Goal: Task Accomplishment & Management: Complete application form

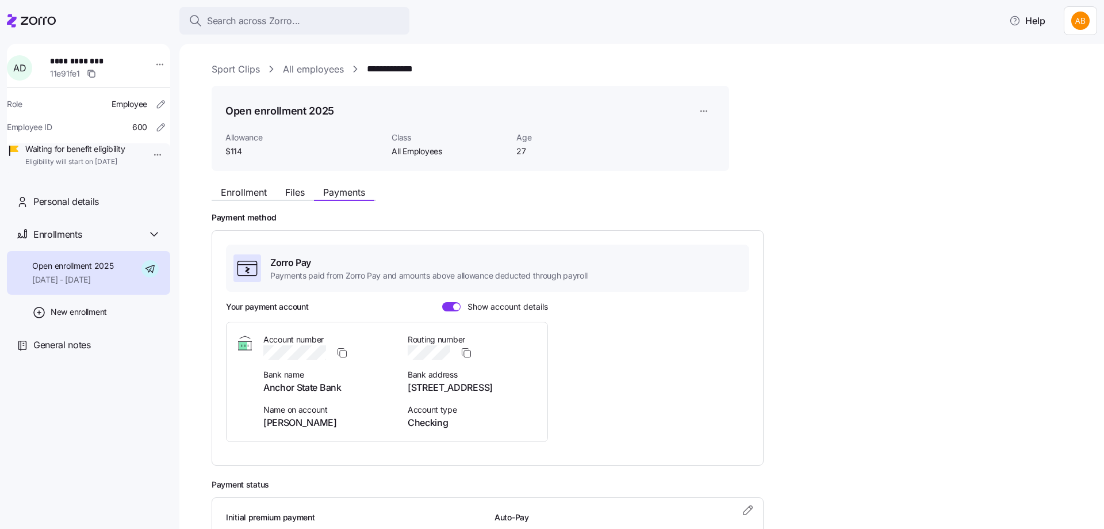
click at [37, 18] on icon at bounding box center [31, 21] width 49 height 14
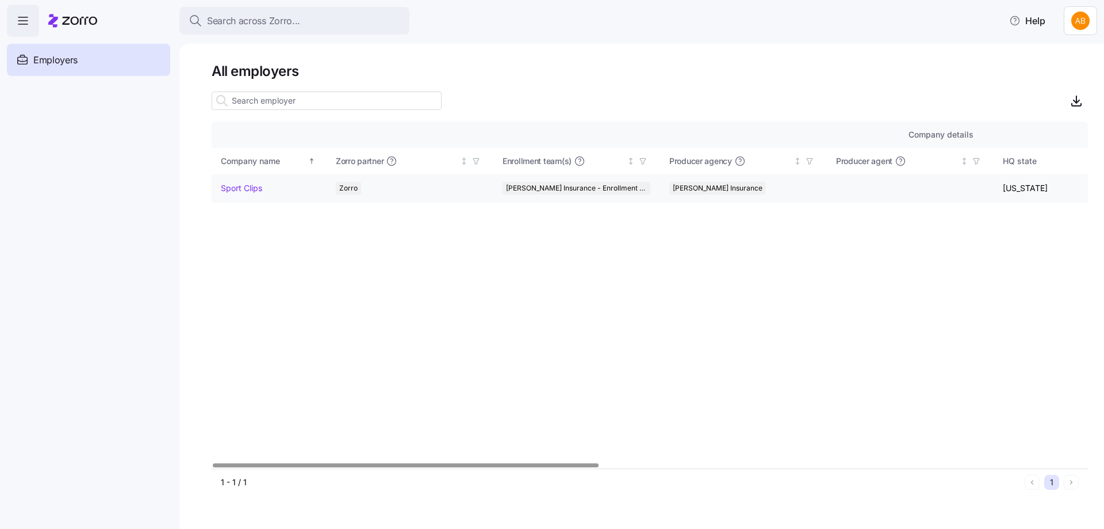
click at [245, 186] on link "Sport Clips" at bounding box center [241, 188] width 41 height 12
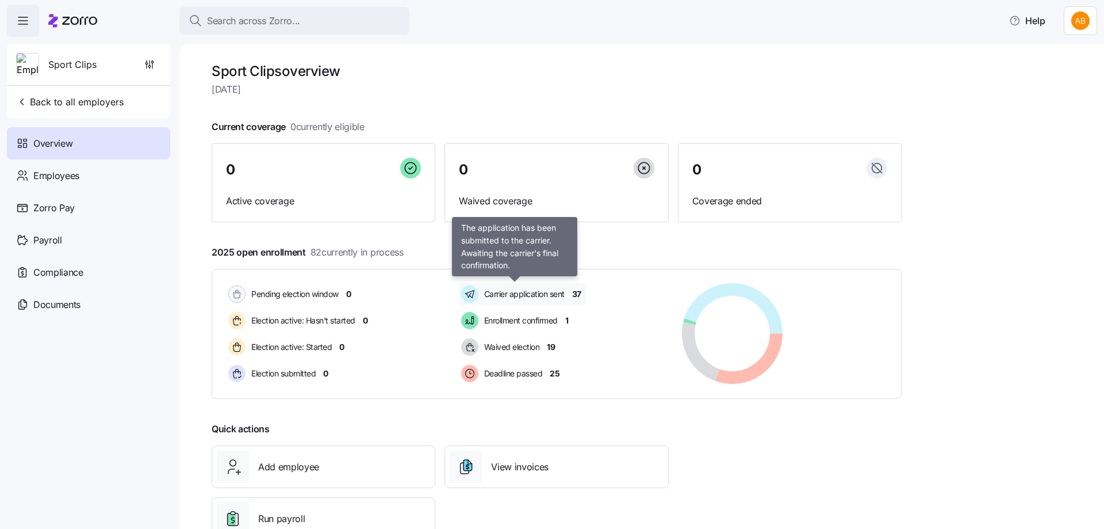
click at [498, 292] on span "Carrier application sent" at bounding box center [523, 294] width 84 height 12
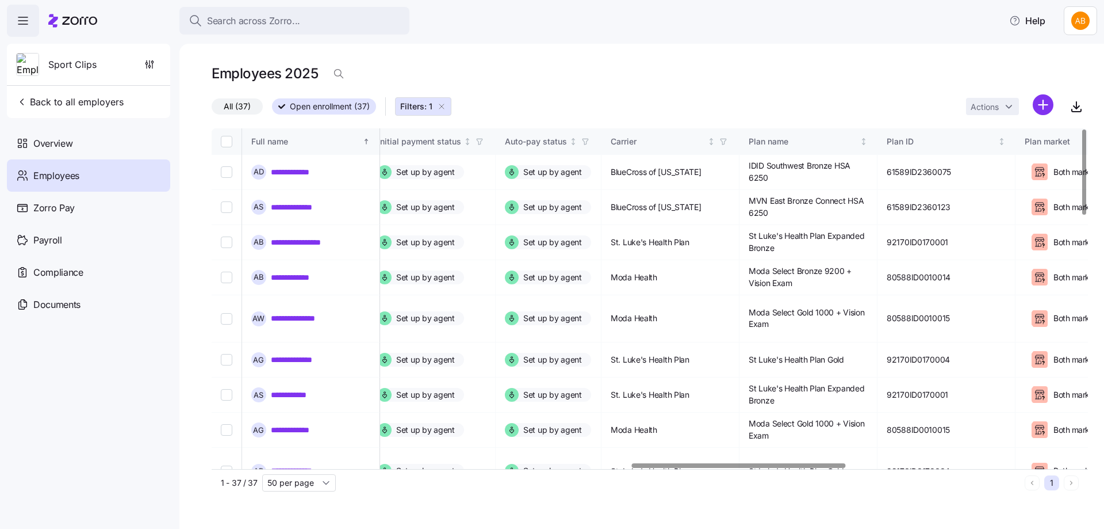
scroll to position [0, 1714]
click at [821, 463] on div at bounding box center [739, 465] width 215 height 4
click at [727, 143] on span "button" at bounding box center [721, 141] width 13 height 13
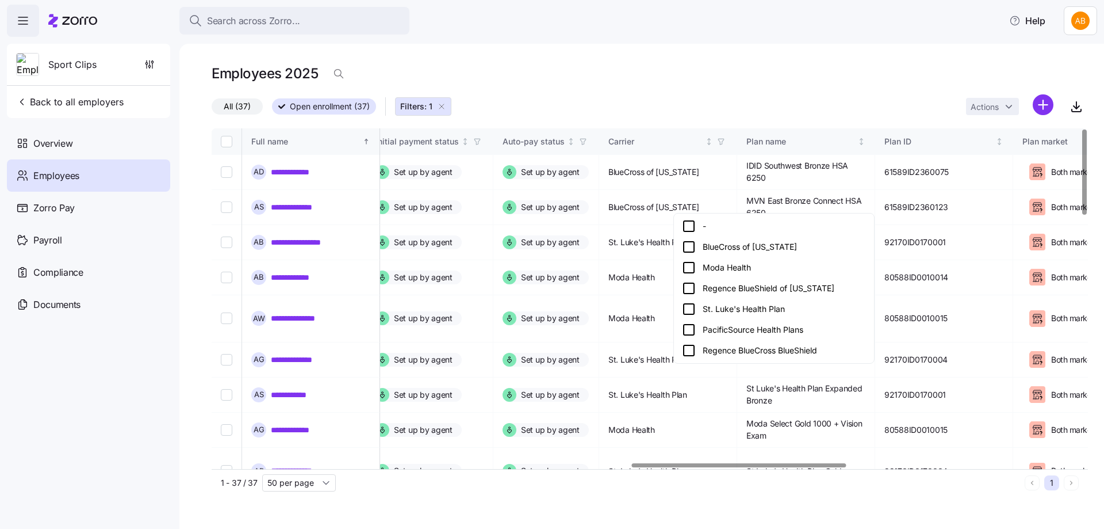
click at [693, 245] on icon at bounding box center [689, 247] width 14 height 14
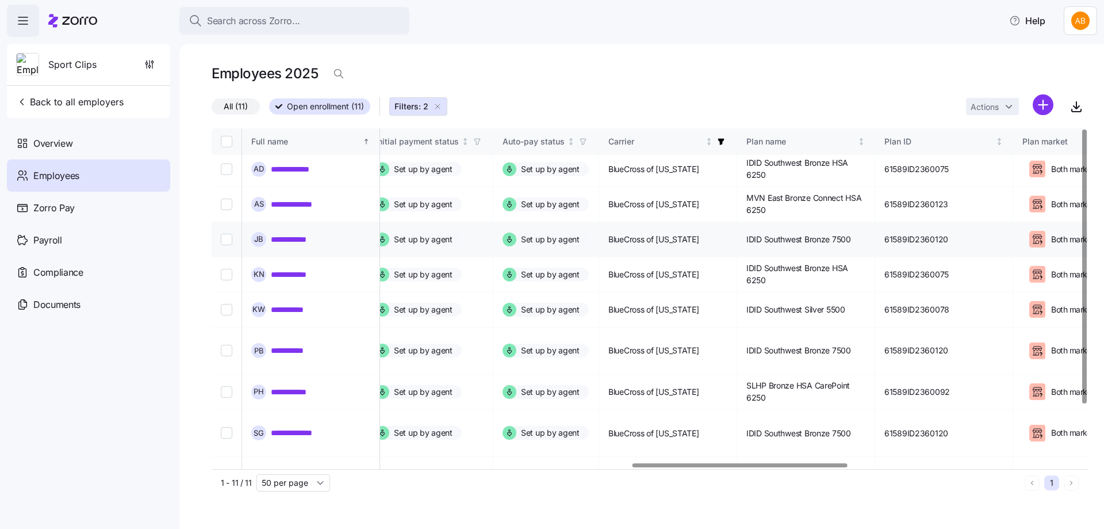
scroll to position [0, 1714]
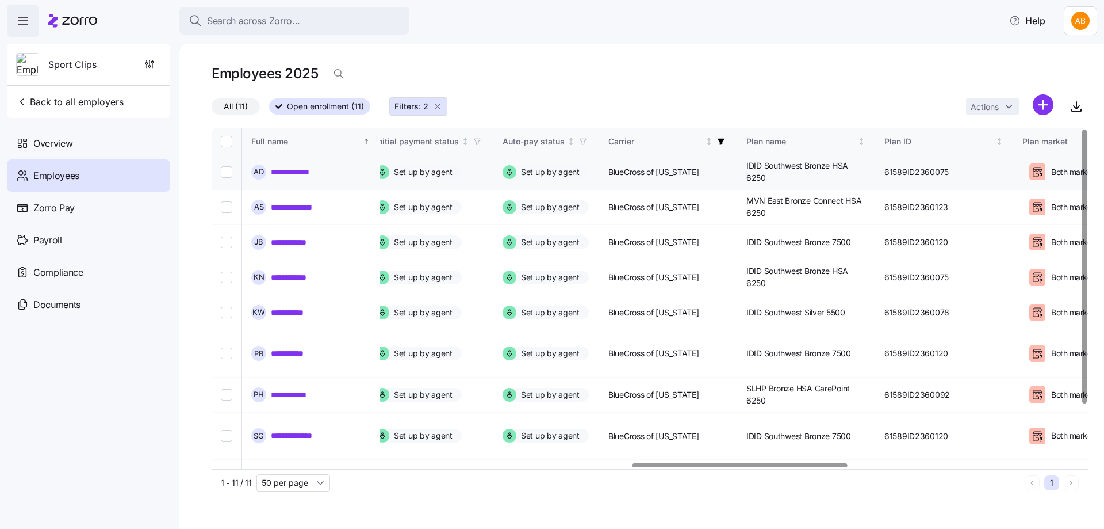
drag, startPoint x: 281, startPoint y: 171, endPoint x: 301, endPoint y: 186, distance: 25.1
click at [281, 170] on link "**********" at bounding box center [295, 172] width 49 height 12
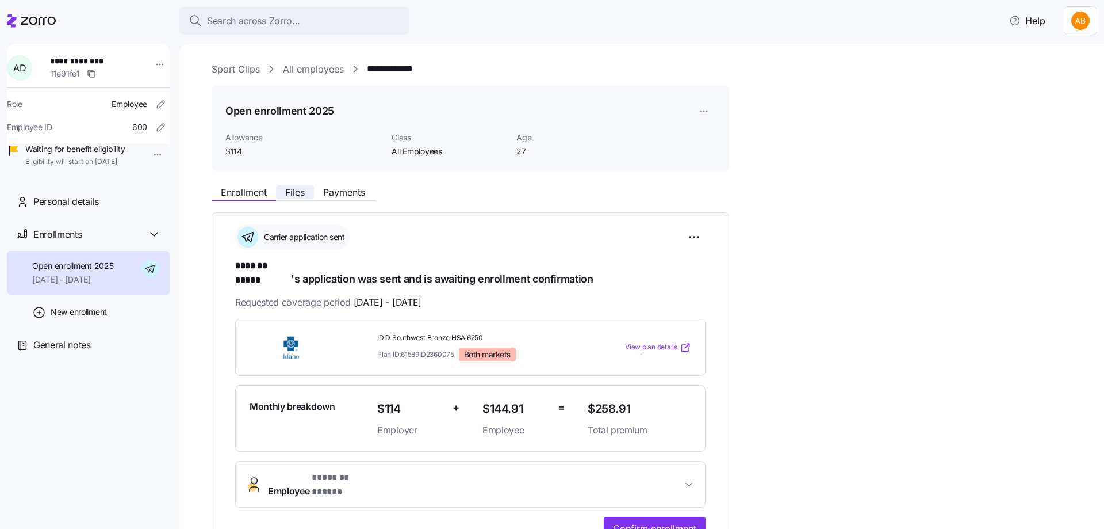
click at [307, 192] on button "Files" at bounding box center [295, 192] width 38 height 14
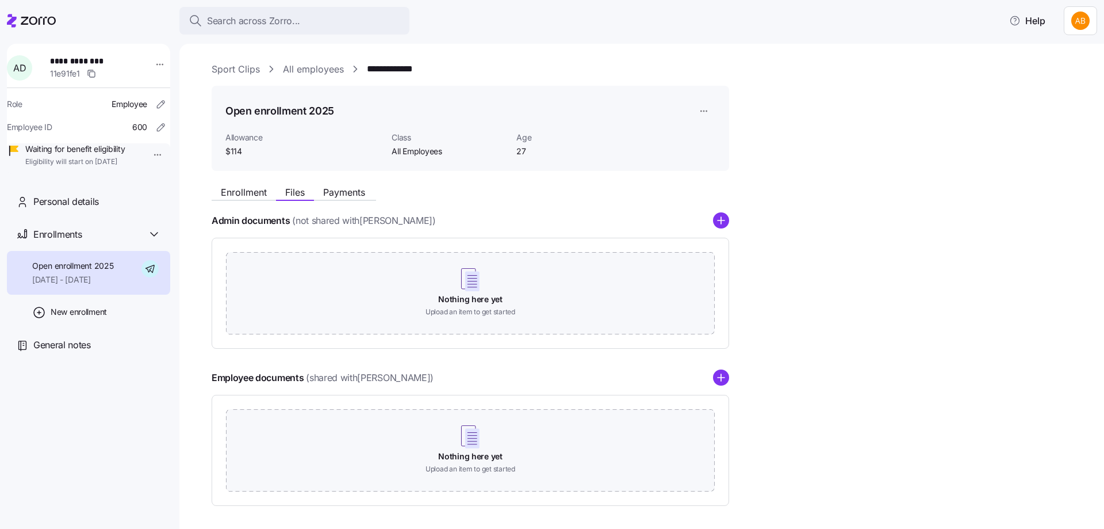
click at [342, 196] on span "Payments" at bounding box center [344, 191] width 42 height 9
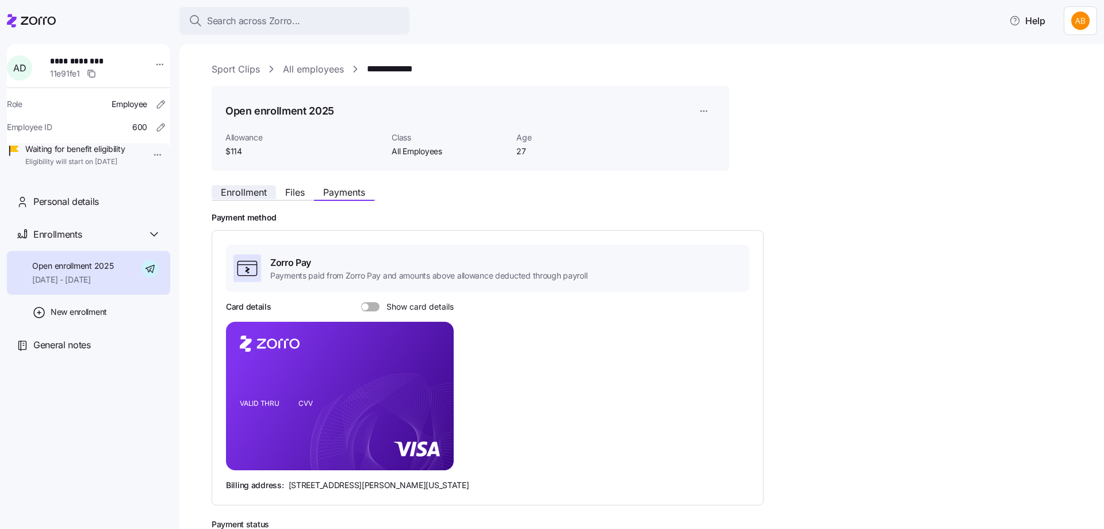
click at [251, 190] on span "Enrollment" at bounding box center [244, 191] width 46 height 9
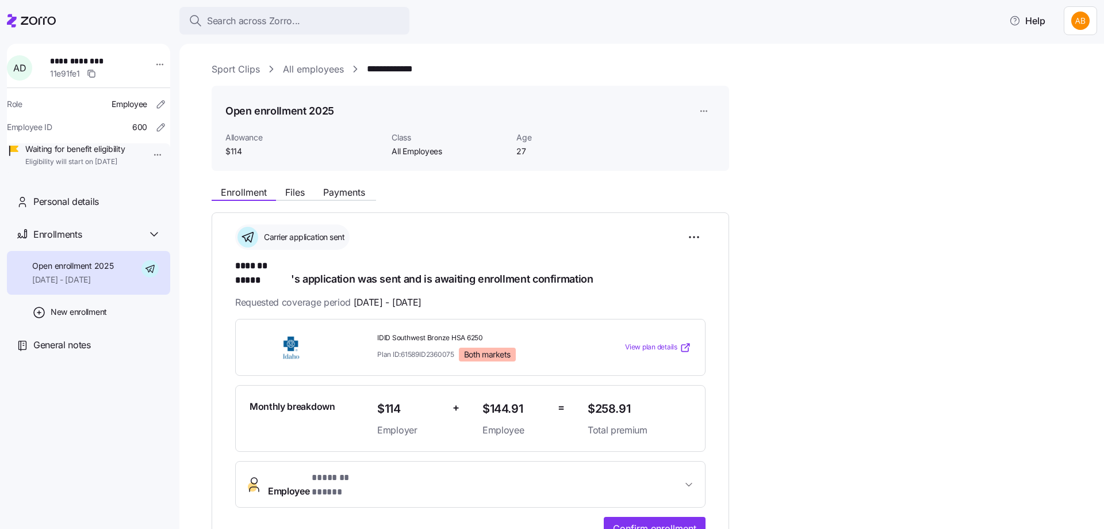
click at [307, 69] on link "All employees" at bounding box center [313, 69] width 61 height 14
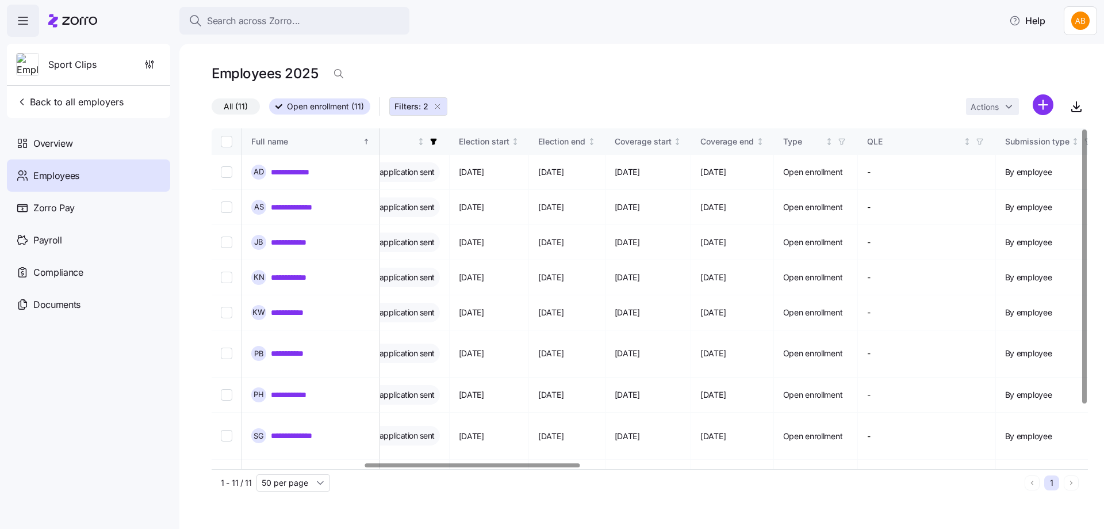
scroll to position [0, 513]
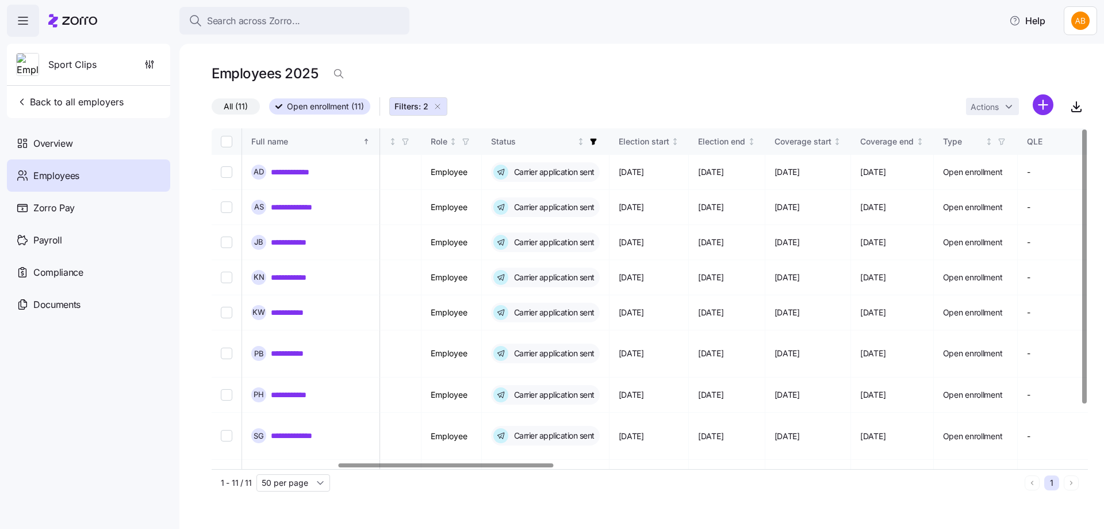
click at [431, 463] on div at bounding box center [446, 465] width 215 height 4
click at [304, 207] on link "**********" at bounding box center [299, 207] width 56 height 12
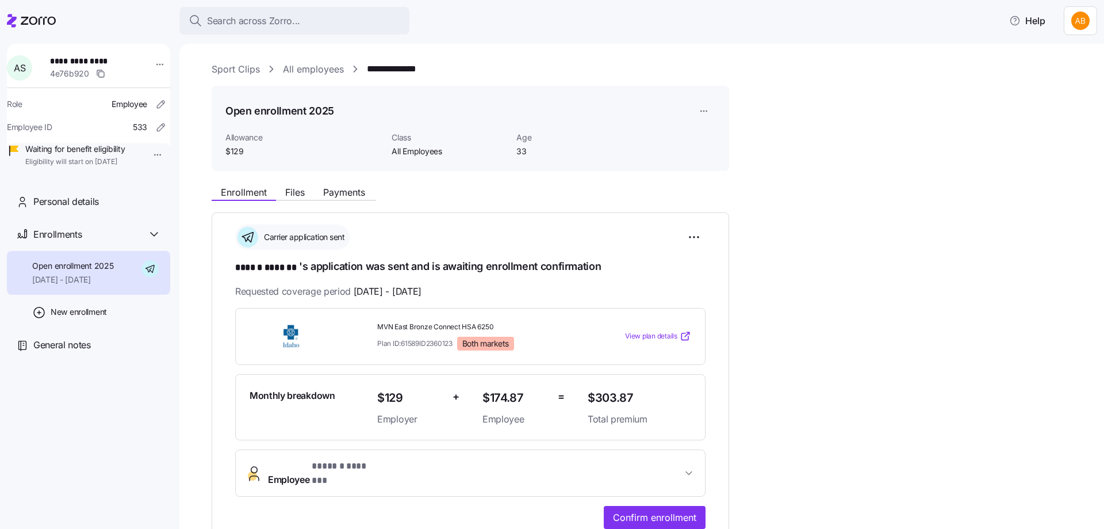
click at [658, 335] on span "View plan details" at bounding box center [651, 336] width 52 height 11
click at [154, 68] on html "**********" at bounding box center [552, 261] width 1104 height 522
click at [194, 235] on html "**********" at bounding box center [552, 261] width 1104 height 522
click at [285, 194] on button "Files" at bounding box center [295, 192] width 38 height 14
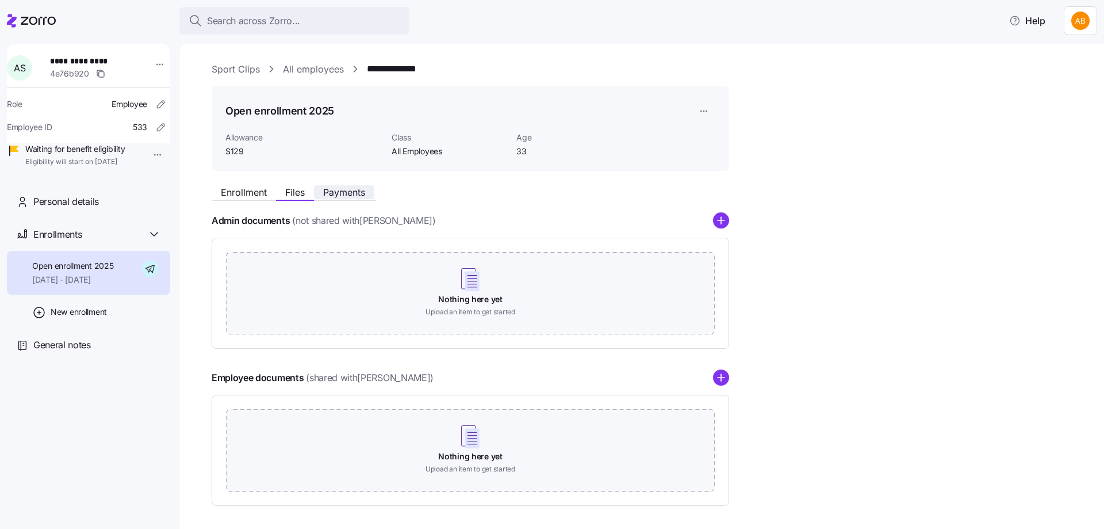
click at [356, 196] on span "Payments" at bounding box center [344, 191] width 42 height 9
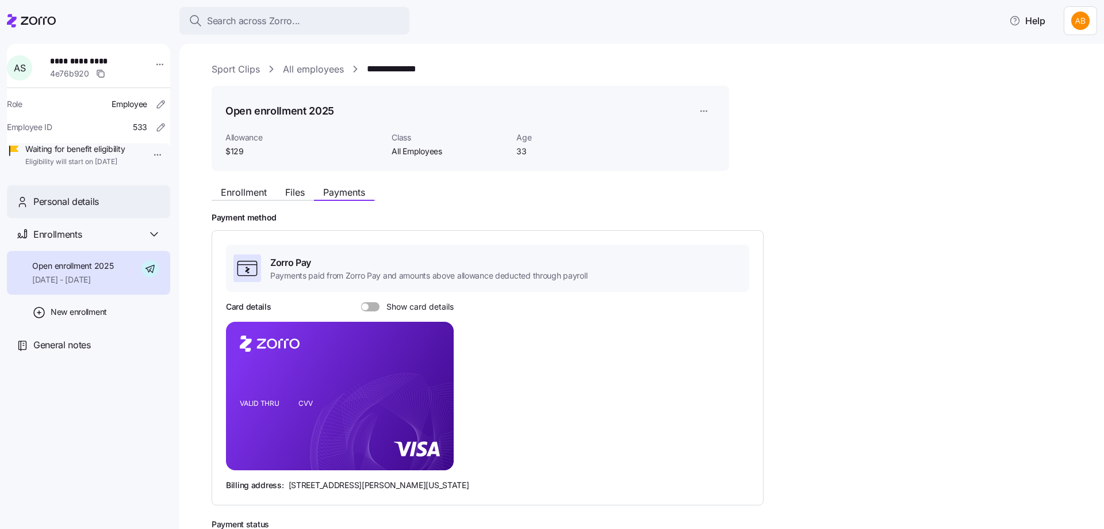
click at [87, 209] on span "Personal details" at bounding box center [66, 201] width 66 height 14
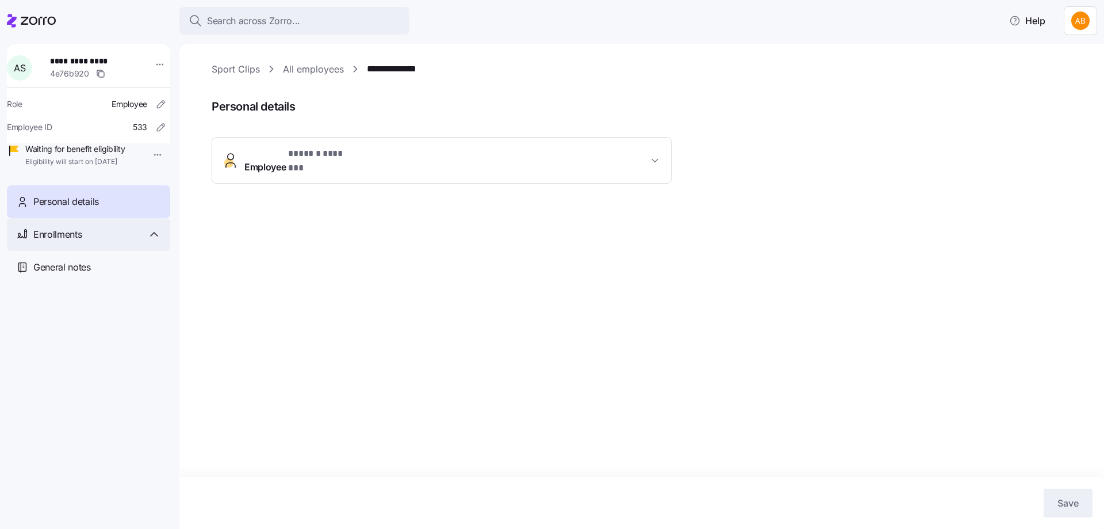
click at [91, 251] on div "Enrollments" at bounding box center [88, 234] width 163 height 33
click at [316, 63] on link "All employees" at bounding box center [313, 69] width 61 height 14
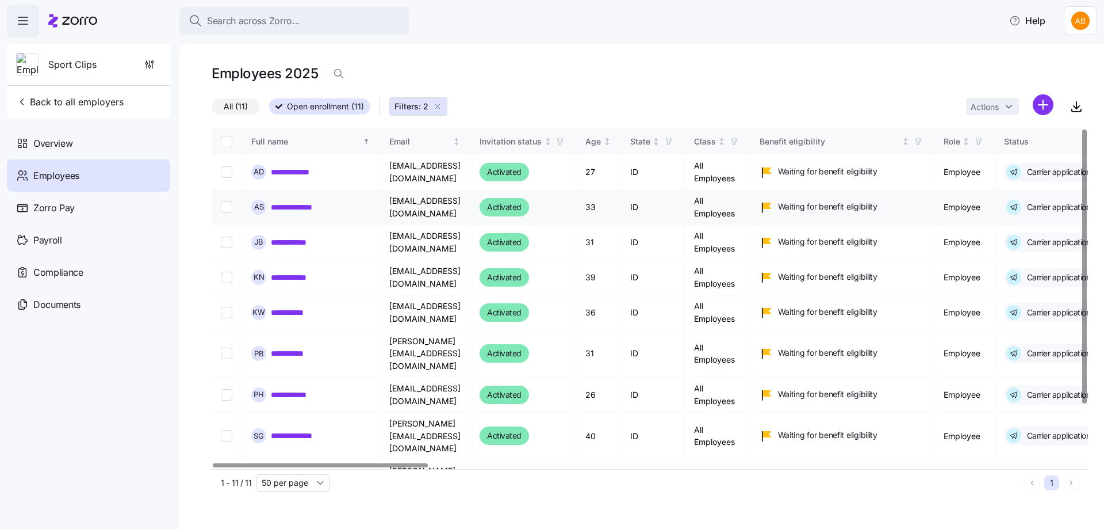
click at [227, 207] on input "Select record 2" at bounding box center [227, 207] width 12 height 12
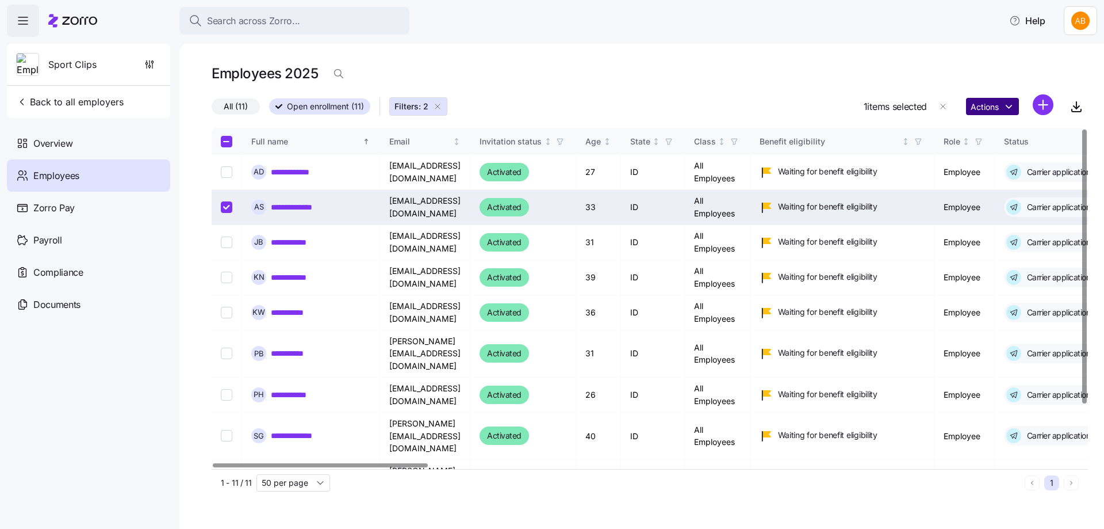
click at [1013, 107] on html "**********" at bounding box center [552, 261] width 1104 height 522
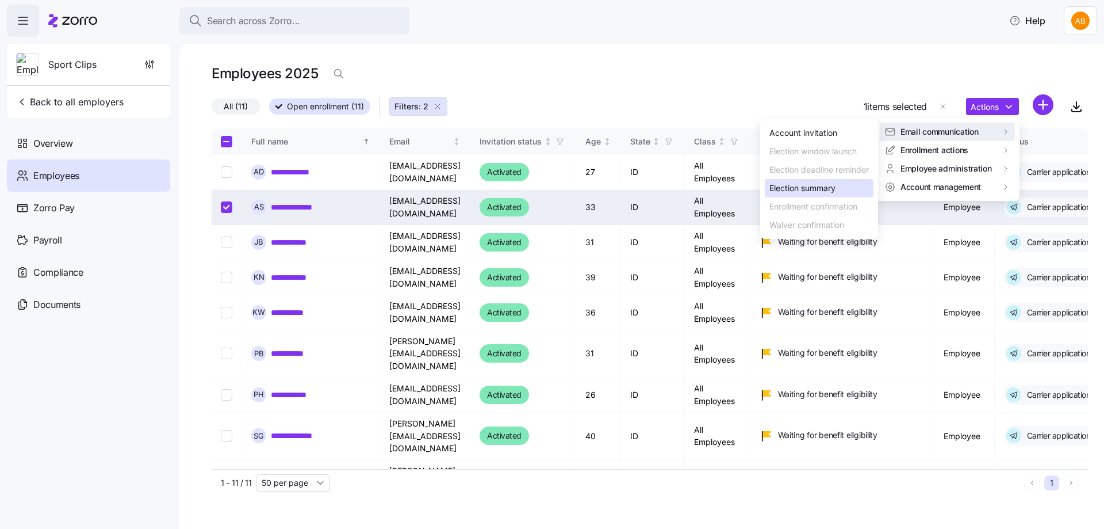
click at [813, 186] on div "Election summary" at bounding box center [802, 188] width 66 height 13
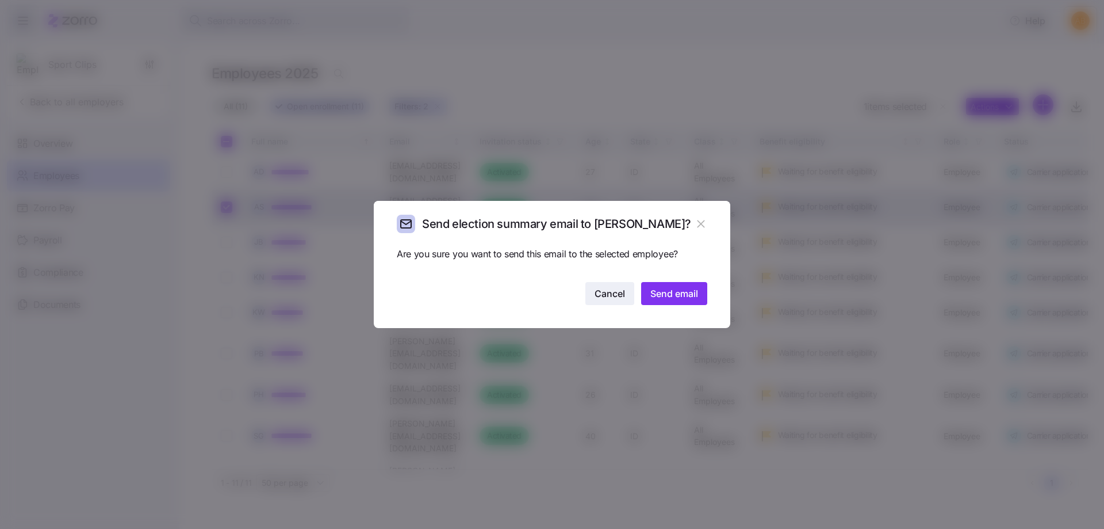
click at [609, 298] on span "Cancel" at bounding box center [610, 293] width 30 height 14
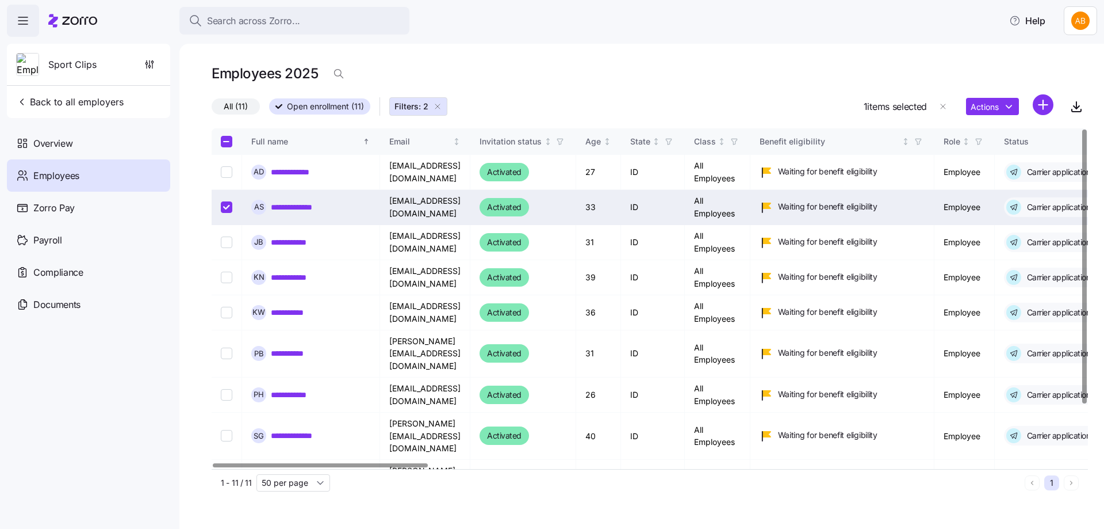
click at [228, 207] on input "Select record 2" at bounding box center [227, 207] width 12 height 12
checkbox input "false"
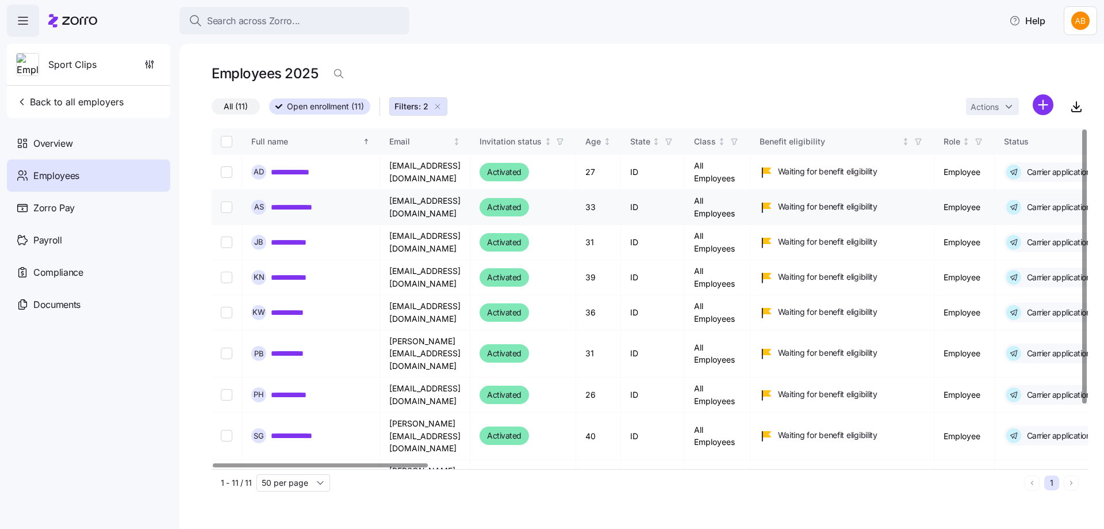
click at [296, 208] on link "**********" at bounding box center [299, 207] width 56 height 12
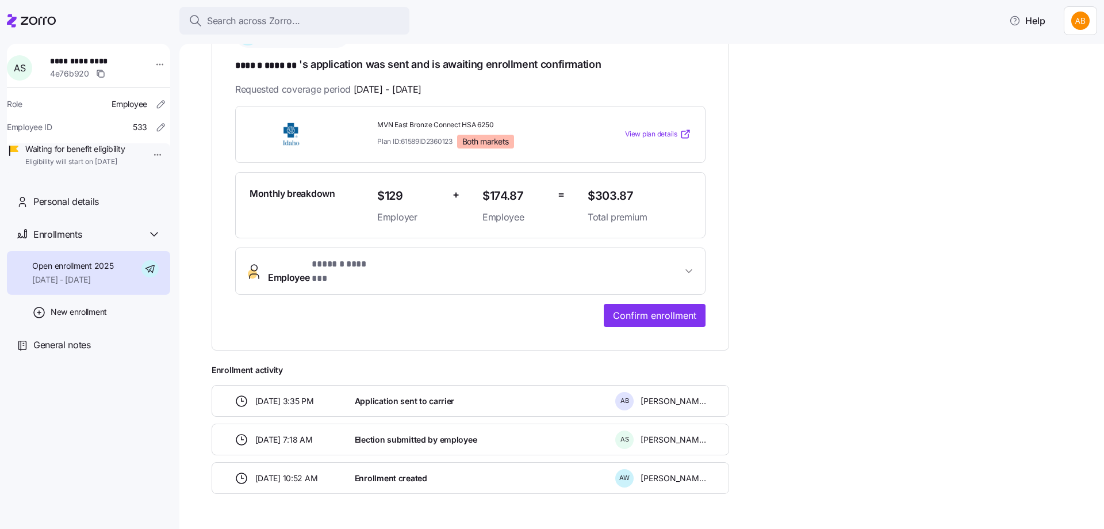
scroll to position [225, 0]
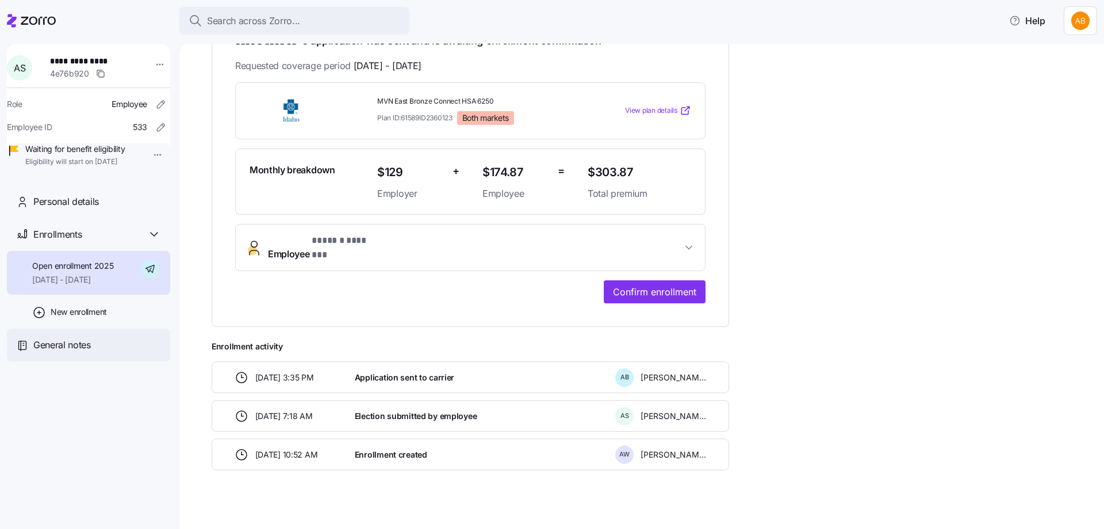
click at [60, 352] on span "General notes" at bounding box center [62, 345] width 58 height 14
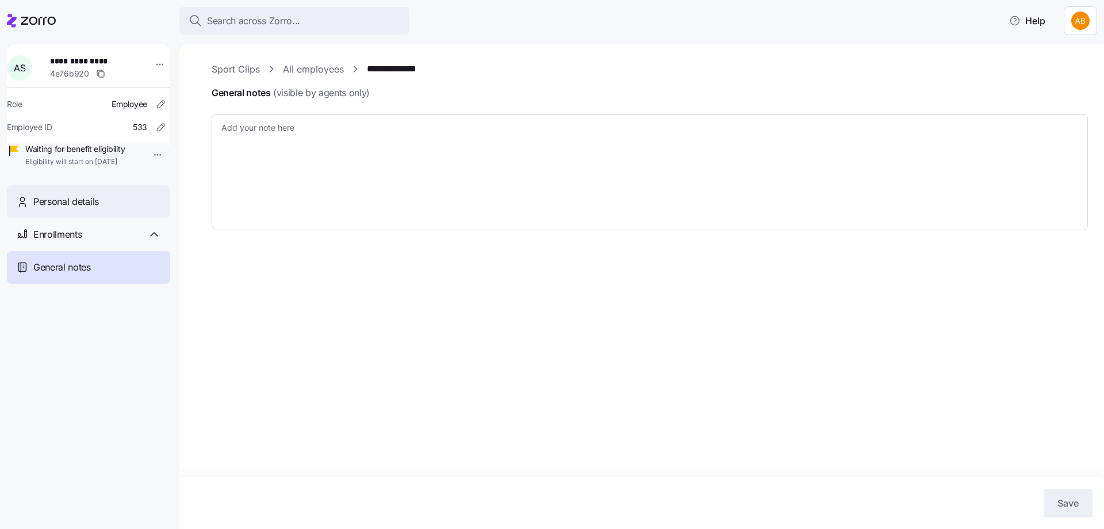
click at [53, 209] on span "Personal details" at bounding box center [66, 201] width 66 height 14
type textarea "x"
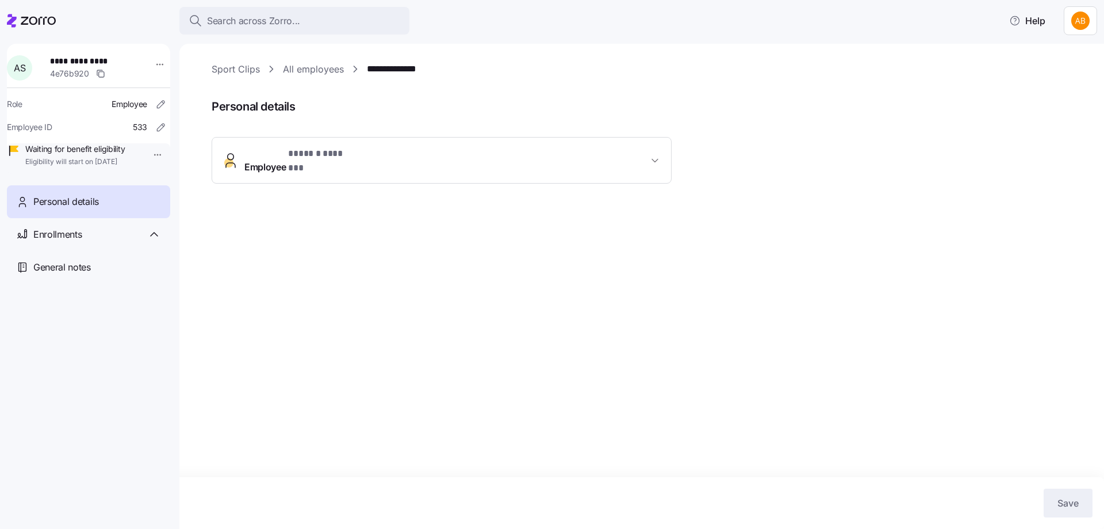
click at [336, 155] on span "* ****** ******* *" at bounding box center [322, 154] width 68 height 14
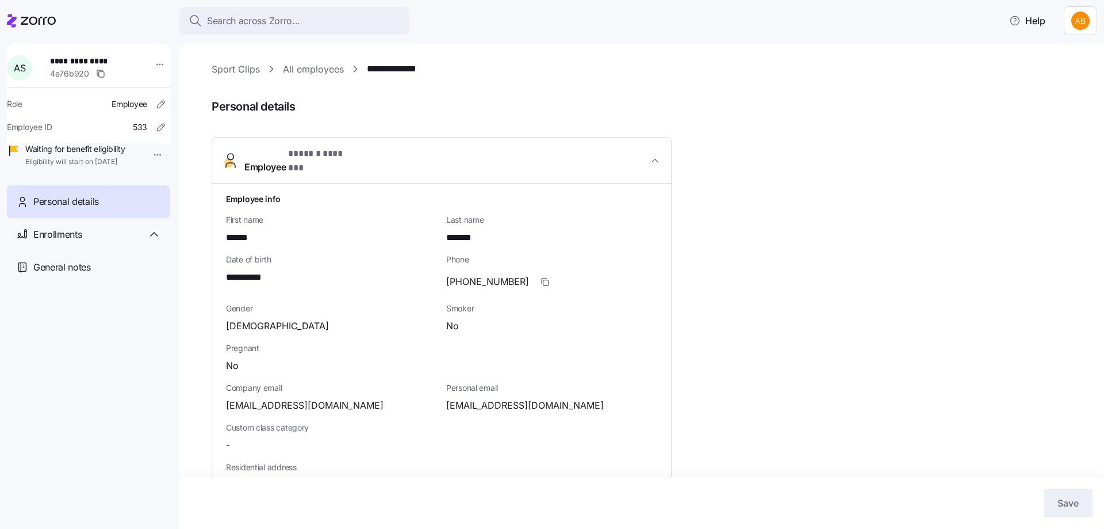
click at [331, 71] on link "All employees" at bounding box center [313, 69] width 61 height 14
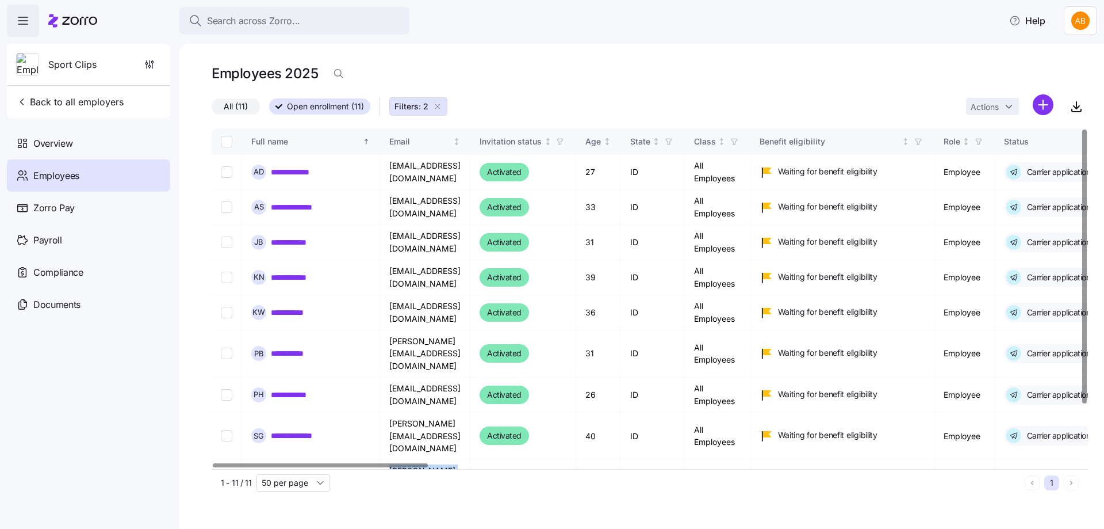
drag, startPoint x: 379, startPoint y: 462, endPoint x: 594, endPoint y: 461, distance: 214.5
click at [594, 461] on div "**********" at bounding box center [650, 298] width 876 height 340
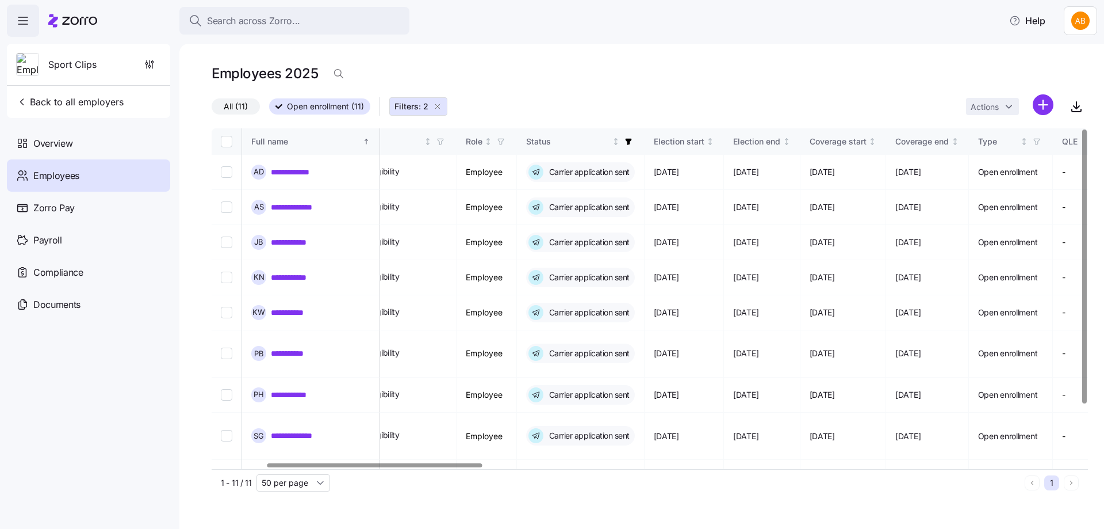
scroll to position [0, 837]
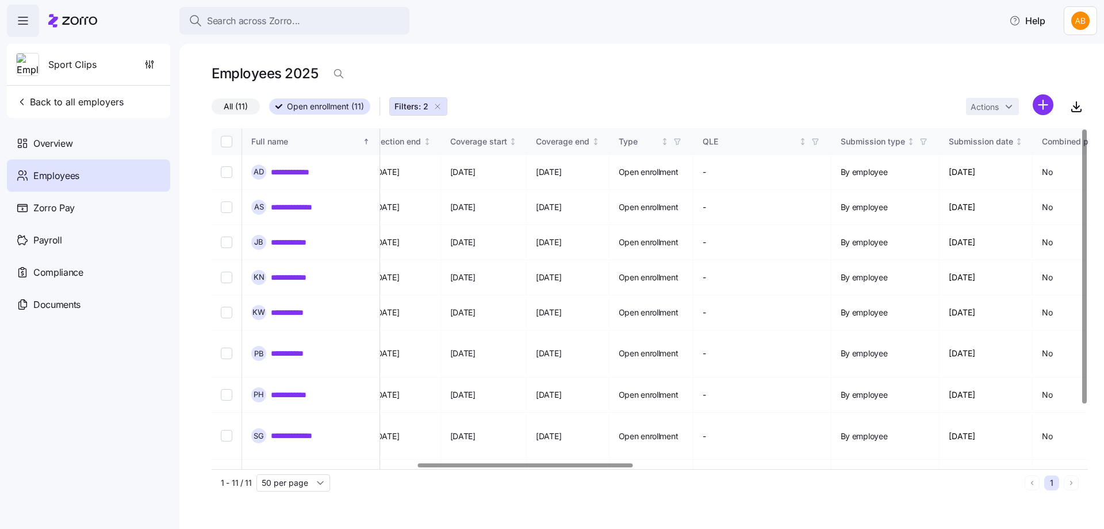
click at [598, 463] on div at bounding box center [525, 465] width 215 height 4
drag, startPoint x: 285, startPoint y: 206, endPoint x: 310, endPoint y: 223, distance: 29.8
click at [285, 205] on link "**********" at bounding box center [299, 207] width 56 height 12
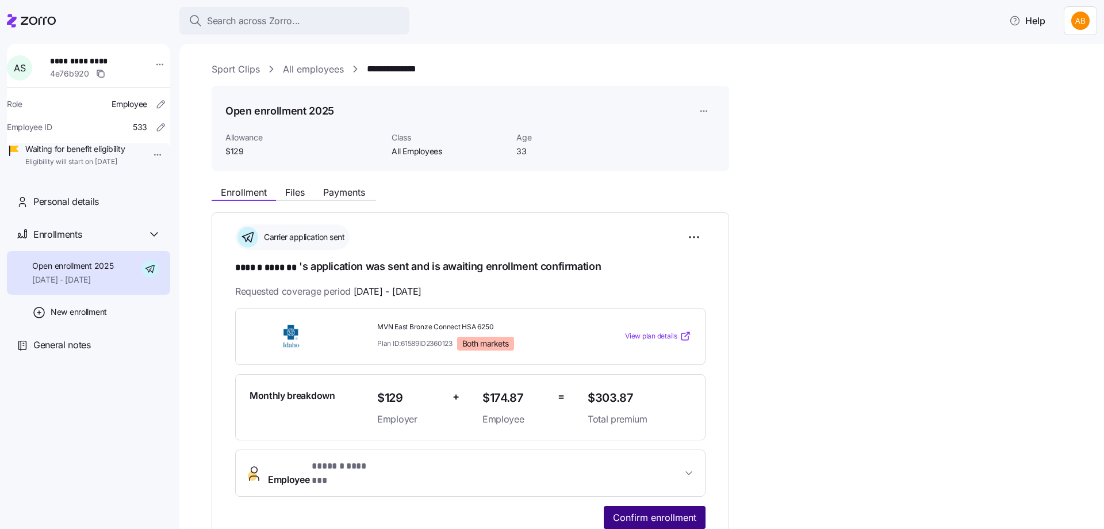
click at [634, 510] on span "Confirm enrollment" at bounding box center [654, 517] width 83 height 14
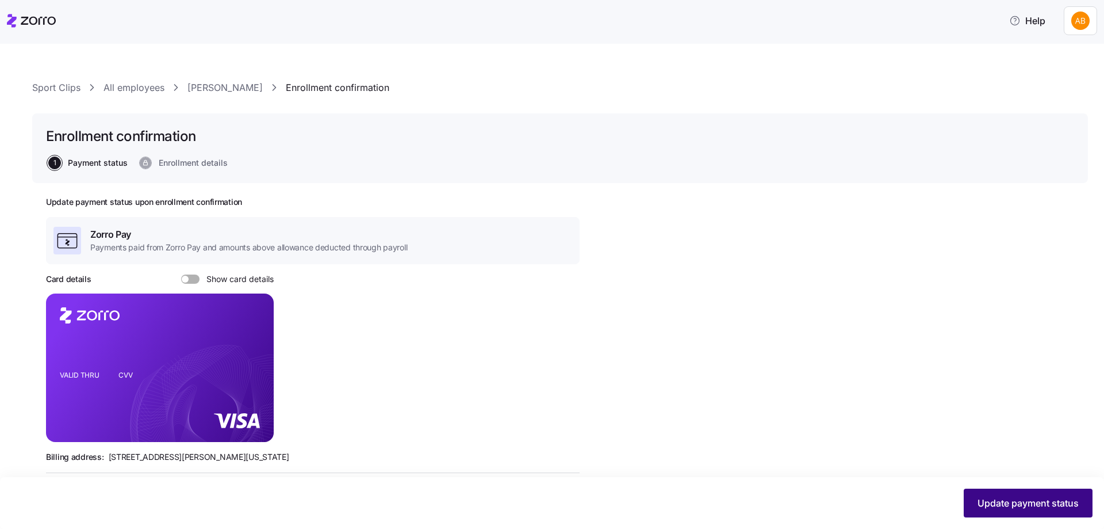
click at [1014, 501] on span "Update payment status" at bounding box center [1028, 503] width 101 height 14
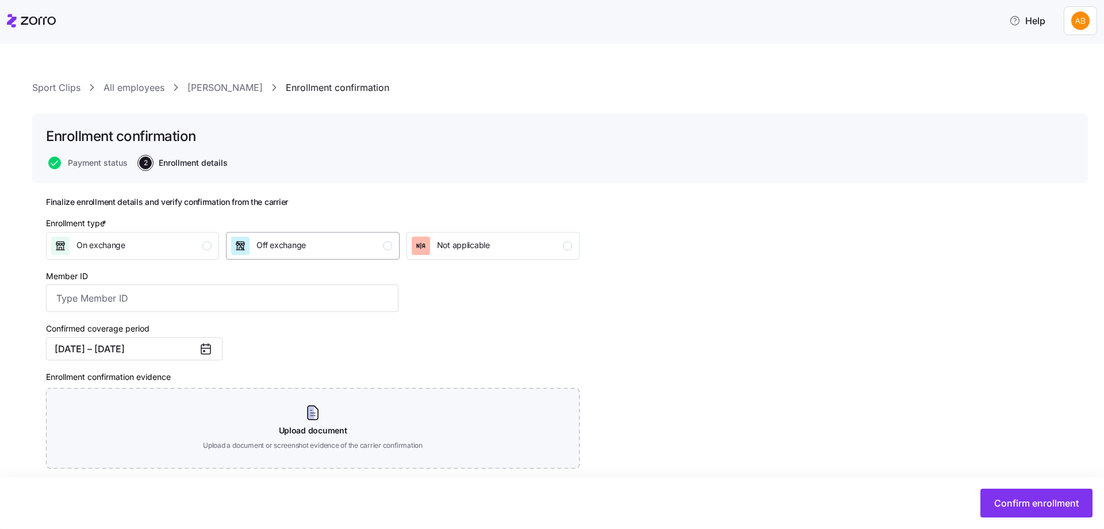
click at [370, 244] on div "Off exchange" at bounding box center [311, 245] width 160 height 18
click at [1018, 496] on button "Confirm enrollment" at bounding box center [1037, 502] width 112 height 29
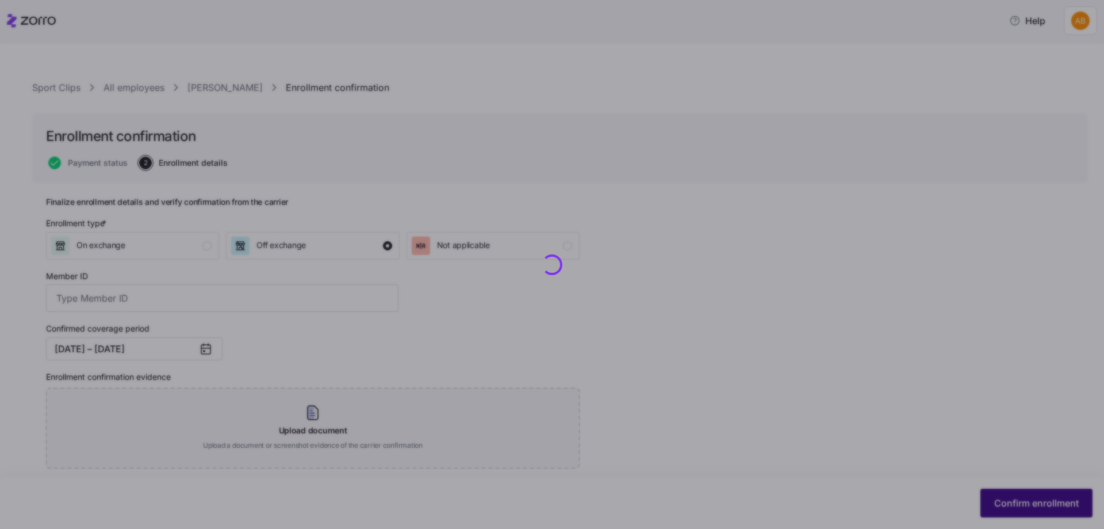
checkbox input "false"
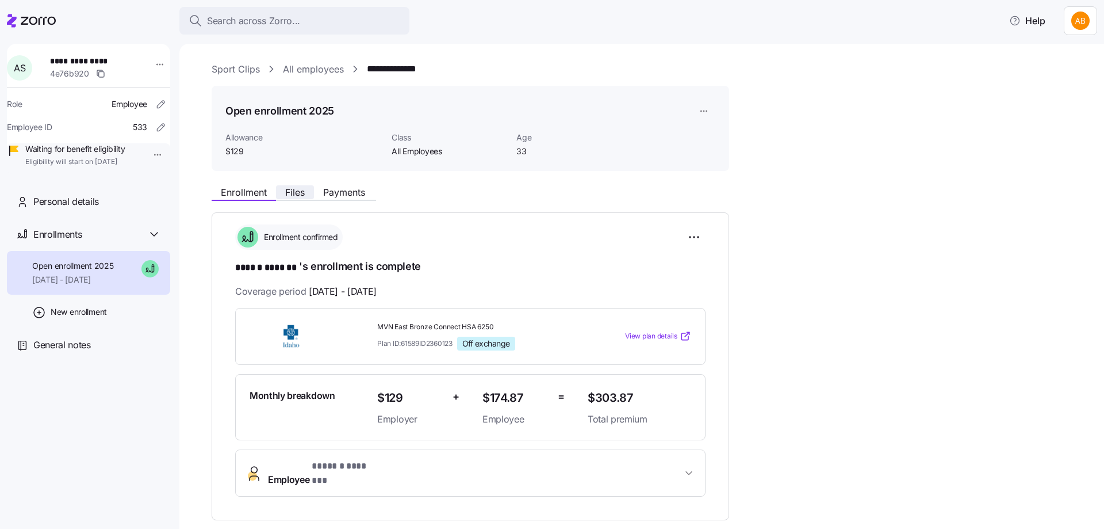
click at [301, 193] on span "Files" at bounding box center [295, 191] width 20 height 9
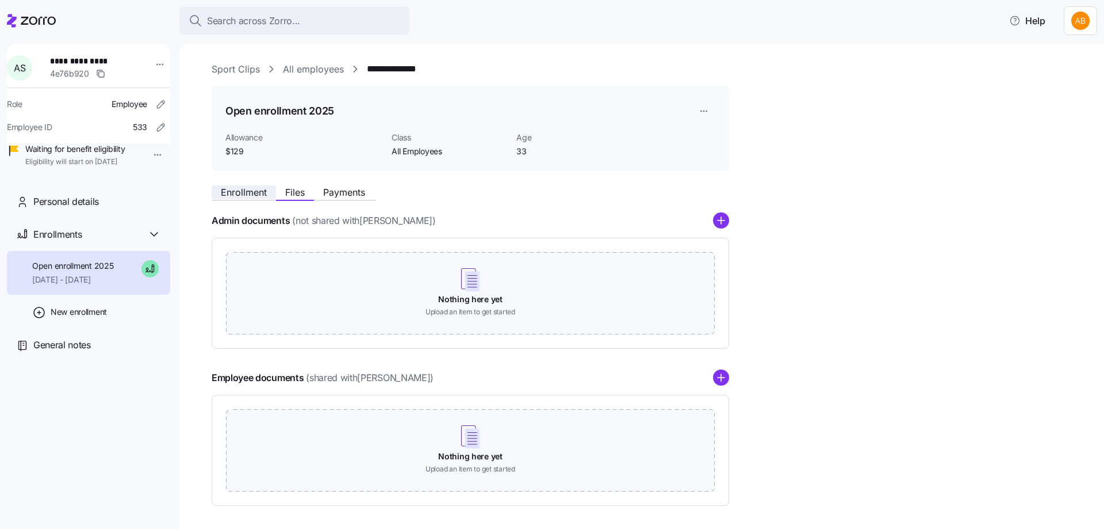
click at [238, 187] on span "Enrollment" at bounding box center [244, 191] width 46 height 9
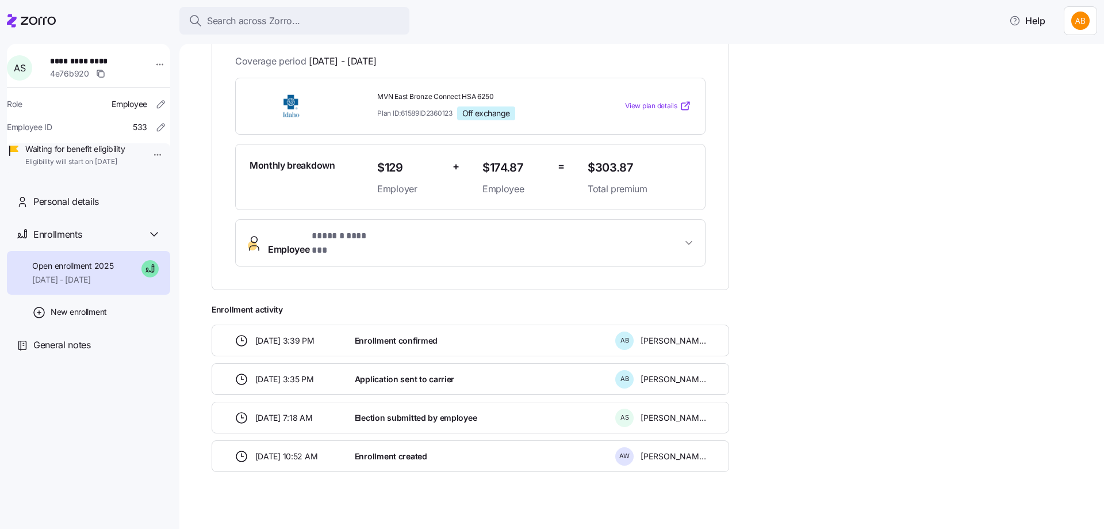
scroll to position [232, 0]
click at [686, 242] on button "Employee * ****** ******* *" at bounding box center [470, 241] width 469 height 46
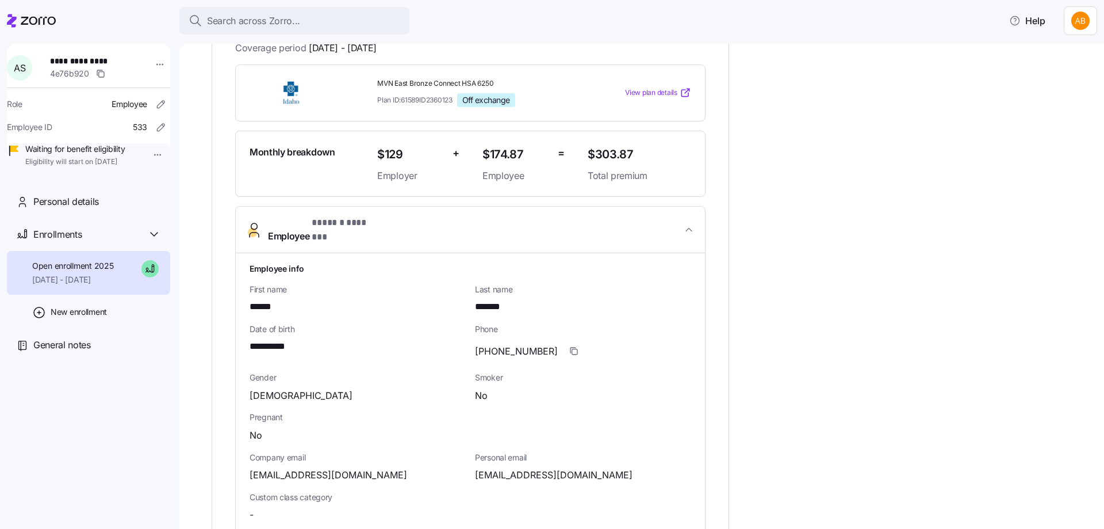
scroll to position [128, 0]
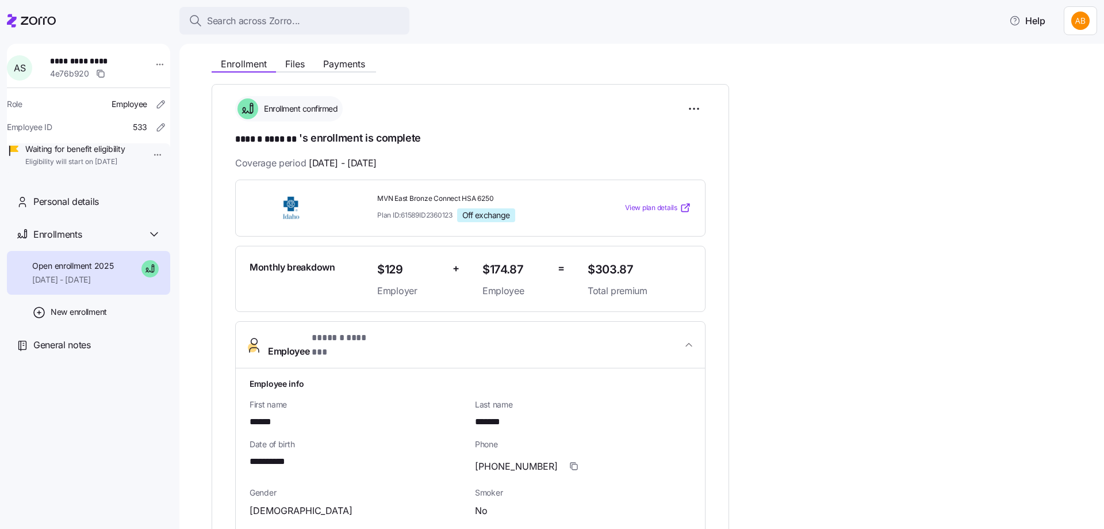
click at [687, 330] on button "Employee * ****** ******* *" at bounding box center [470, 344] width 469 height 47
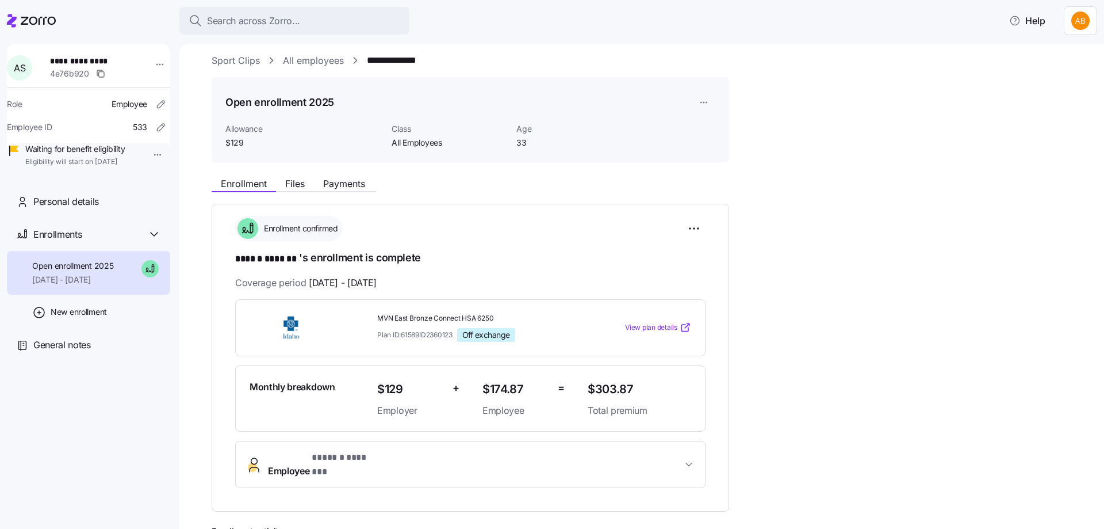
scroll to position [0, 0]
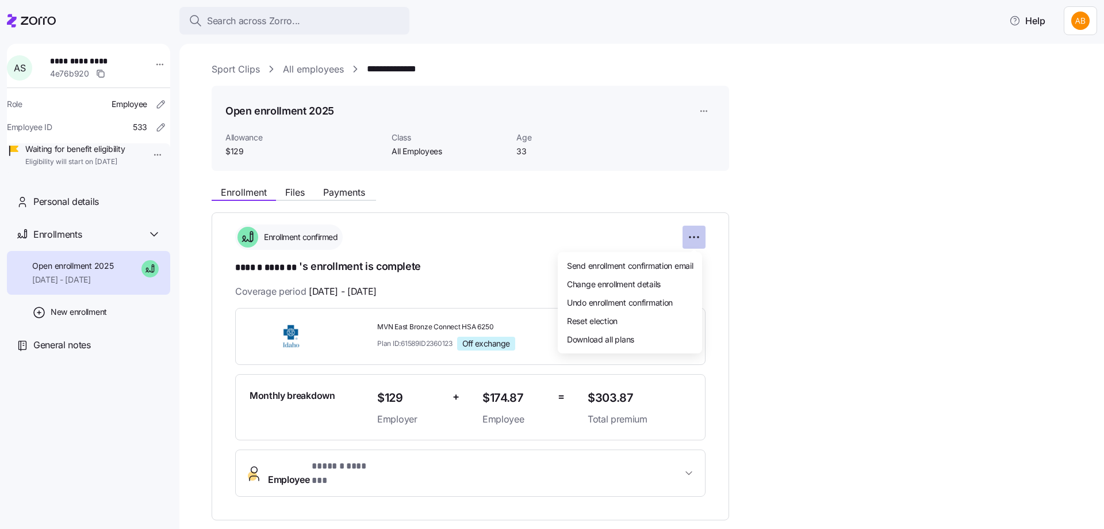
click at [697, 238] on html "**********" at bounding box center [552, 261] width 1104 height 522
click at [616, 339] on span "Download all plans" at bounding box center [600, 339] width 67 height 12
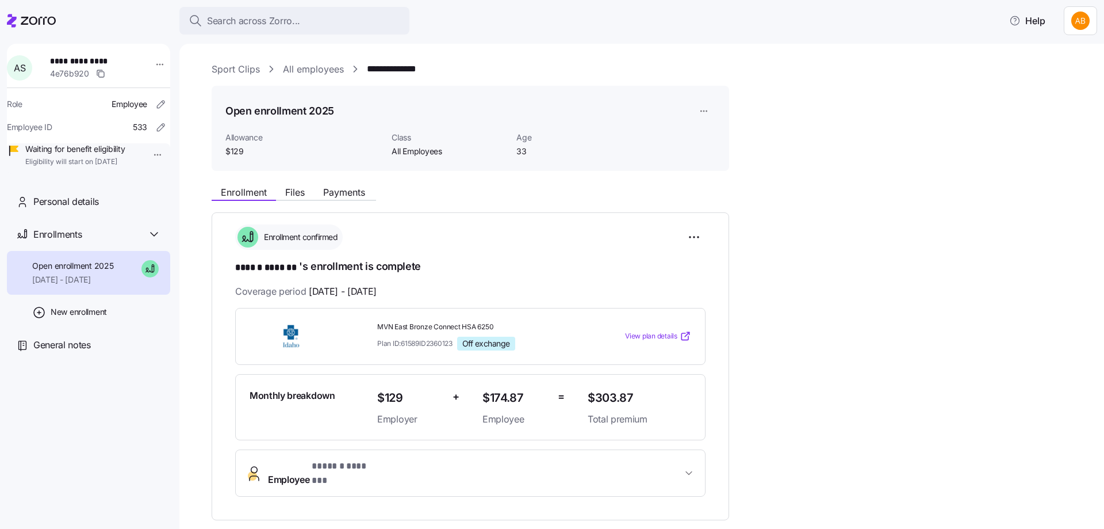
click at [83, 65] on span "**********" at bounding box center [90, 61] width 81 height 12
click at [78, 63] on span "**********" at bounding box center [90, 61] width 81 height 12
click at [155, 64] on html "**********" at bounding box center [552, 261] width 1104 height 522
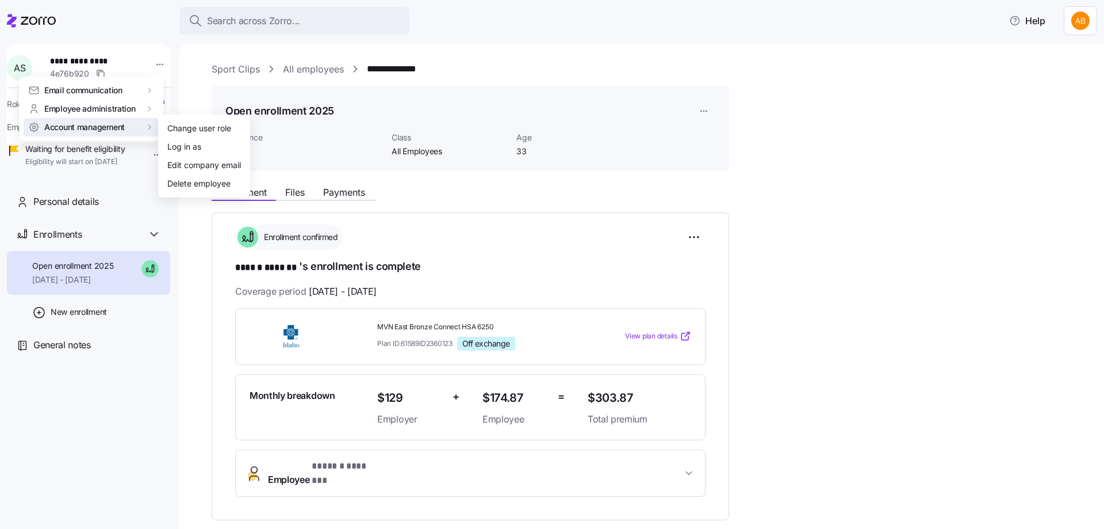
click at [150, 251] on html "**********" at bounding box center [552, 261] width 1104 height 522
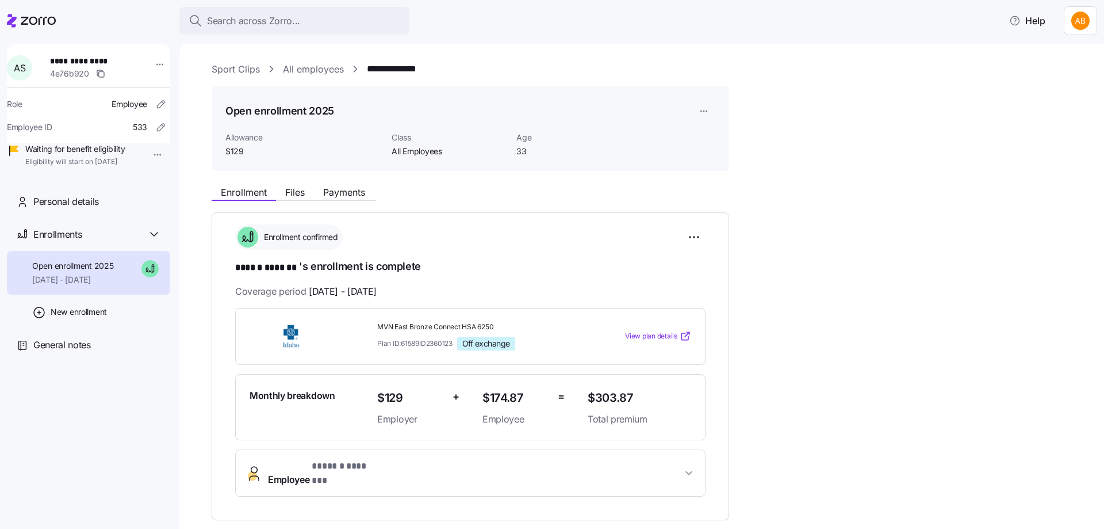
click at [150, 241] on icon at bounding box center [154, 234] width 14 height 14
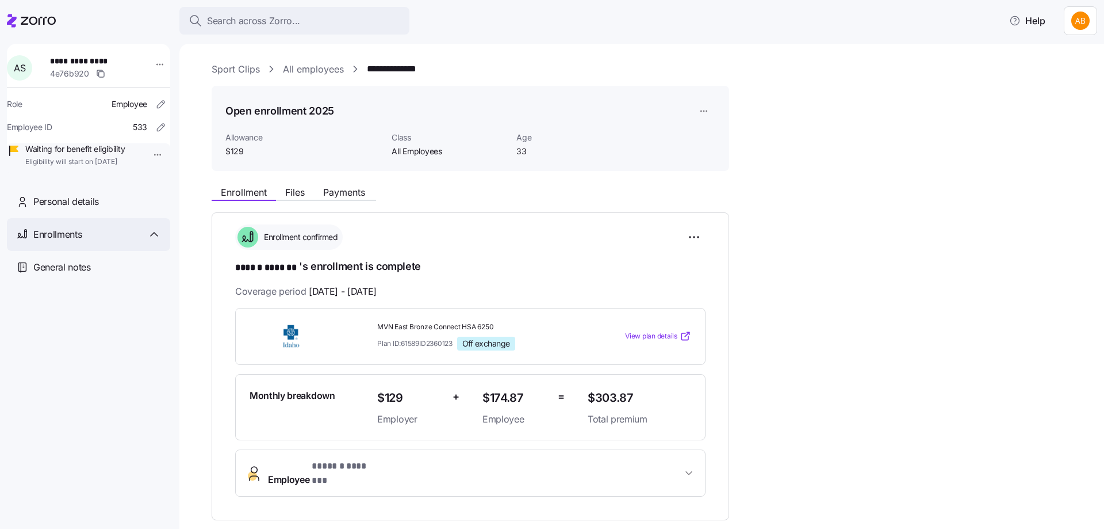
click at [149, 241] on icon at bounding box center [154, 234] width 14 height 14
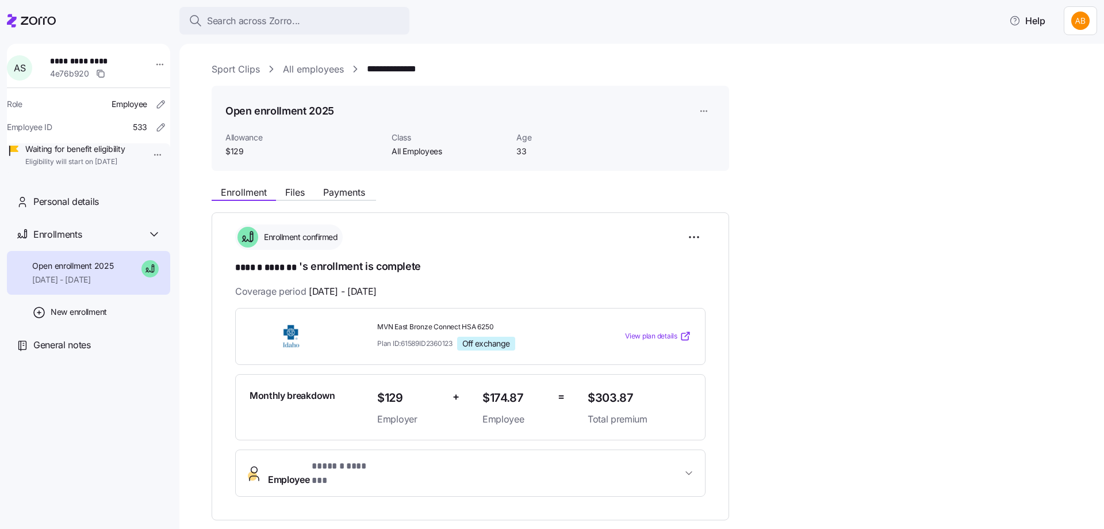
click at [89, 66] on span "**********" at bounding box center [90, 61] width 81 height 12
click at [245, 69] on link "Sport Clips" at bounding box center [236, 69] width 48 height 14
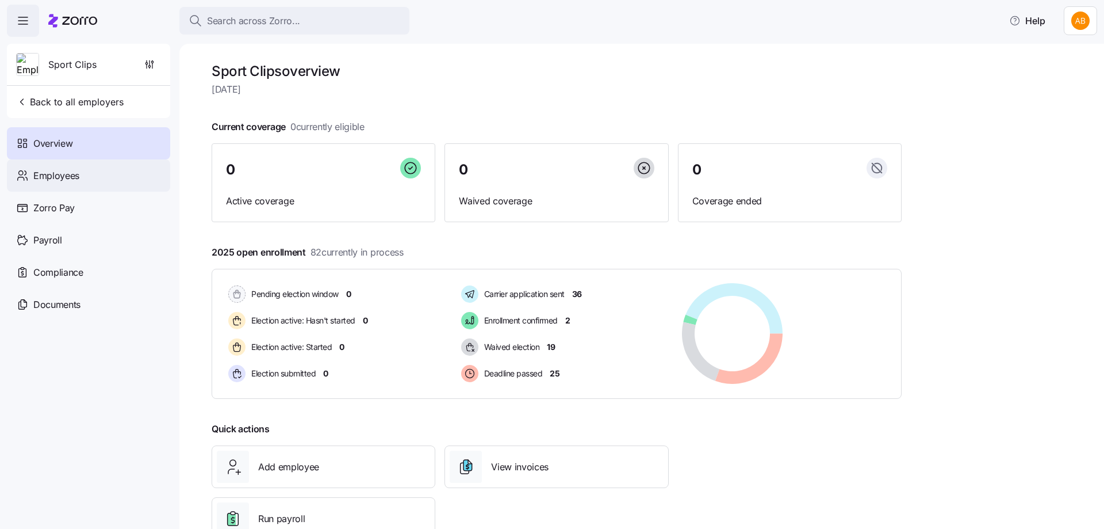
click at [73, 180] on span "Employees" at bounding box center [56, 176] width 46 height 14
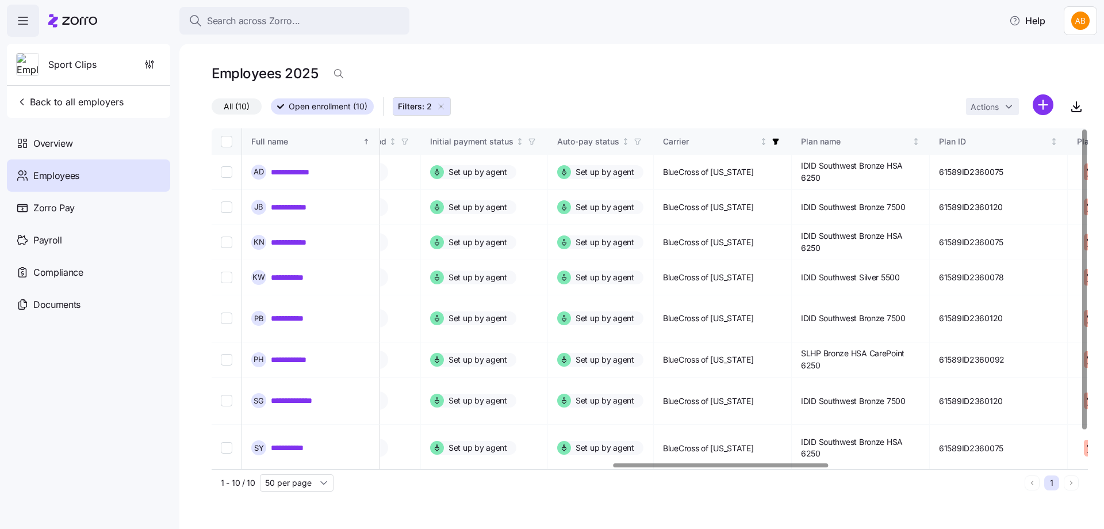
scroll to position [0, 1713]
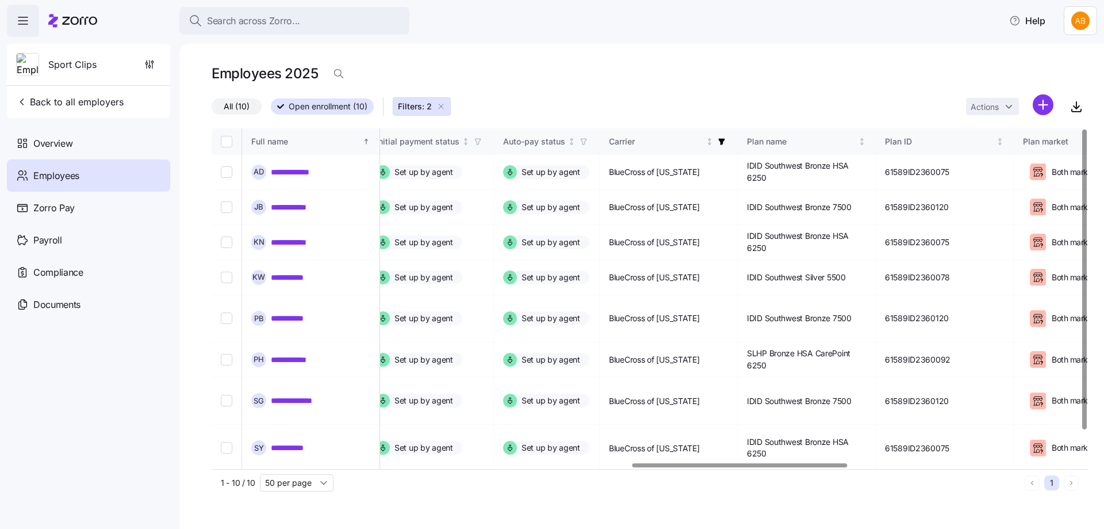
click at [765, 466] on div at bounding box center [740, 465] width 215 height 4
click at [725, 140] on icon "button" at bounding box center [722, 142] width 6 height 6
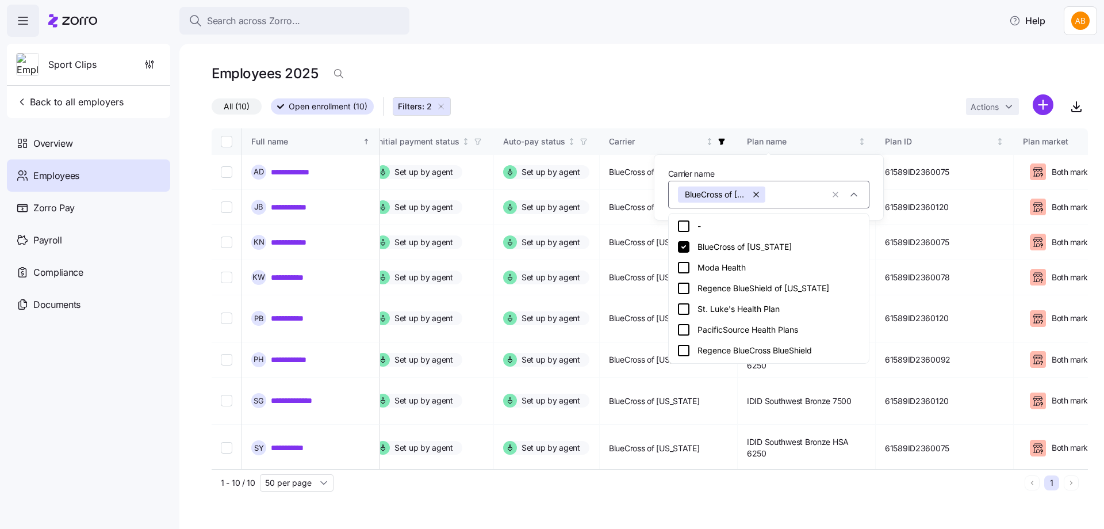
click at [719, 194] on span "BlueCross of Idaho" at bounding box center [717, 194] width 64 height 16
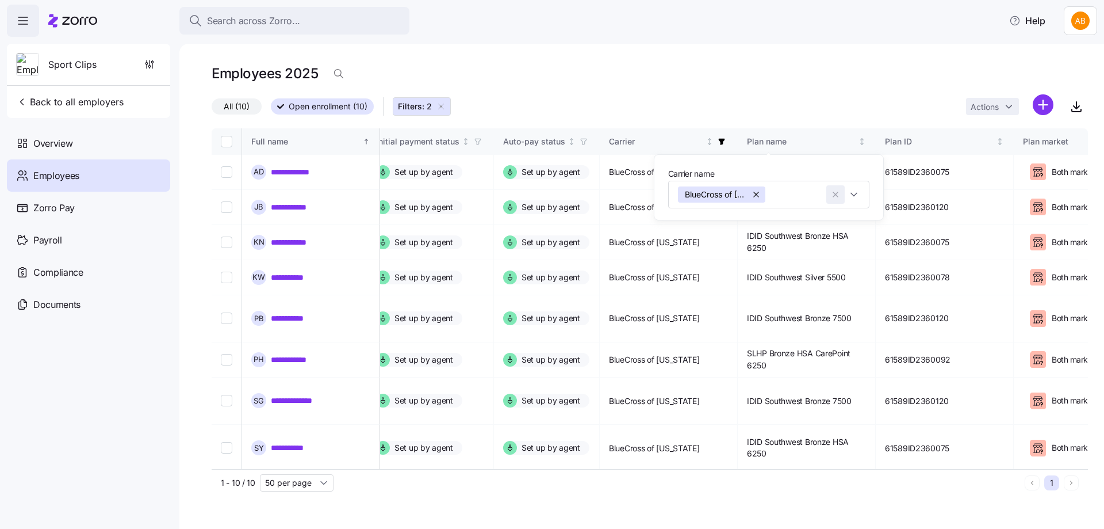
click at [840, 193] on icon "button" at bounding box center [835, 195] width 9 height 12
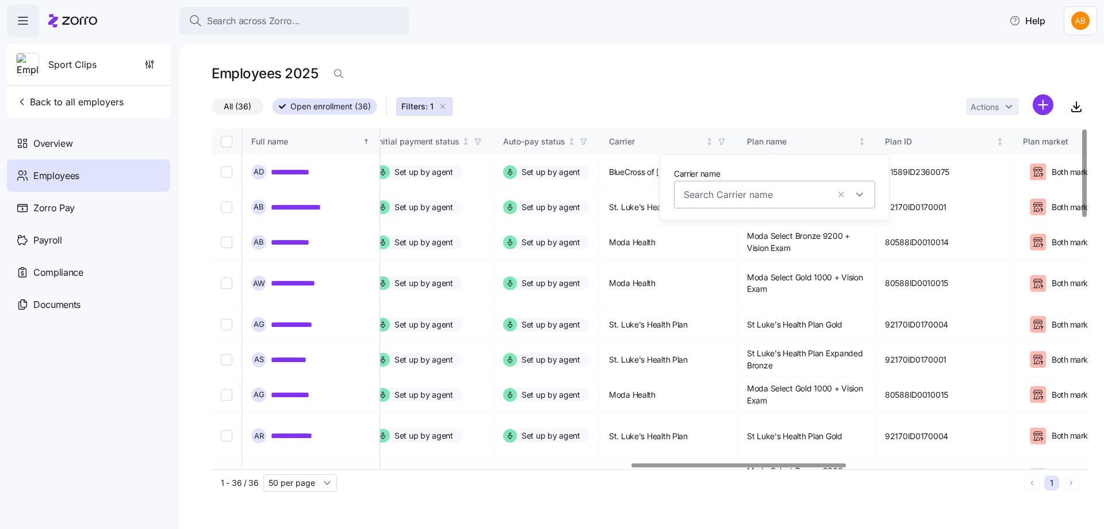
click at [857, 194] on div at bounding box center [774, 195] width 201 height 28
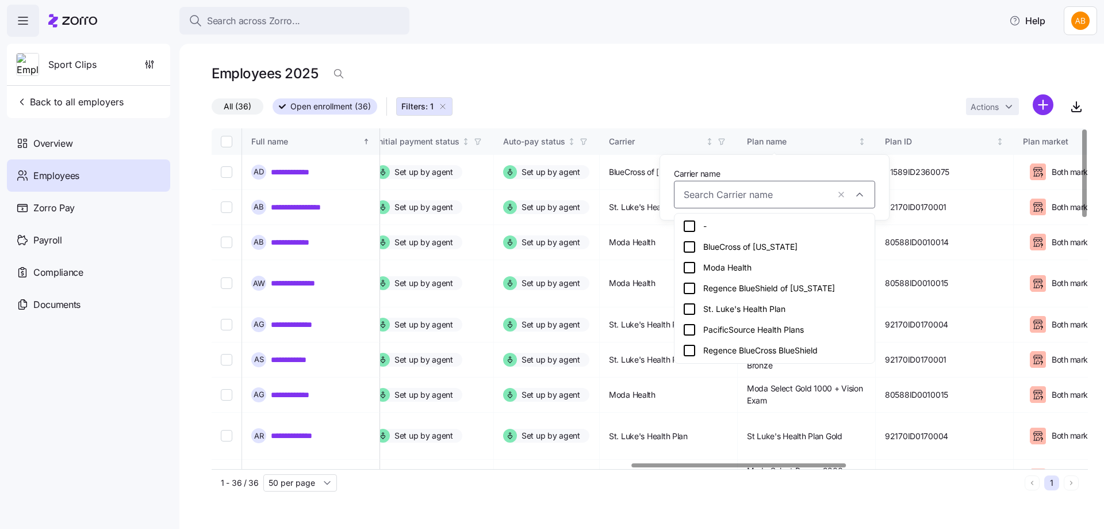
click at [770, 85] on div "Employees 2025" at bounding box center [650, 78] width 876 height 32
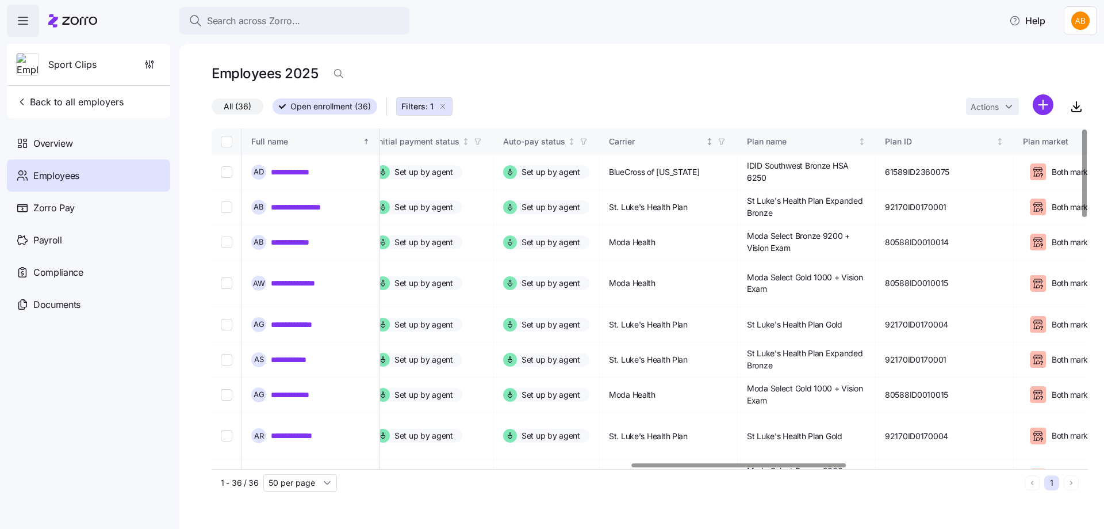
click at [728, 143] on span "button" at bounding box center [721, 141] width 13 height 13
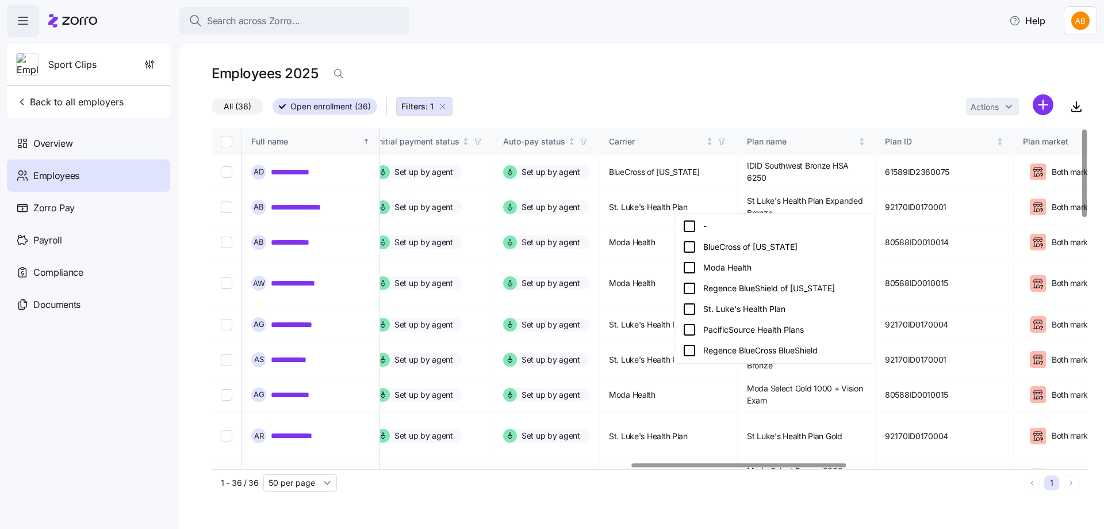
click at [724, 242] on div "BlueCross of Idaho" at bounding box center [775, 247] width 184 height 14
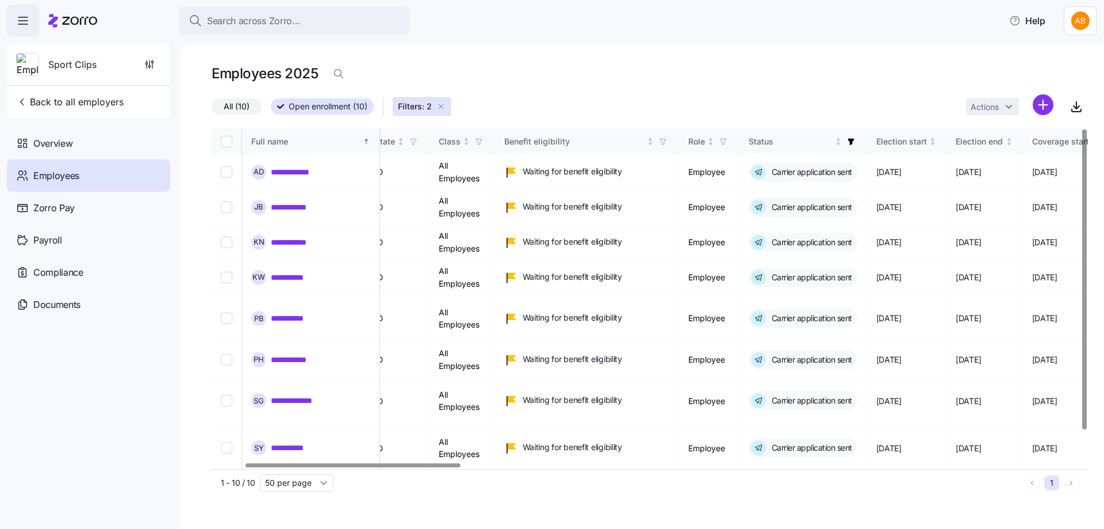
scroll to position [0, 133]
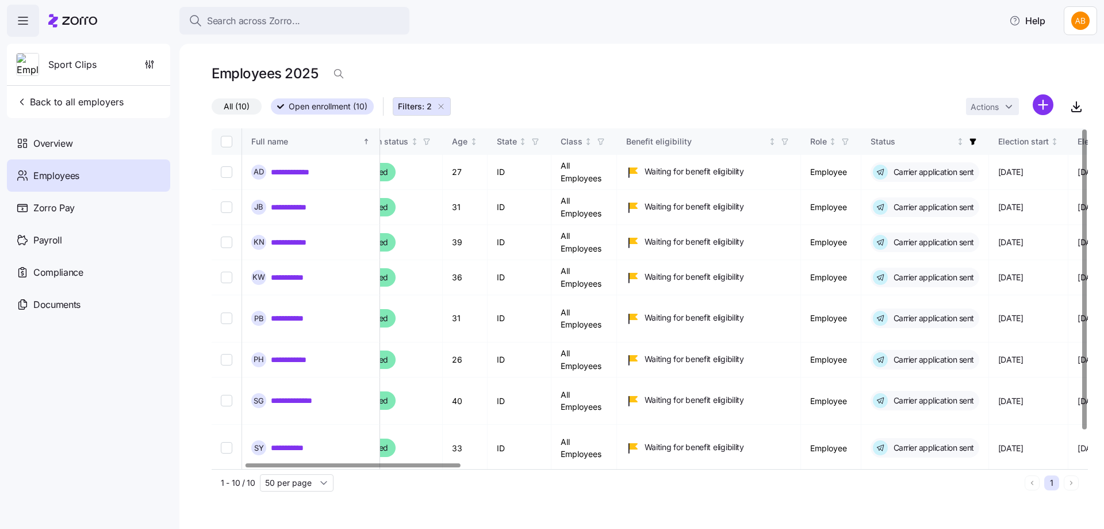
click at [323, 463] on div at bounding box center [353, 465] width 215 height 4
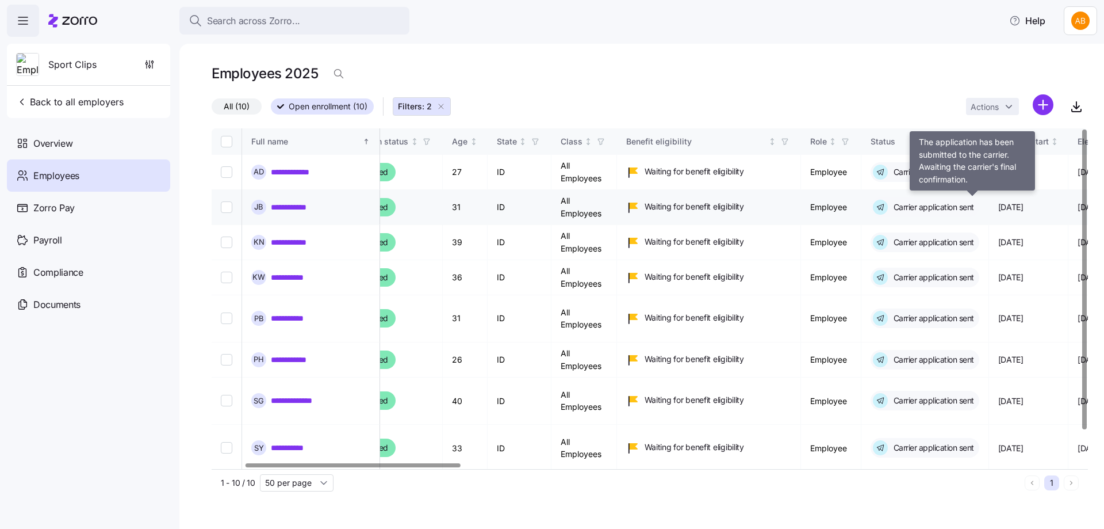
click at [888, 206] on icon at bounding box center [880, 207] width 15 height 15
click at [888, 207] on icon at bounding box center [880, 207] width 15 height 15
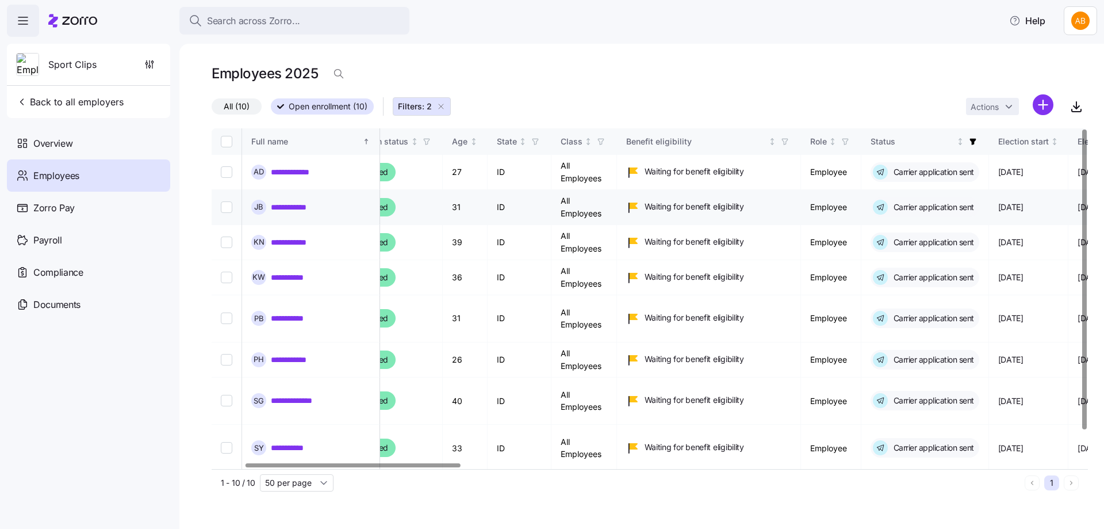
click at [305, 204] on link "**********" at bounding box center [297, 207] width 53 height 12
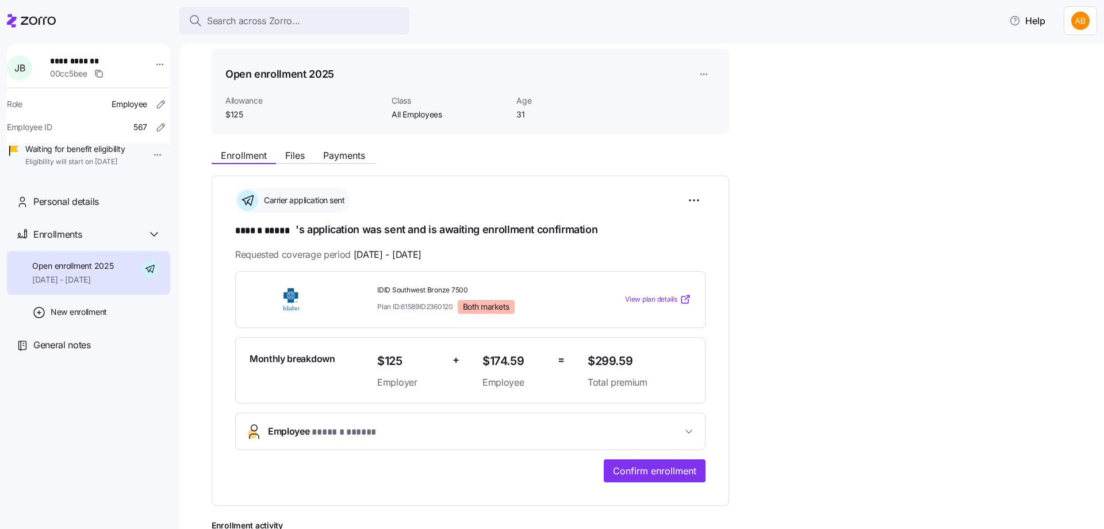
scroll to position [58, 0]
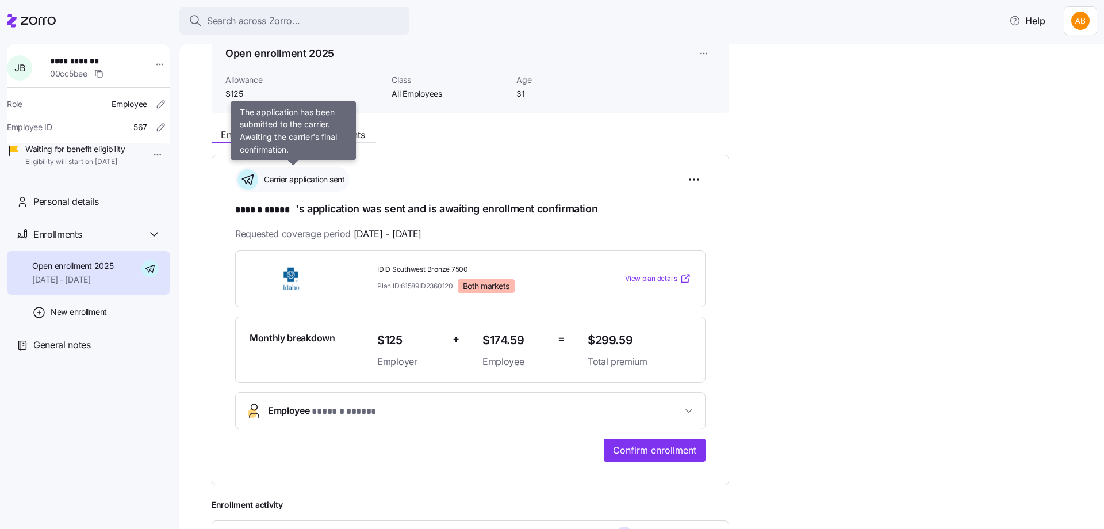
click at [297, 176] on span "Carrier application sent" at bounding box center [303, 180] width 84 height 12
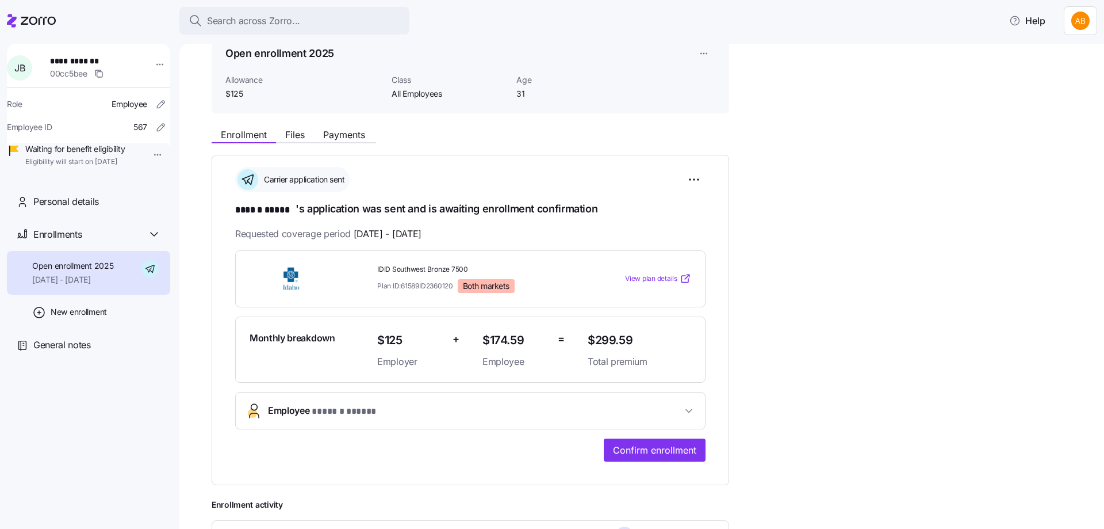
click at [265, 180] on span "Carrier application sent" at bounding box center [303, 180] width 84 height 12
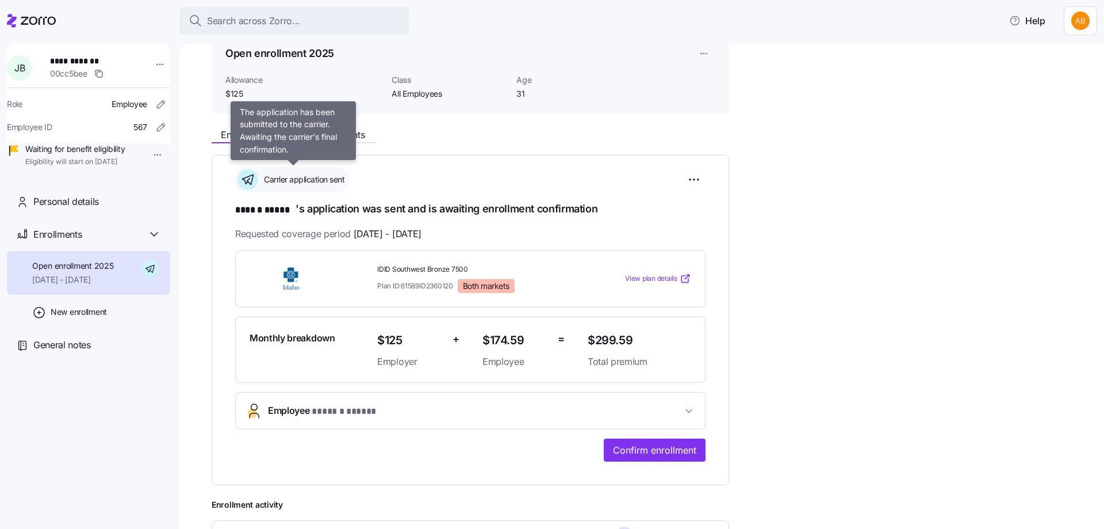
click at [250, 180] on icon at bounding box center [248, 179] width 21 height 21
click at [286, 183] on span "Carrier application sent" at bounding box center [303, 180] width 84 height 12
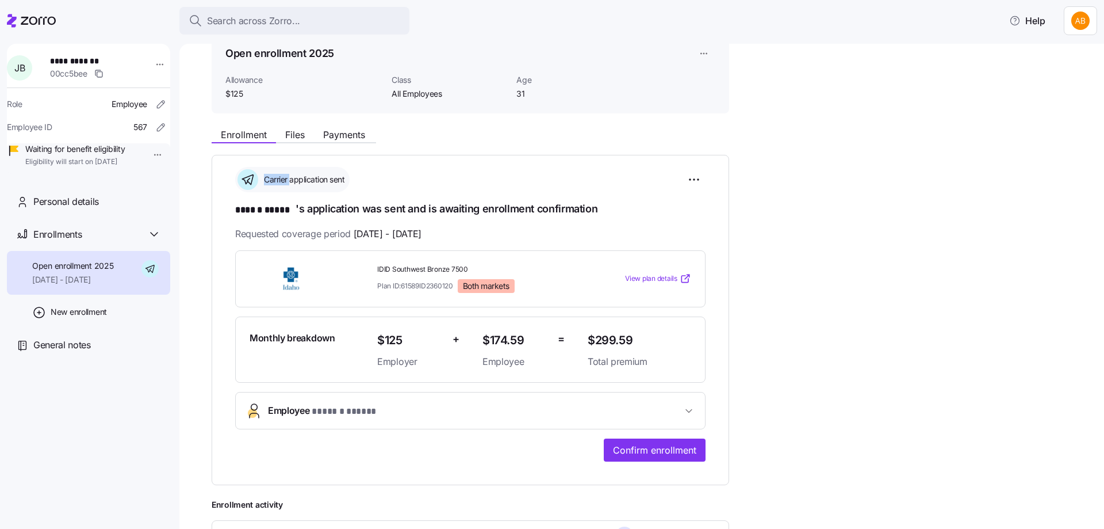
click at [286, 183] on span "Carrier application sent" at bounding box center [303, 180] width 84 height 12
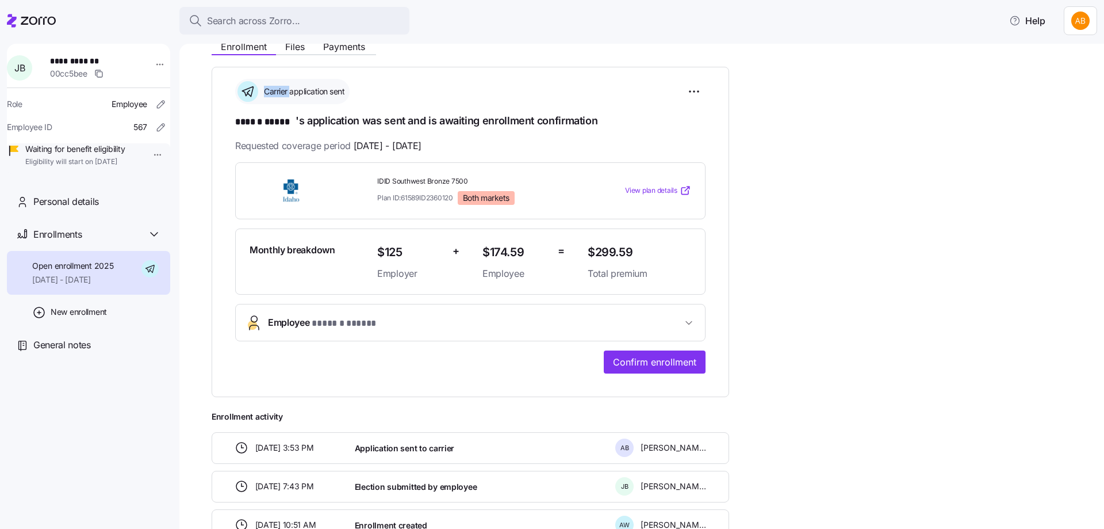
scroll to position [110, 0]
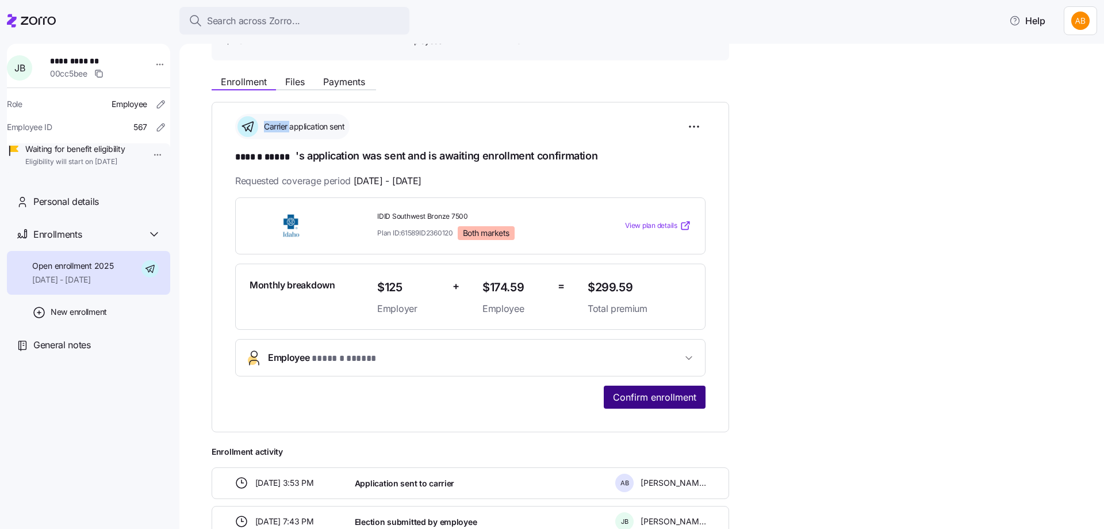
click at [640, 398] on span "Confirm enrollment" at bounding box center [654, 397] width 83 height 14
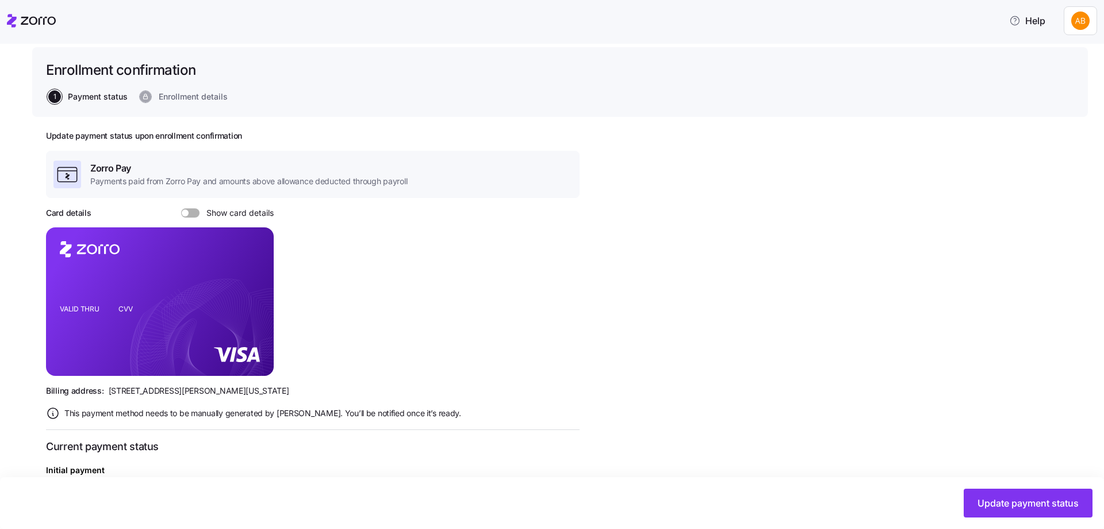
scroll to position [59, 0]
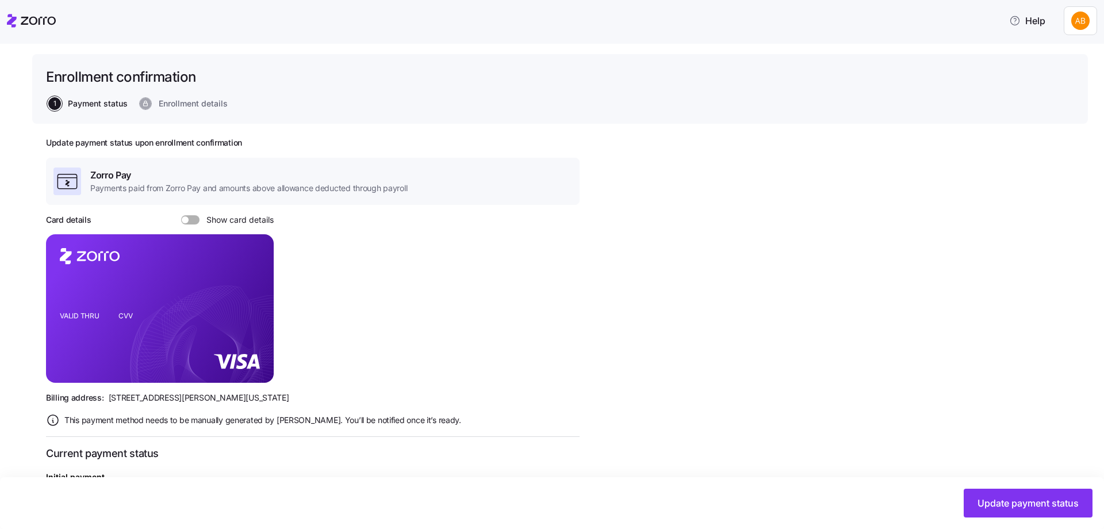
click at [187, 101] on span "Enrollment details" at bounding box center [193, 103] width 69 height 8
click at [96, 99] on span "Payment status" at bounding box center [98, 103] width 60 height 8
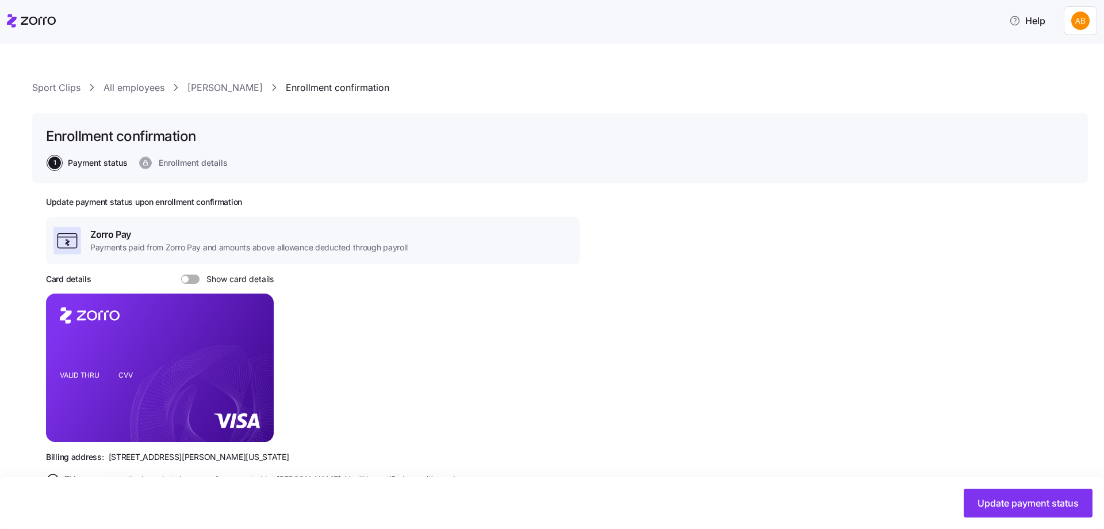
click at [228, 83] on link "Jasmin Brown" at bounding box center [224, 88] width 75 height 14
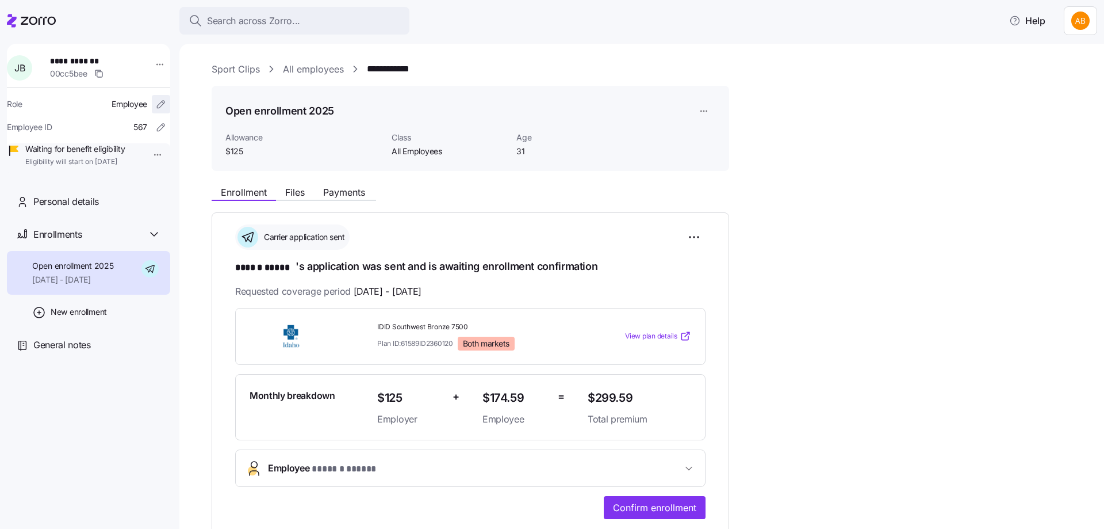
click at [155, 105] on icon "button" at bounding box center [161, 104] width 12 height 12
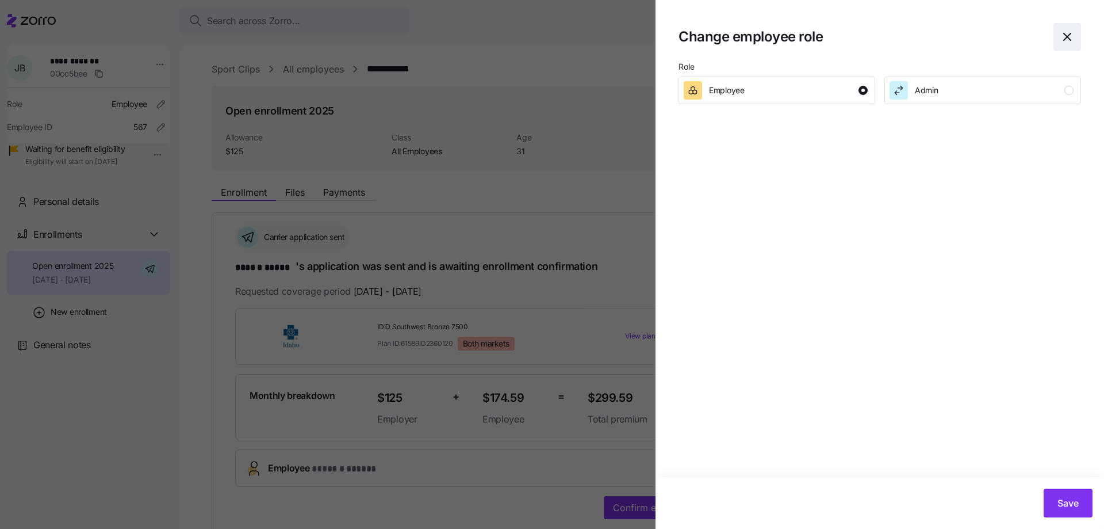
click at [1062, 37] on icon "button" at bounding box center [1067, 37] width 14 height 14
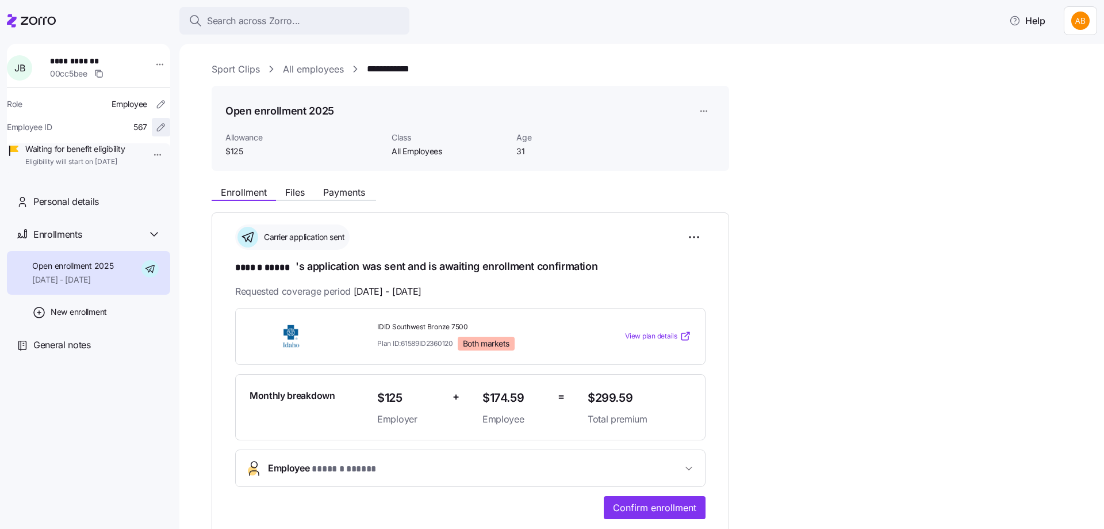
click at [155, 127] on icon "button" at bounding box center [161, 127] width 12 height 12
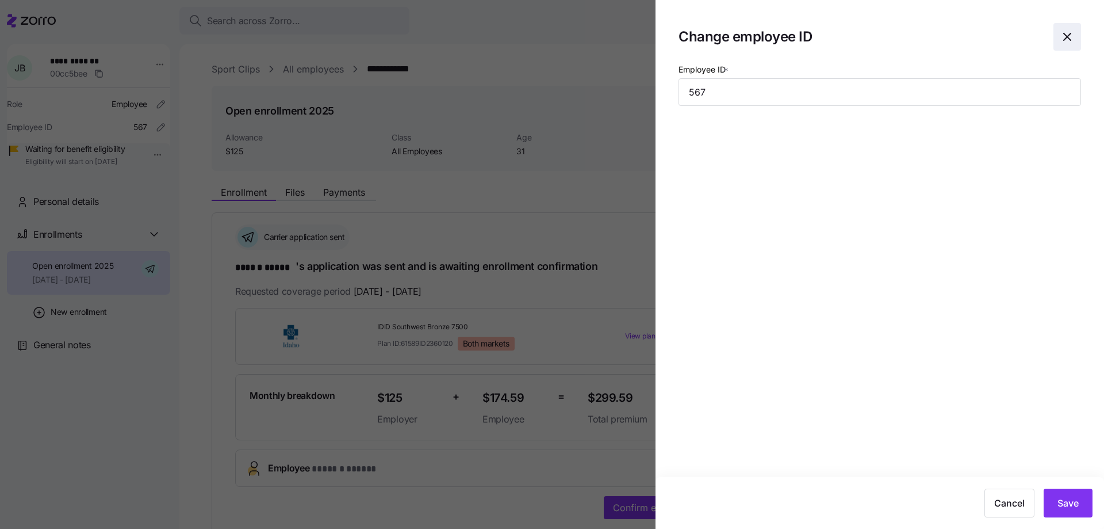
click at [1068, 41] on icon "button" at bounding box center [1067, 37] width 14 height 14
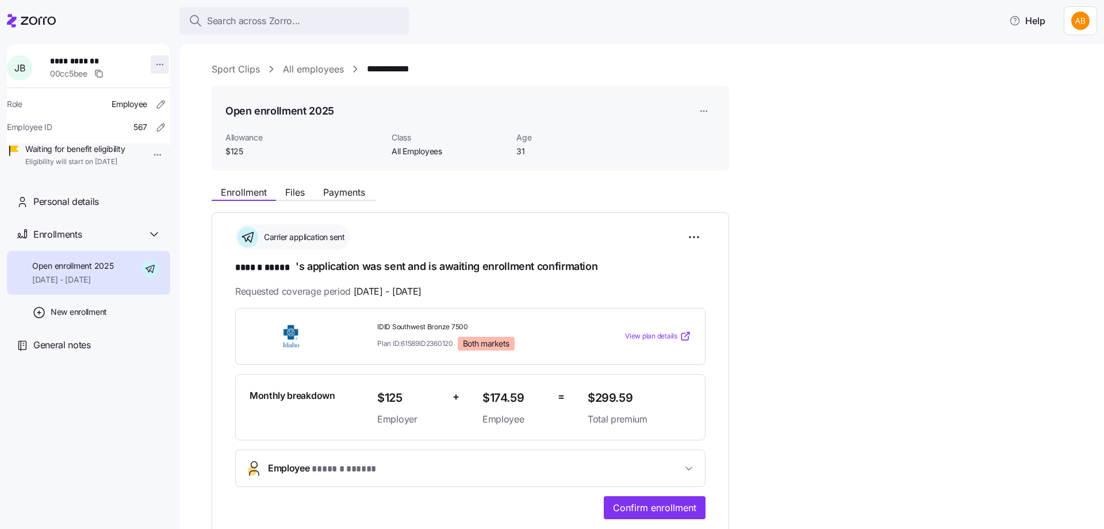
click at [153, 66] on html "**********" at bounding box center [552, 261] width 1104 height 522
click at [188, 220] on html "**********" at bounding box center [552, 261] width 1104 height 522
click at [326, 70] on link "All employees" at bounding box center [313, 69] width 61 height 14
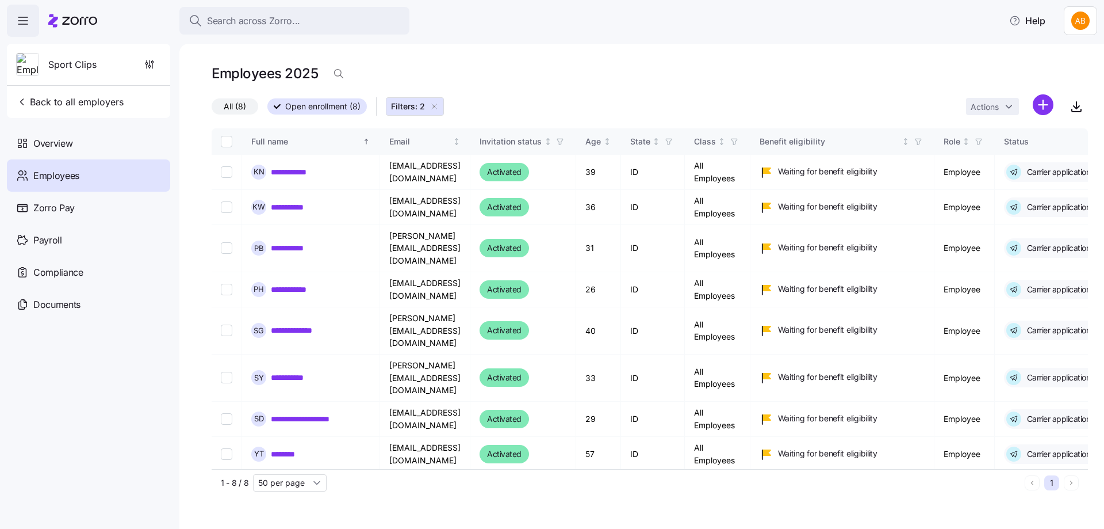
click at [31, 179] on div "Employees" at bounding box center [88, 175] width 163 height 32
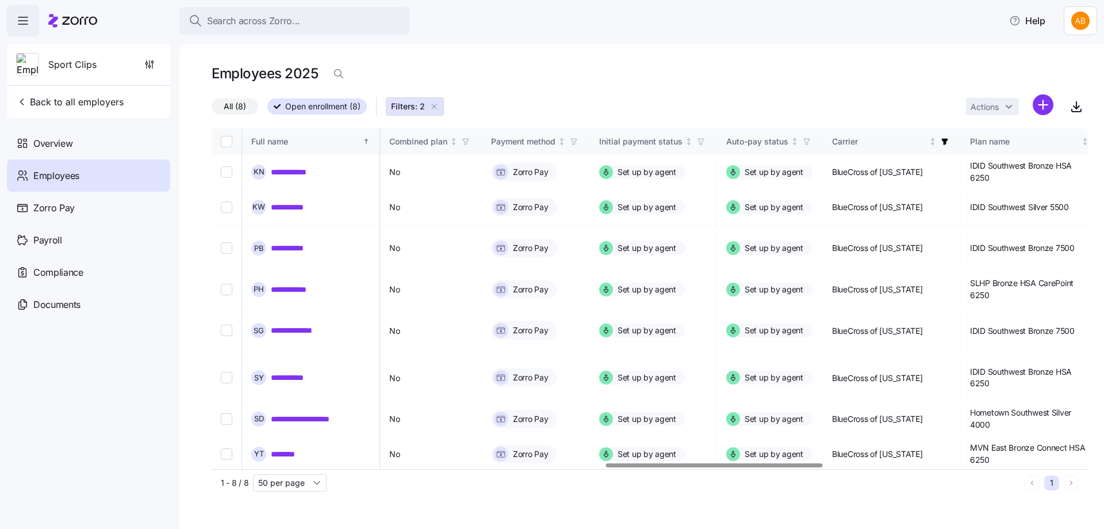
scroll to position [0, 1655]
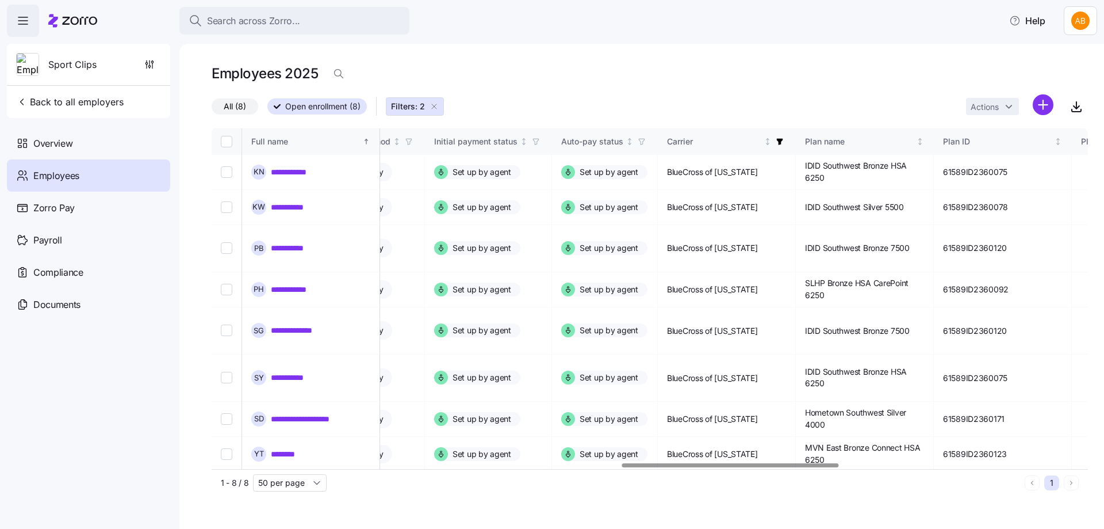
click at [818, 463] on div at bounding box center [730, 465] width 217 height 4
click at [784, 141] on icon "button" at bounding box center [780, 141] width 8 height 8
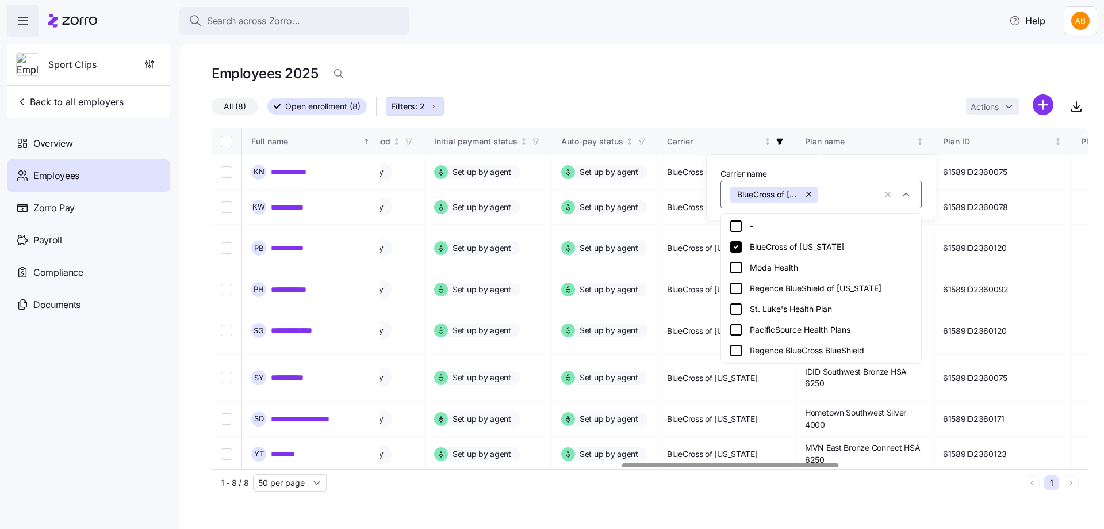
click at [736, 225] on icon at bounding box center [736, 226] width 14 height 14
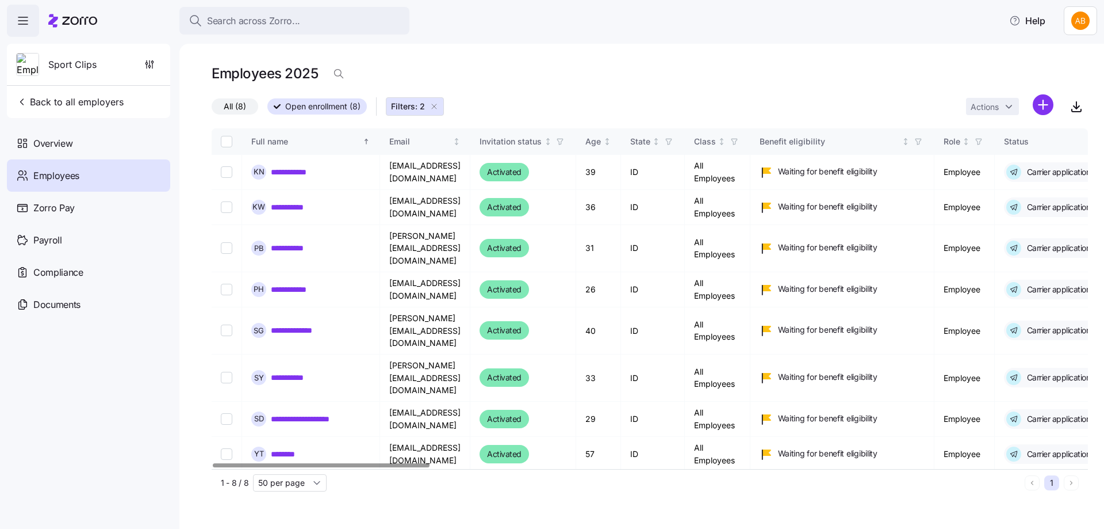
click at [297, 463] on div at bounding box center [321, 465] width 217 height 4
click at [270, 463] on div at bounding box center [321, 465] width 217 height 4
click at [377, 463] on div at bounding box center [321, 465] width 217 height 4
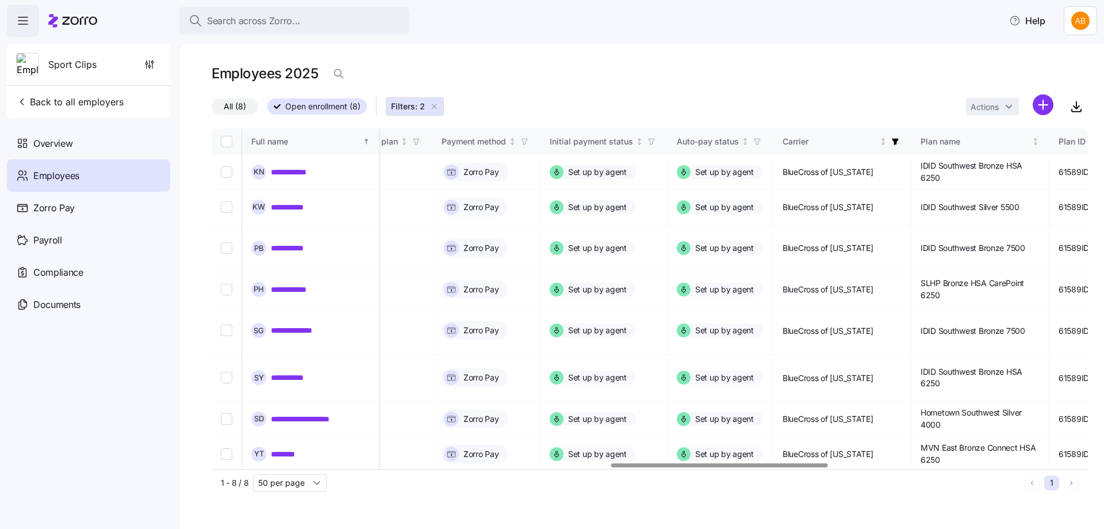
scroll to position [0, 1611]
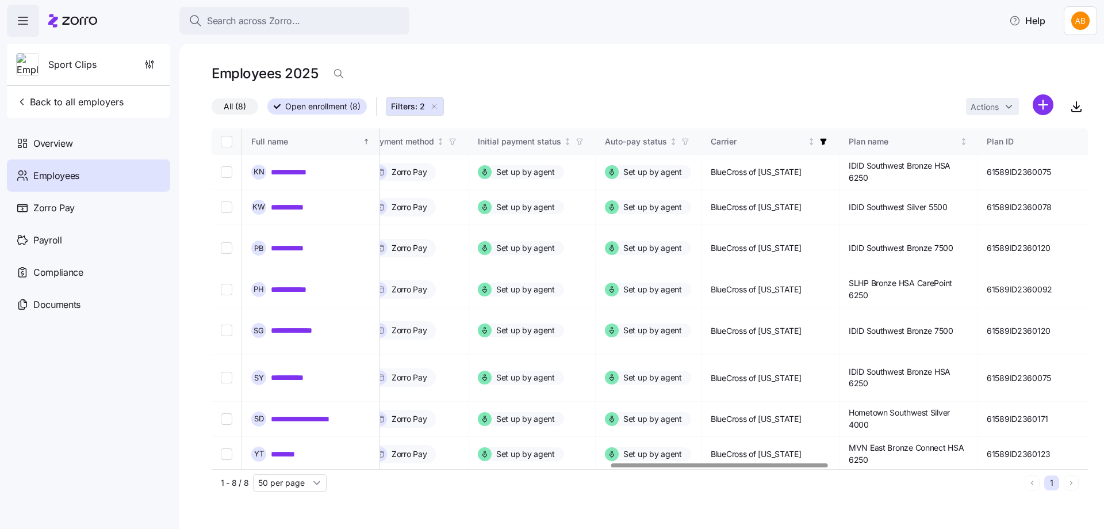
click at [719, 462] on div at bounding box center [650, 465] width 876 height 7
click at [59, 170] on span "Employees" at bounding box center [56, 176] width 46 height 14
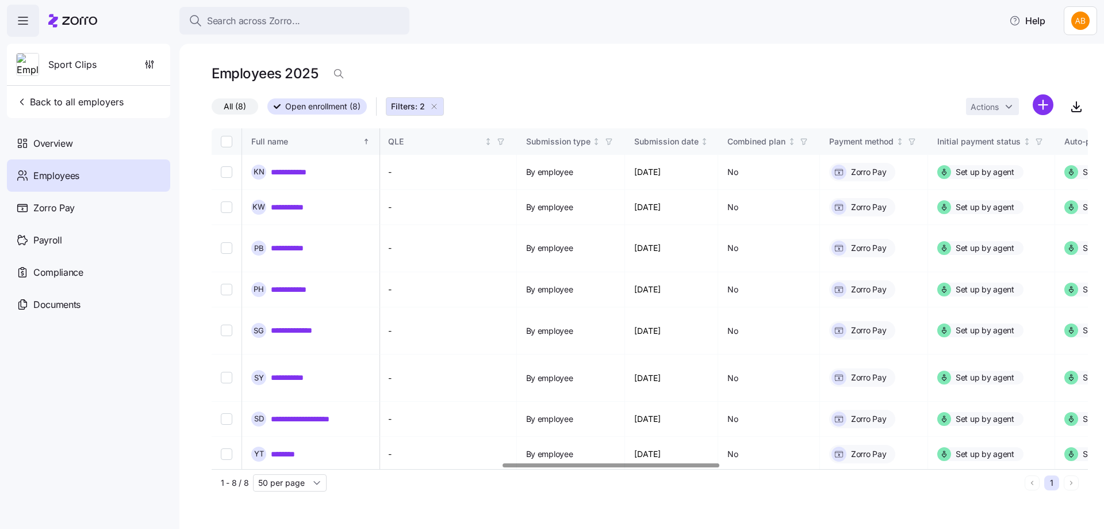
scroll to position [0, 1212]
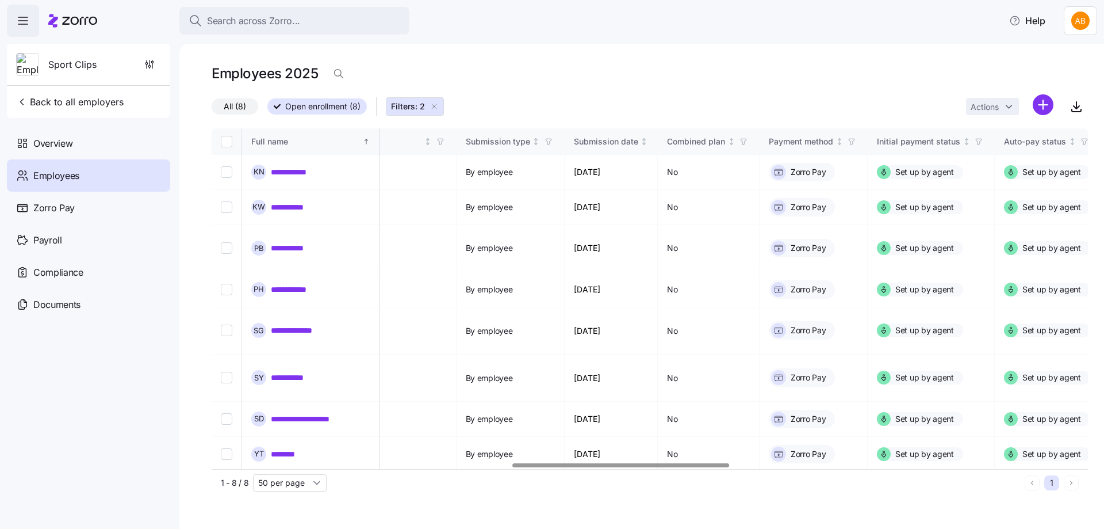
click at [611, 466] on div at bounding box center [620, 465] width 217 height 4
click at [82, 102] on span "Back to all employers" at bounding box center [70, 102] width 108 height 14
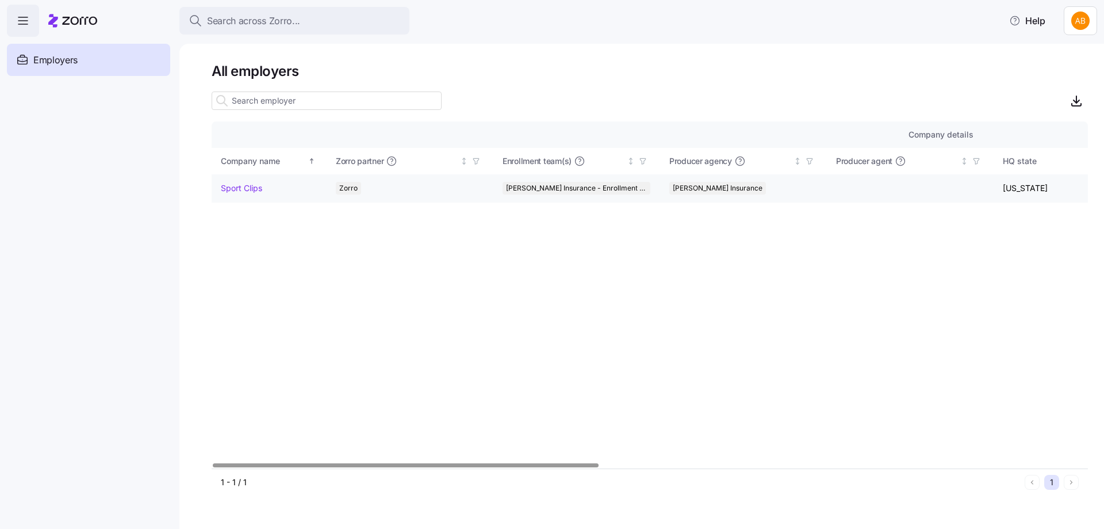
click at [250, 190] on link "Sport Clips" at bounding box center [241, 188] width 41 height 12
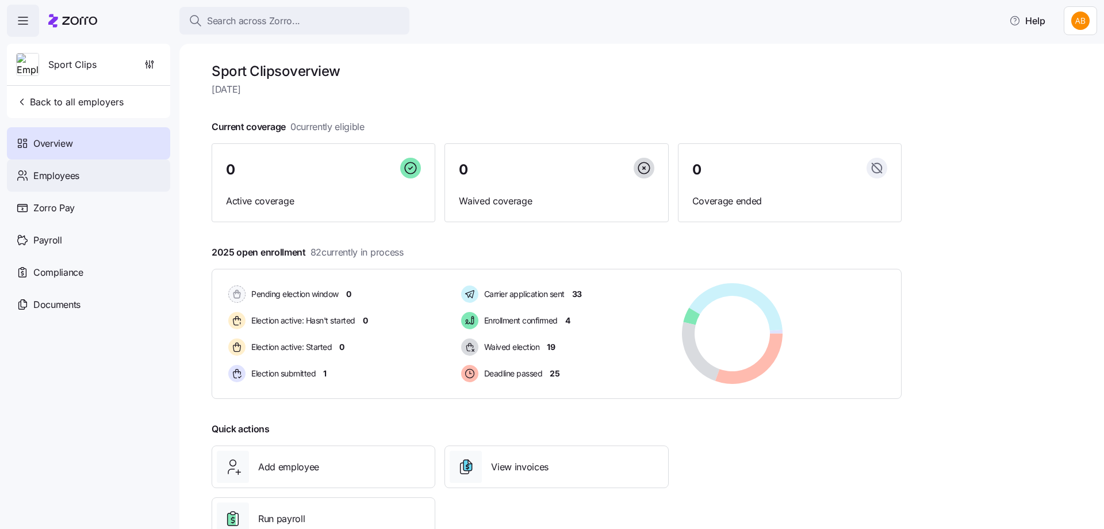
click at [86, 166] on div "Employees" at bounding box center [88, 175] width 163 height 32
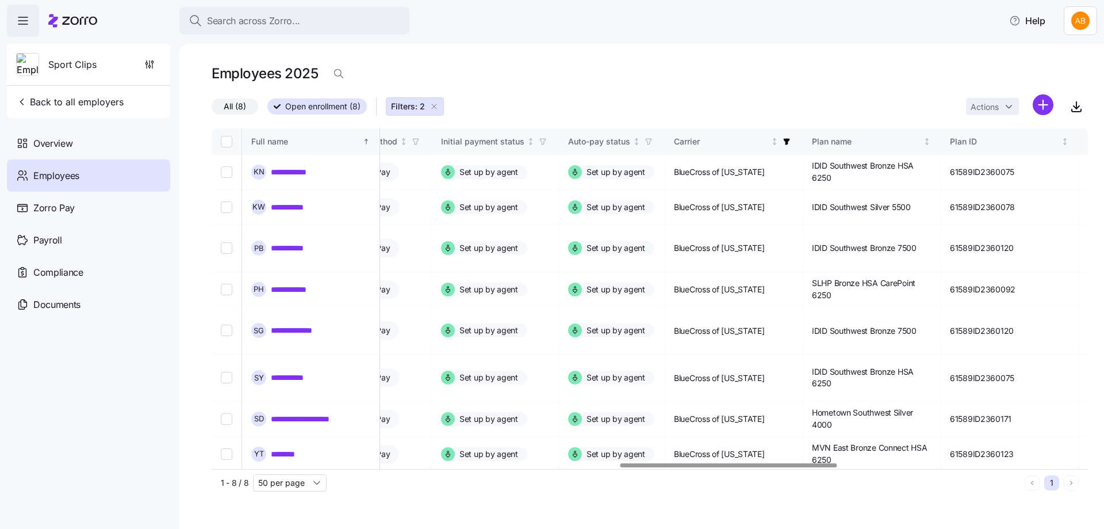
scroll to position [0, 1725]
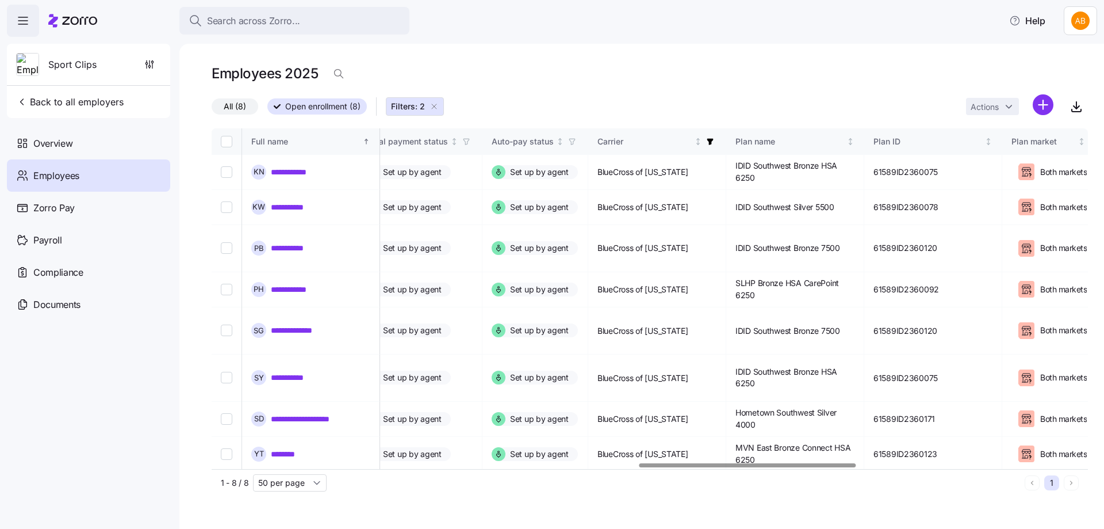
click at [835, 467] on div at bounding box center [748, 465] width 217 height 4
click at [714, 139] on icon "button" at bounding box center [710, 141] width 8 height 8
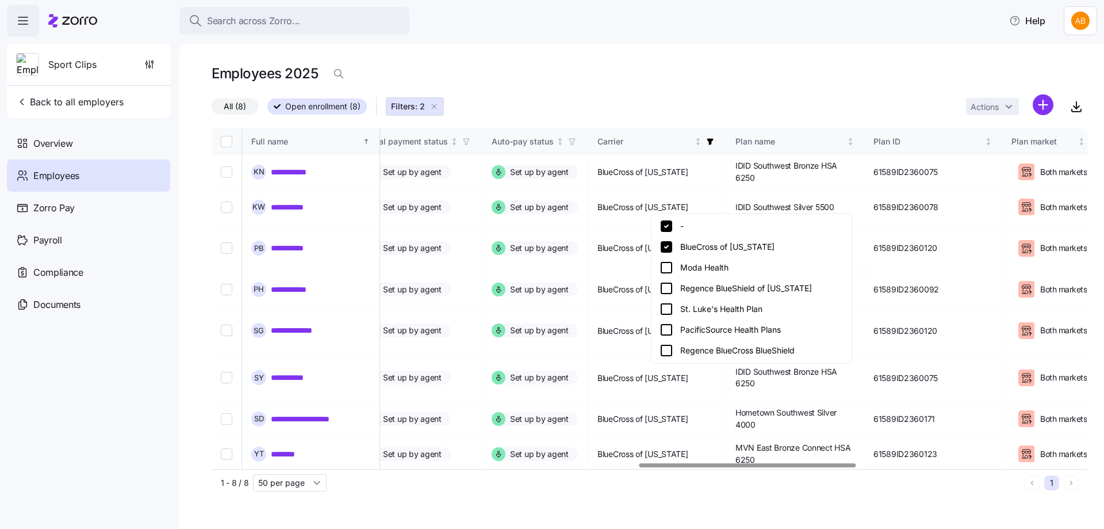
click at [667, 226] on icon at bounding box center [667, 226] width 14 height 14
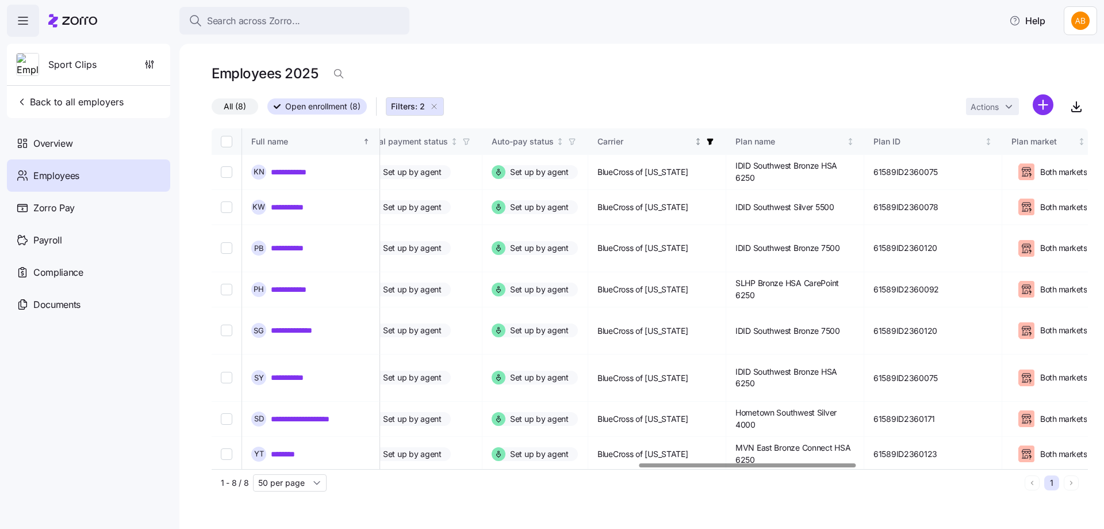
click at [714, 139] on icon "button" at bounding box center [710, 141] width 8 height 8
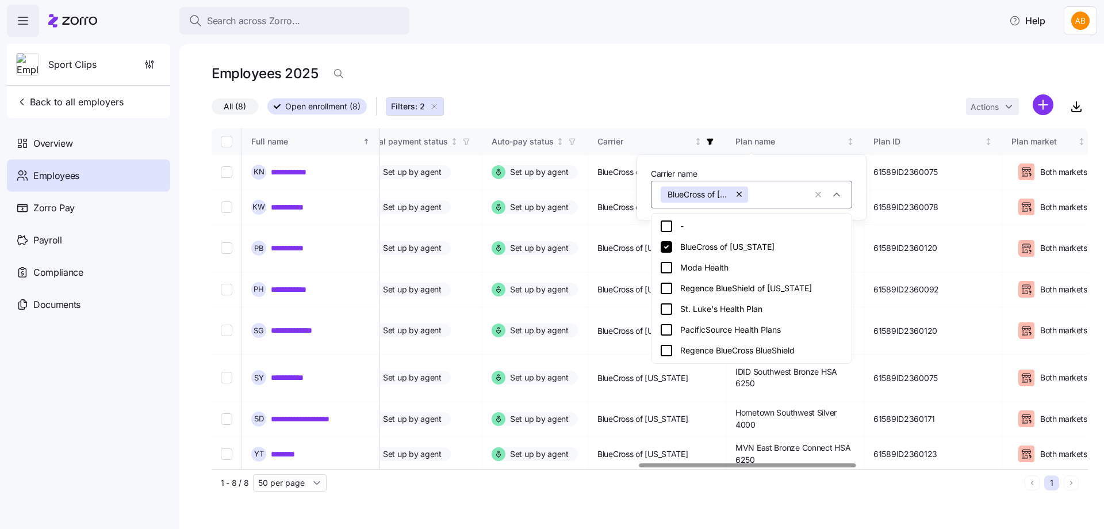
click at [663, 225] on icon at bounding box center [667, 226] width 14 height 14
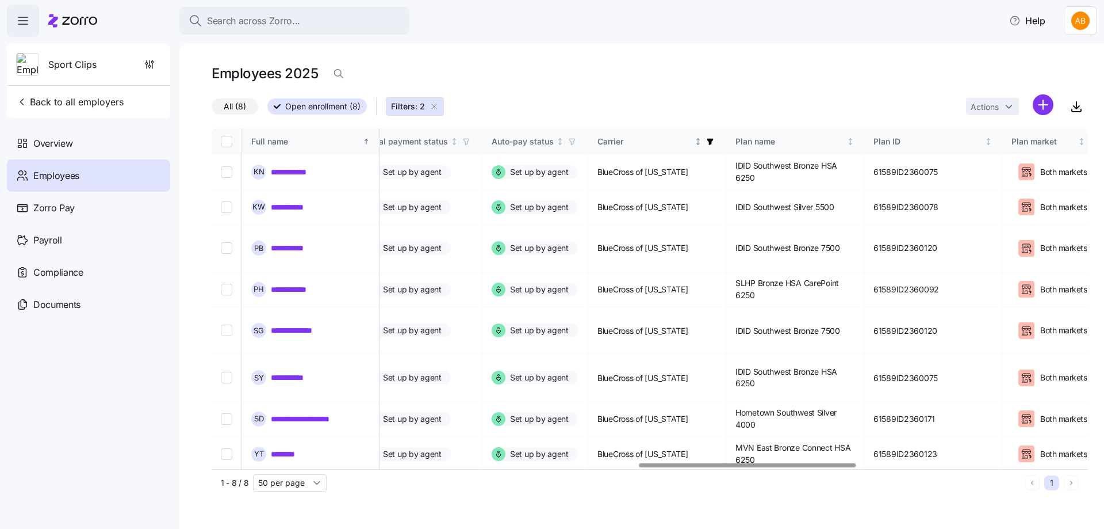
click at [714, 142] on icon "button" at bounding box center [710, 141] width 8 height 8
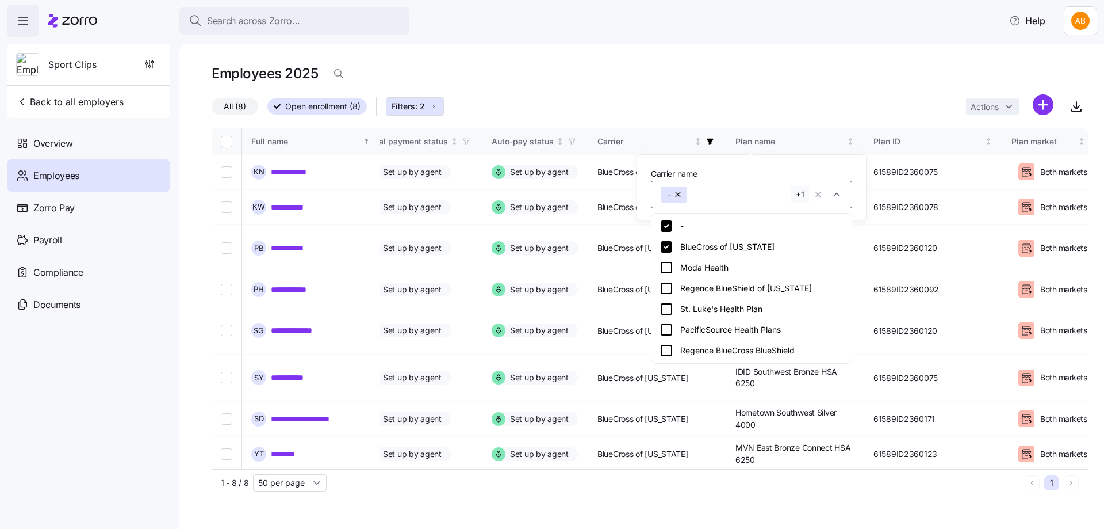
click at [664, 247] on icon at bounding box center [667, 247] width 14 height 14
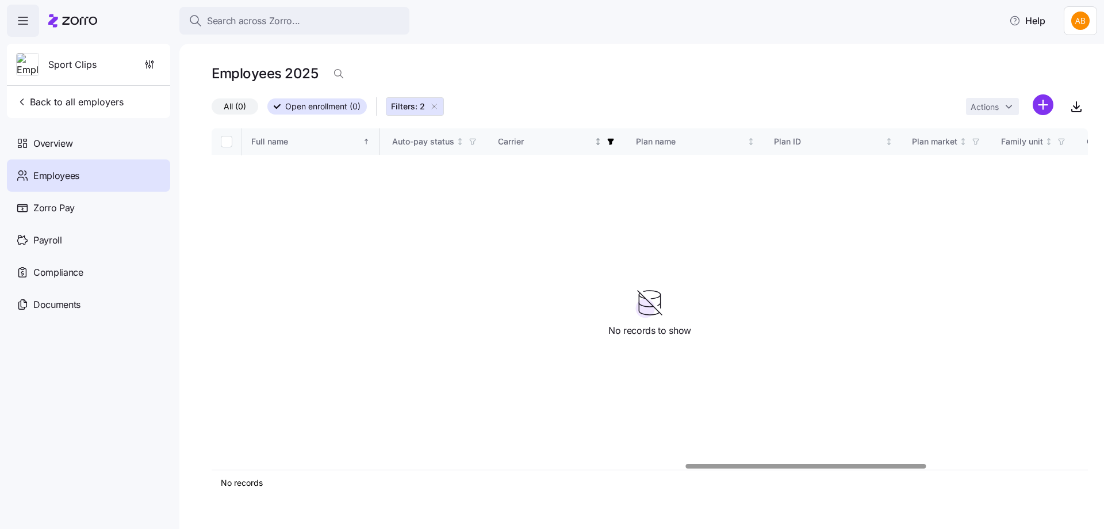
click at [610, 143] on icon "button" at bounding box center [611, 141] width 8 height 8
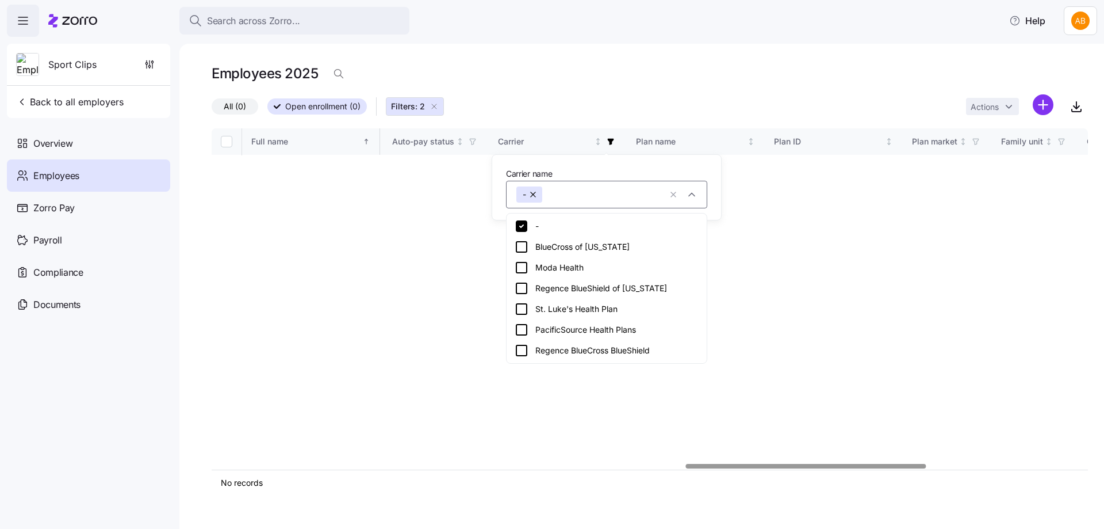
click at [523, 227] on icon at bounding box center [522, 226] width 12 height 12
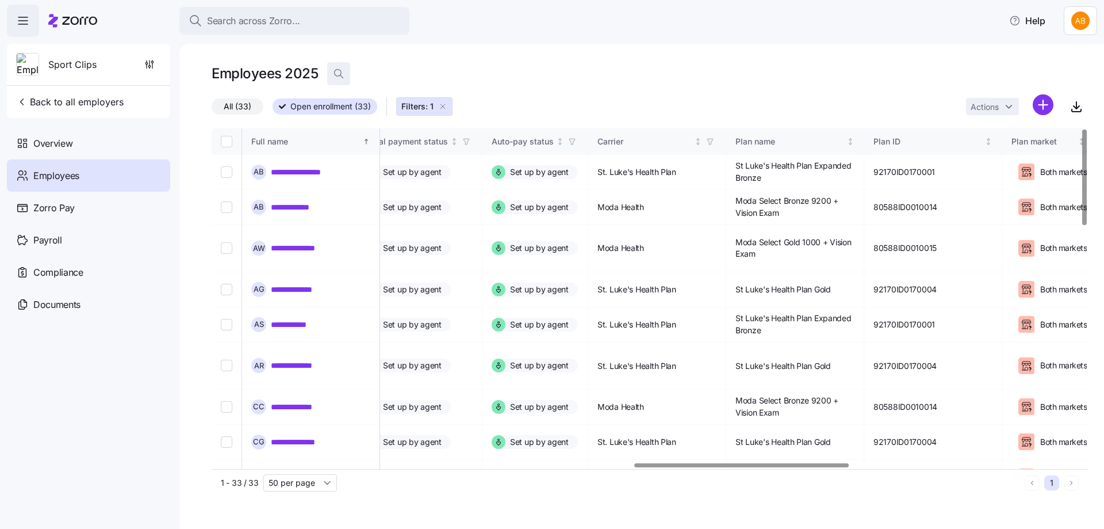
click at [332, 74] on span "button" at bounding box center [339, 74] width 22 height 22
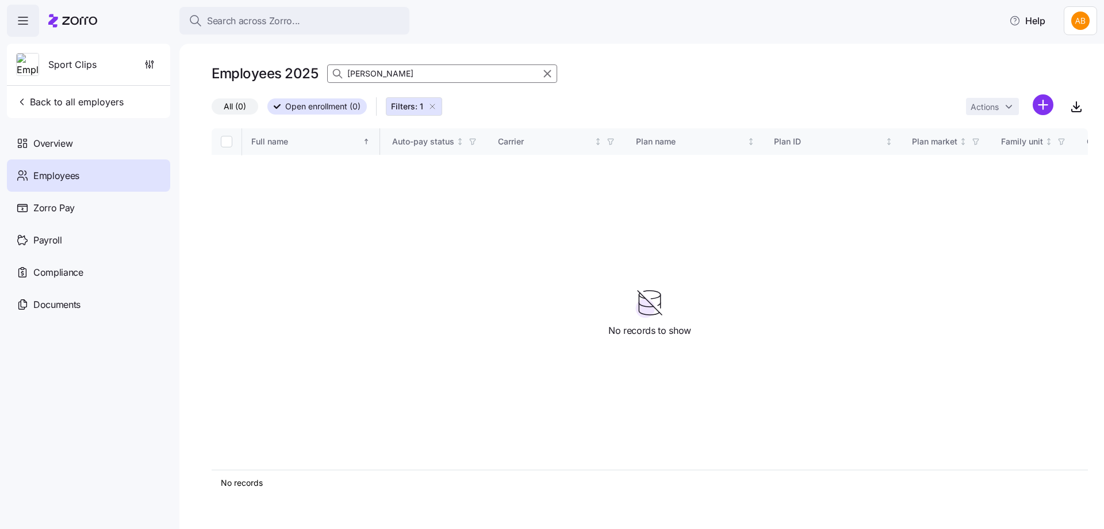
type input "alex"
click at [545, 74] on icon "button" at bounding box center [547, 74] width 13 height 14
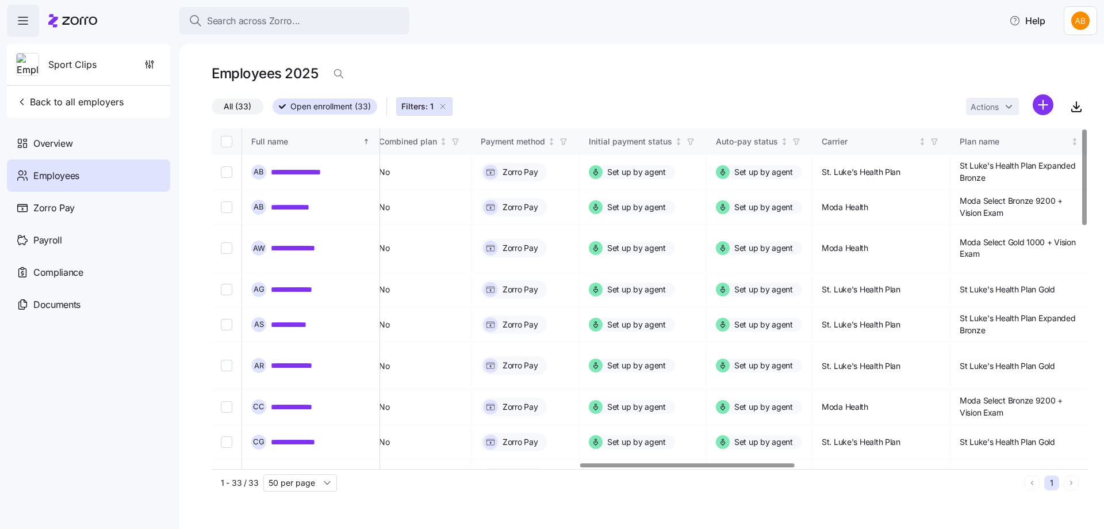
scroll to position [0, 1498]
click at [686, 464] on div at bounding box center [647, 465] width 870 height 7
click at [59, 174] on span "Employees" at bounding box center [56, 176] width 46 height 14
click at [48, 169] on span "Employees" at bounding box center [56, 176] width 46 height 14
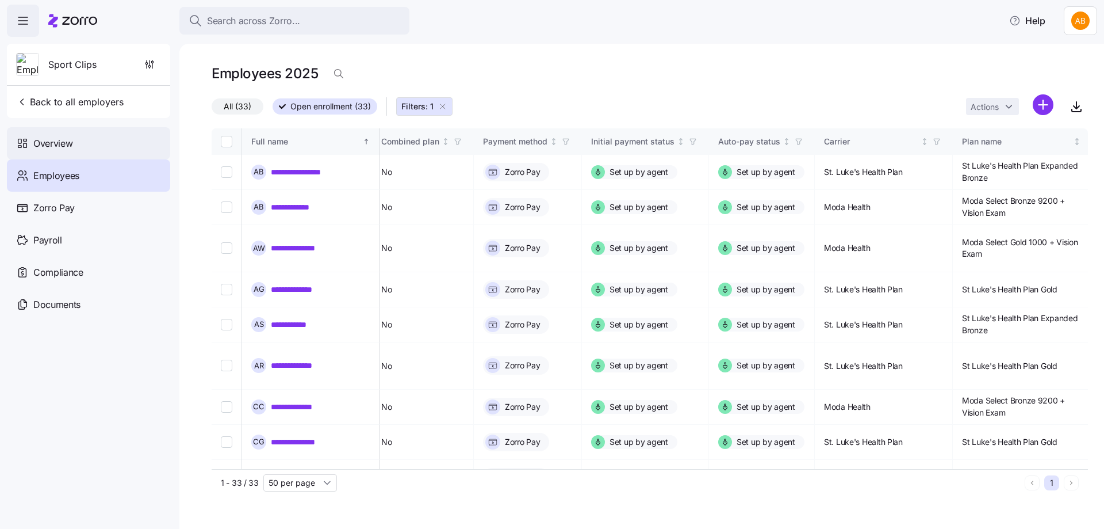
click at [68, 150] on span "Overview" at bounding box center [52, 143] width 39 height 14
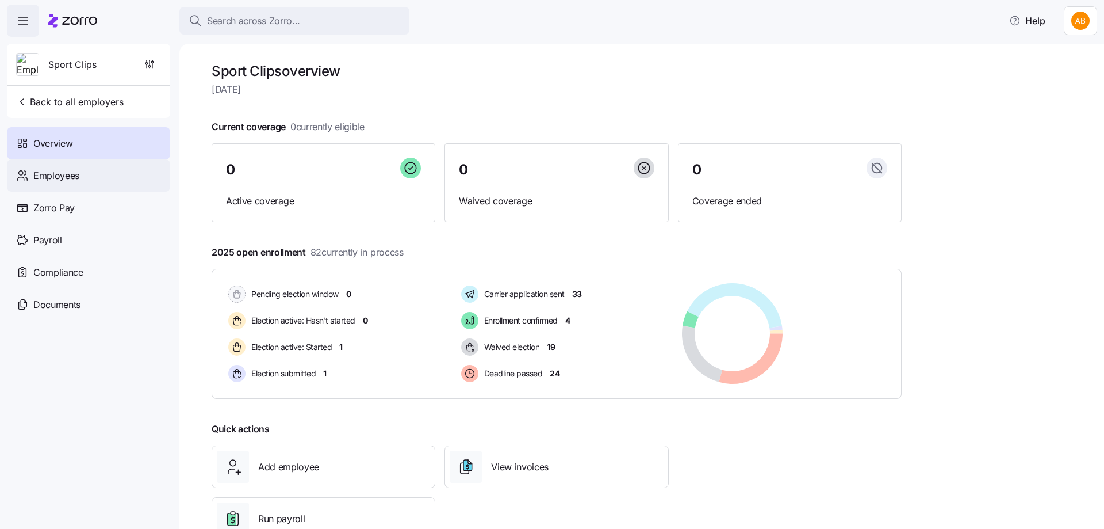
click at [79, 179] on div "Employees" at bounding box center [88, 175] width 163 height 32
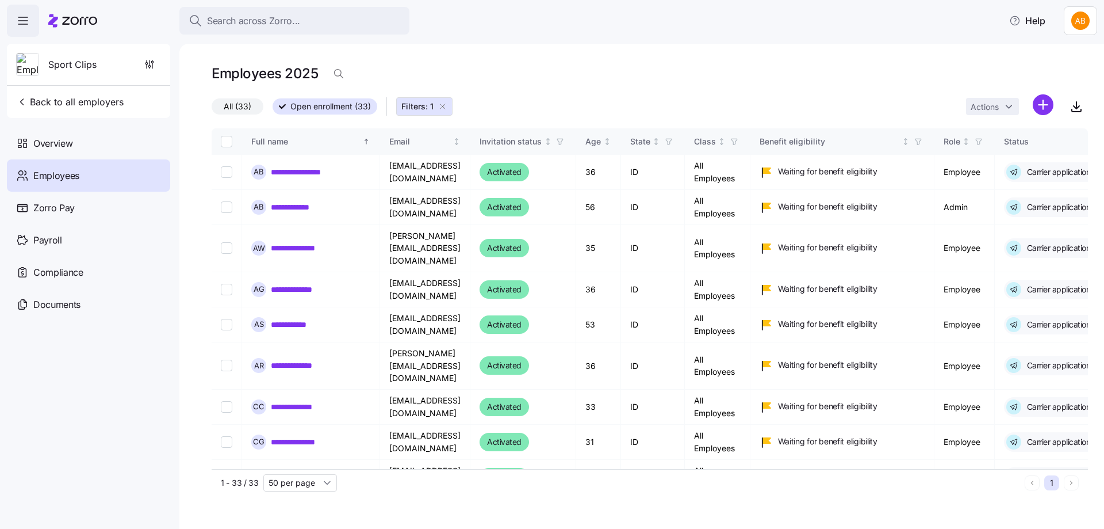
click at [430, 108] on span "Filters: 1" at bounding box center [417, 107] width 32 height 12
click at [445, 109] on div "All (33) Open enrollment (33) Filters: 1 Actions" at bounding box center [650, 106] width 876 height 25
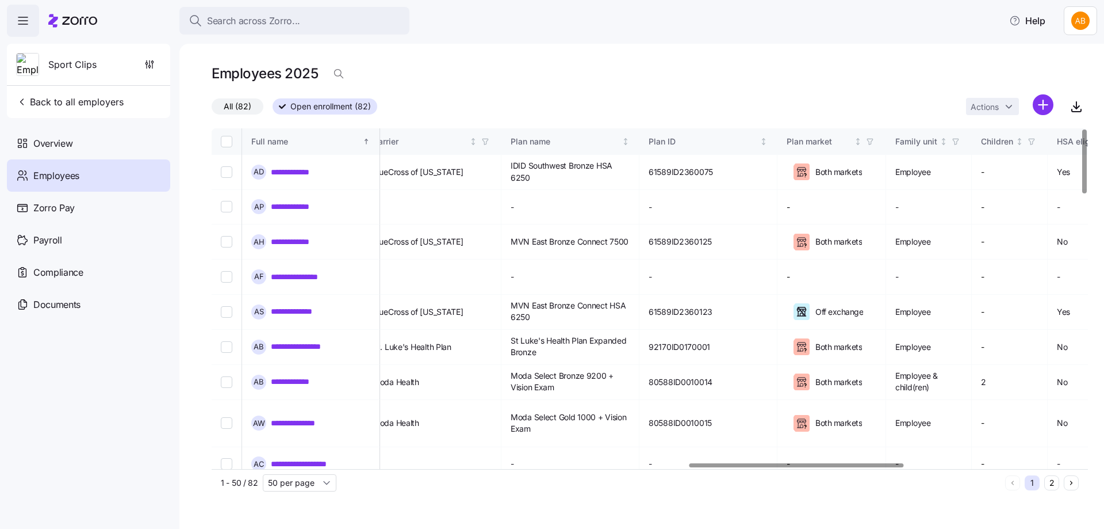
scroll to position [0, 1907]
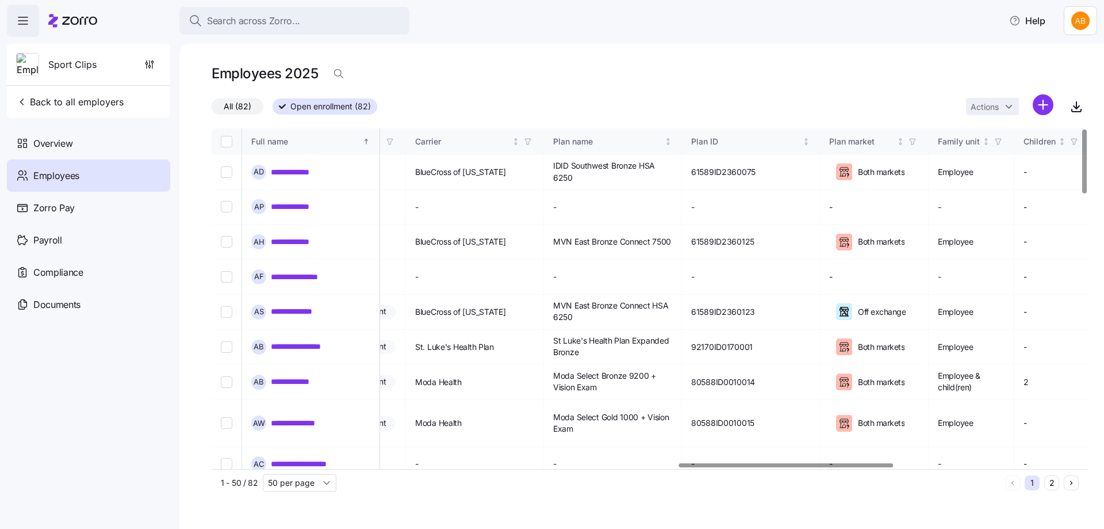
click at [841, 463] on div at bounding box center [786, 465] width 214 height 4
drag, startPoint x: 293, startPoint y: 312, endPoint x: 333, endPoint y: 316, distance: 39.8
click at [293, 312] on link "**********" at bounding box center [299, 311] width 56 height 12
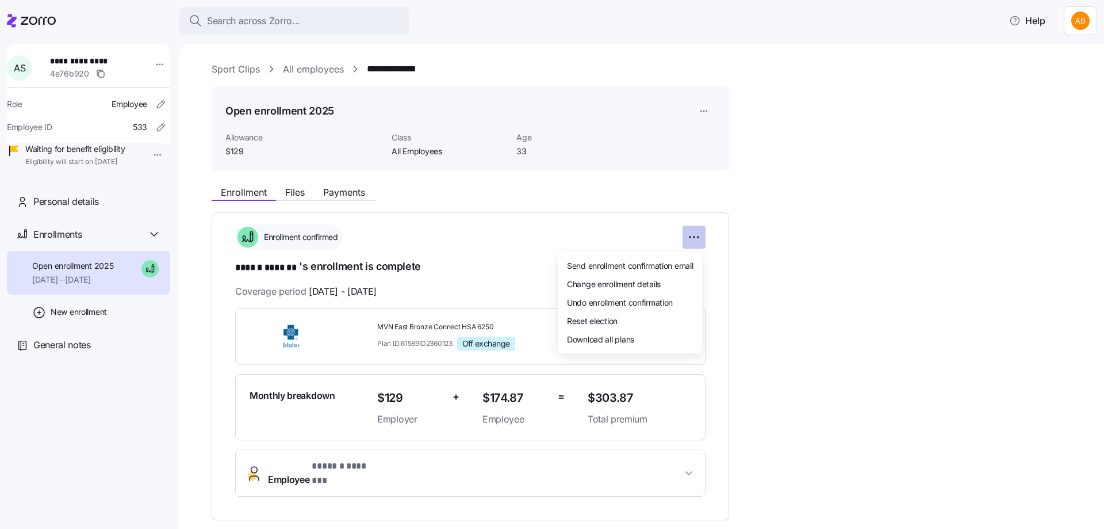
click at [694, 239] on html "**********" at bounding box center [552, 261] width 1104 height 522
click at [624, 302] on span "Undo enrollment confirmation" at bounding box center [620, 302] width 106 height 12
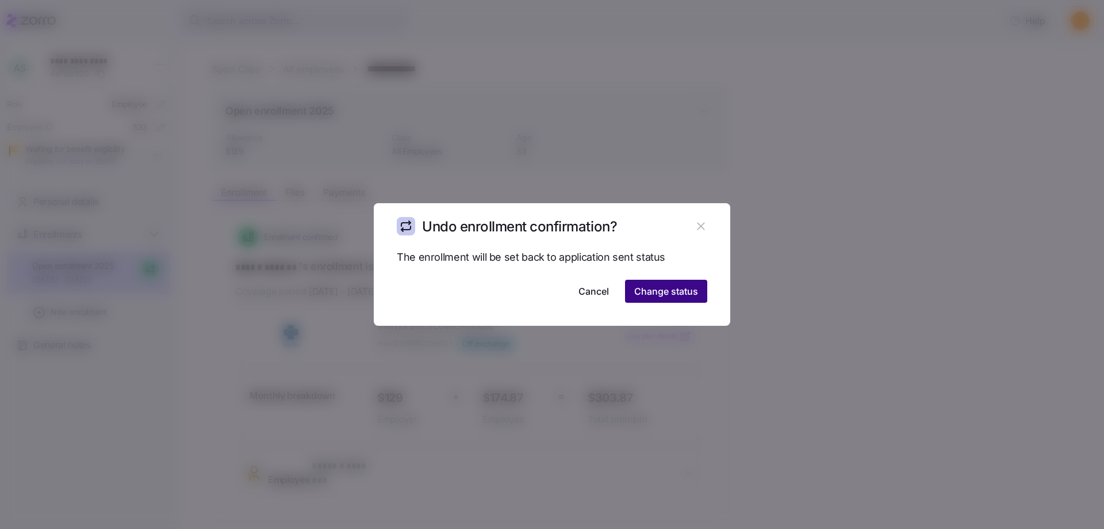
click at [658, 292] on span "Change status" at bounding box center [666, 291] width 64 height 14
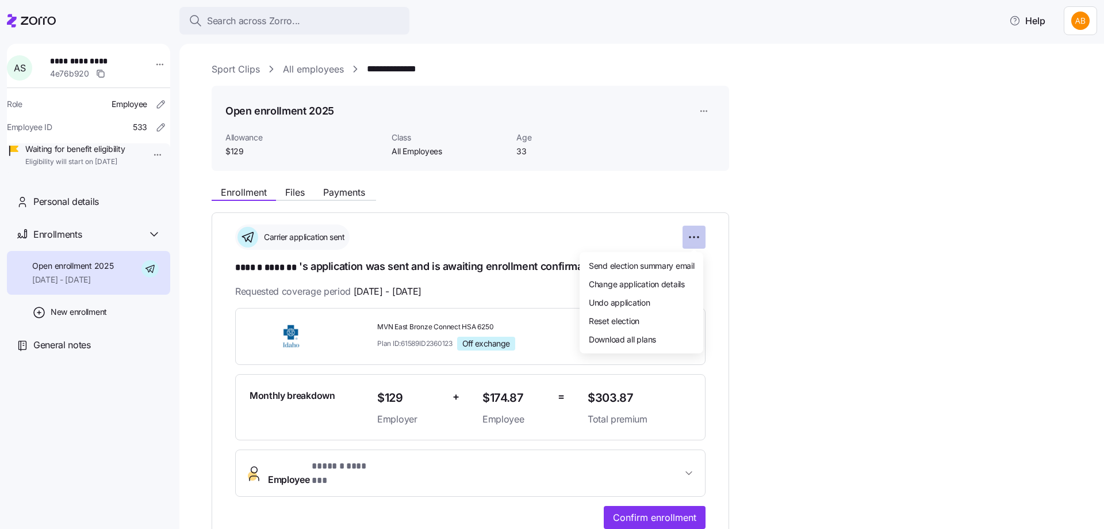
click at [701, 240] on html "**********" at bounding box center [552, 261] width 1104 height 522
click at [644, 298] on span "Undo application" at bounding box center [620, 302] width 62 height 12
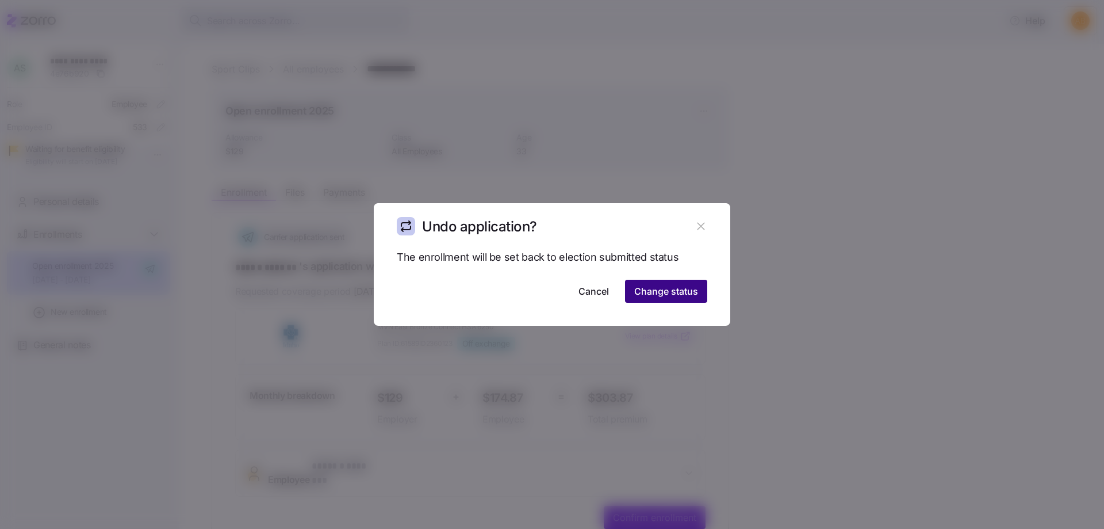
click at [666, 288] on span "Change status" at bounding box center [666, 291] width 64 height 14
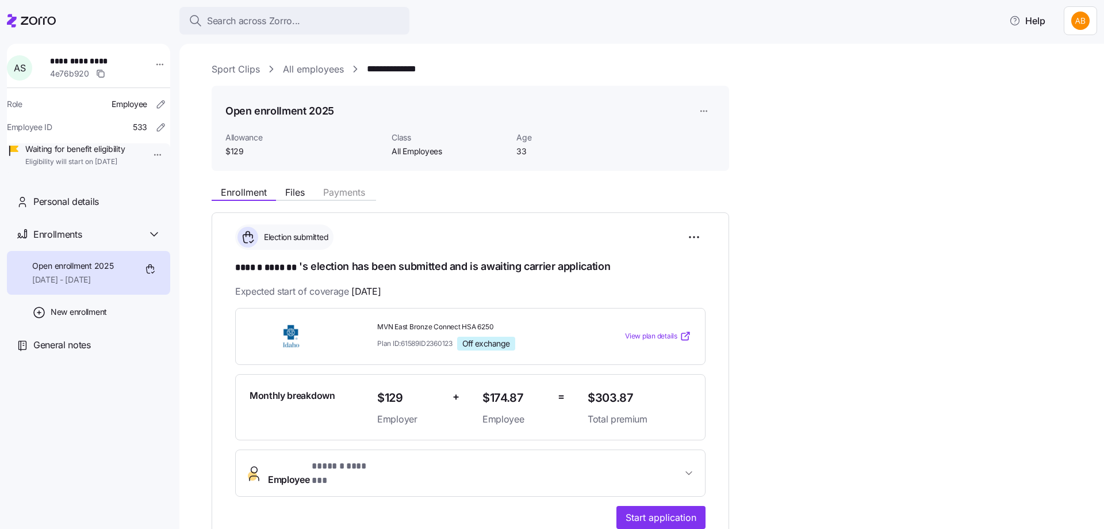
scroll to position [58, 0]
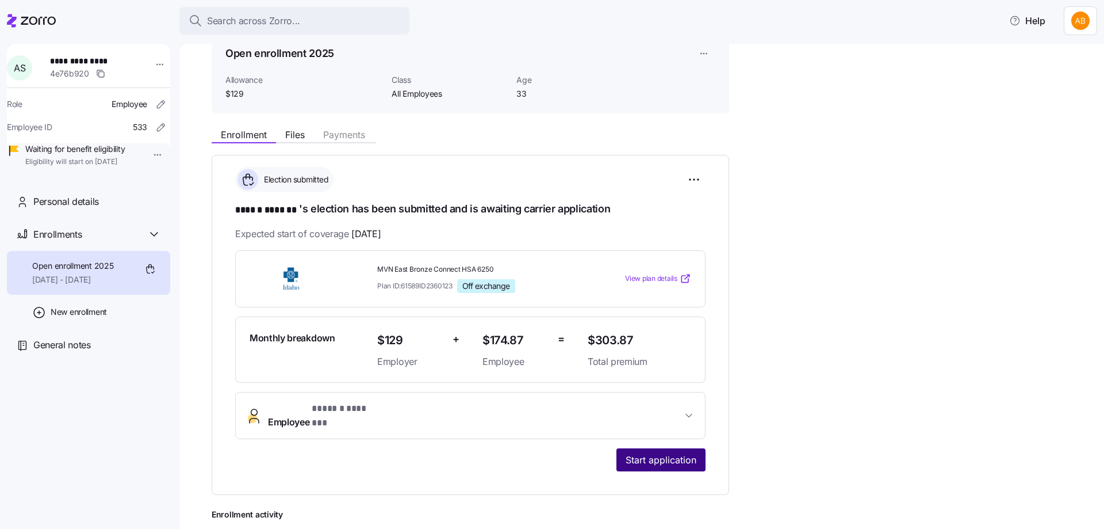
click at [660, 453] on span "Start application" at bounding box center [661, 460] width 71 height 14
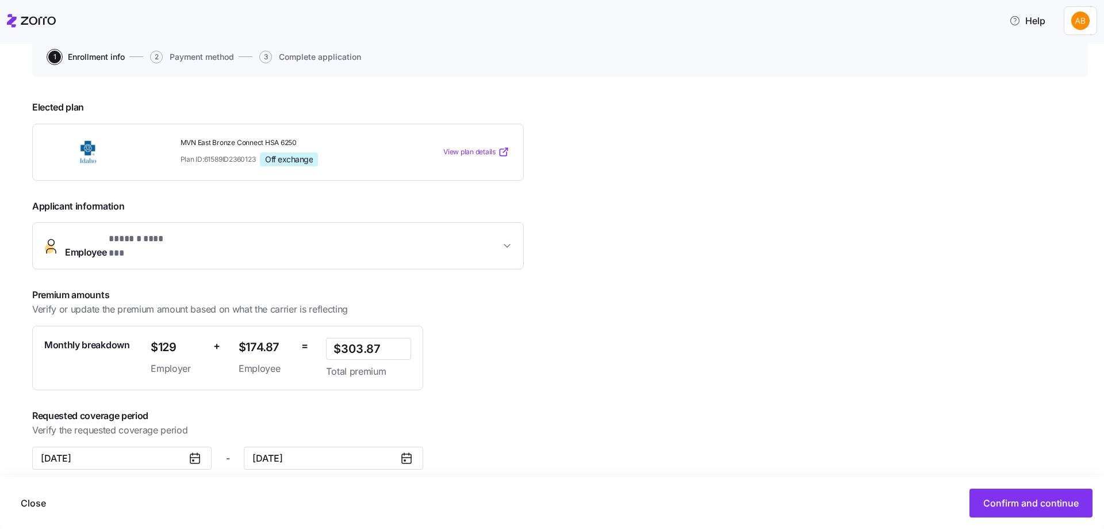
scroll to position [117, 0]
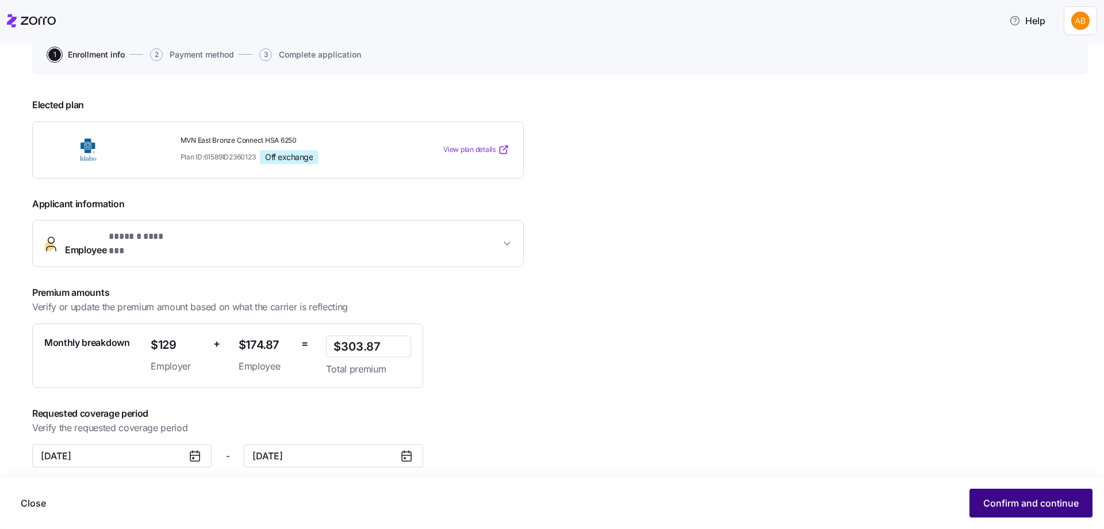
click at [1021, 499] on span "Confirm and continue" at bounding box center [1030, 503] width 95 height 14
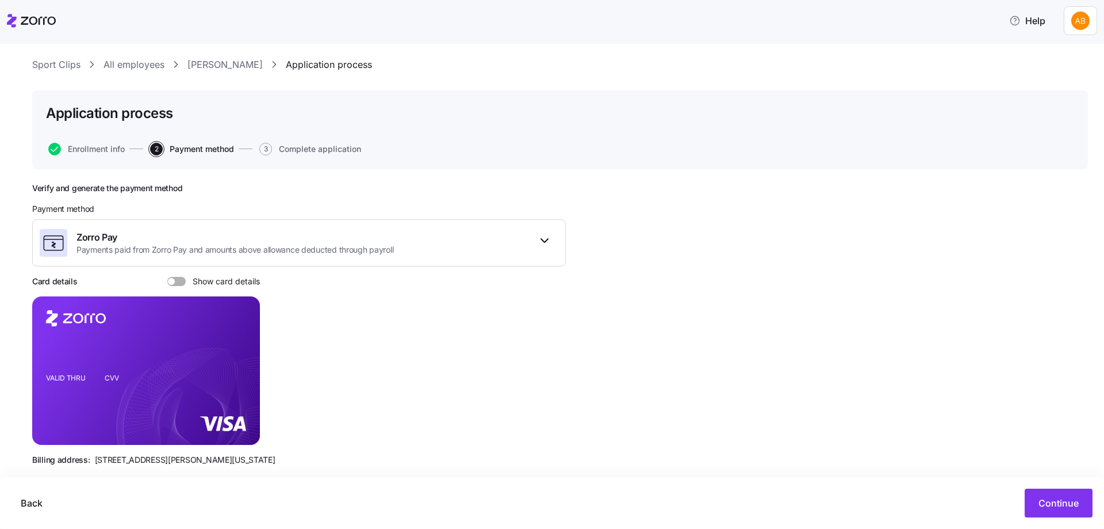
scroll to position [40, 0]
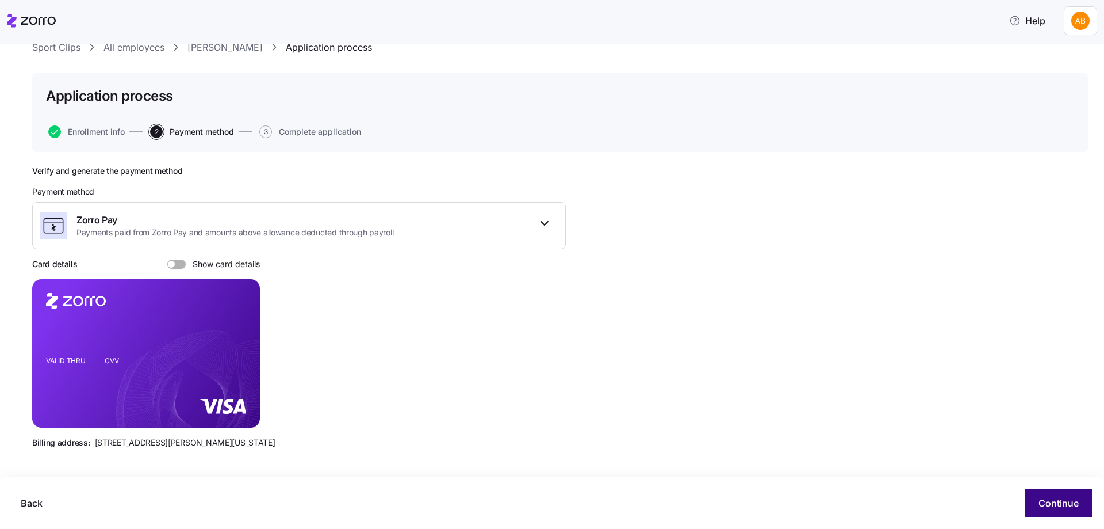
click at [1047, 501] on span "Continue" at bounding box center [1059, 503] width 40 height 14
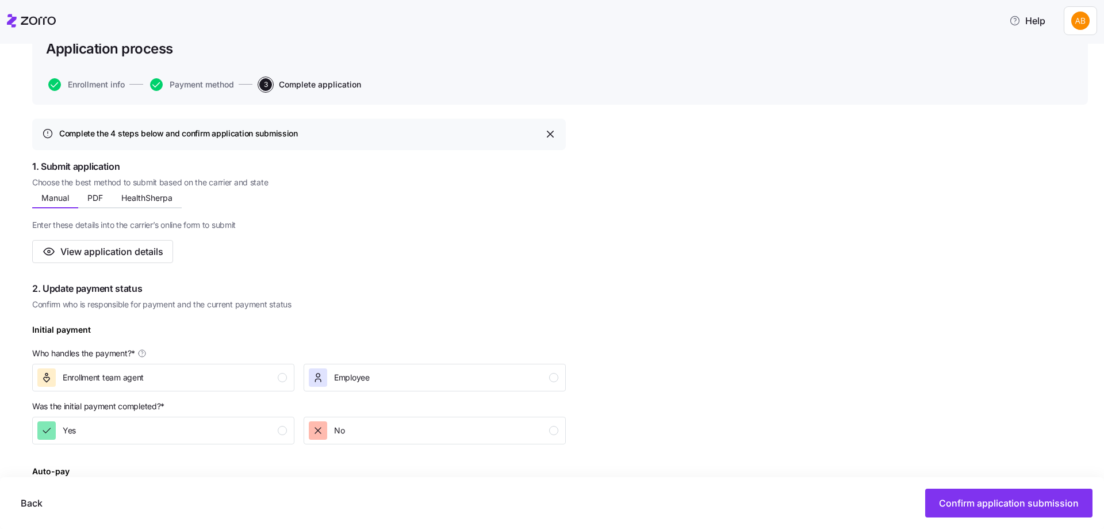
scroll to position [115, 0]
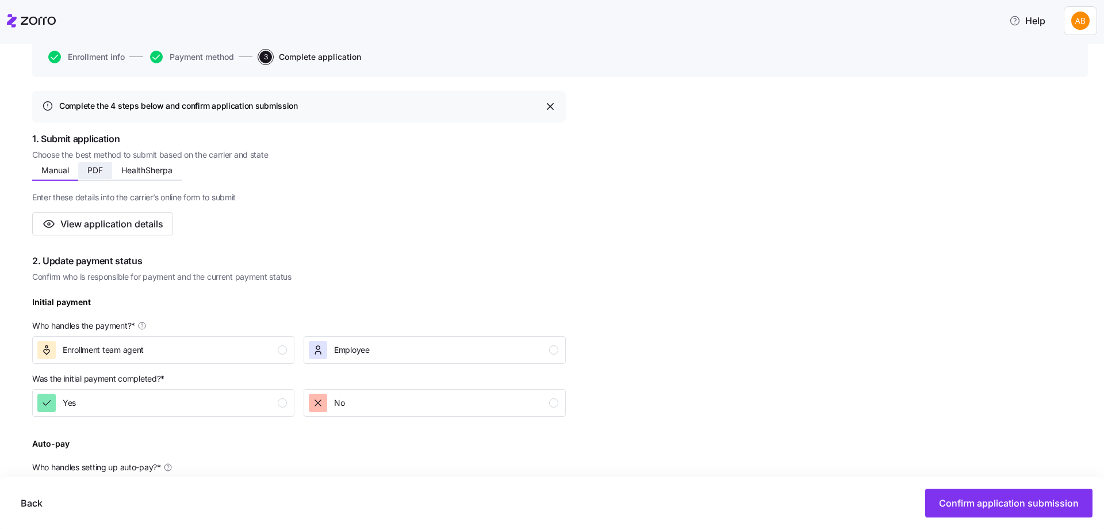
click at [86, 174] on button "PDF" at bounding box center [95, 170] width 34 height 17
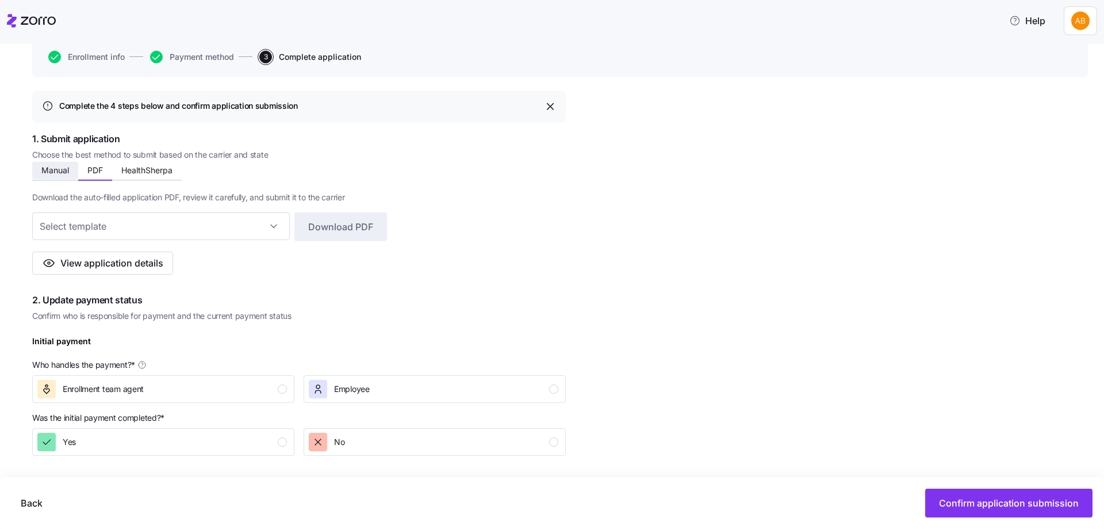
click at [58, 171] on span "Manual" at bounding box center [55, 170] width 28 height 8
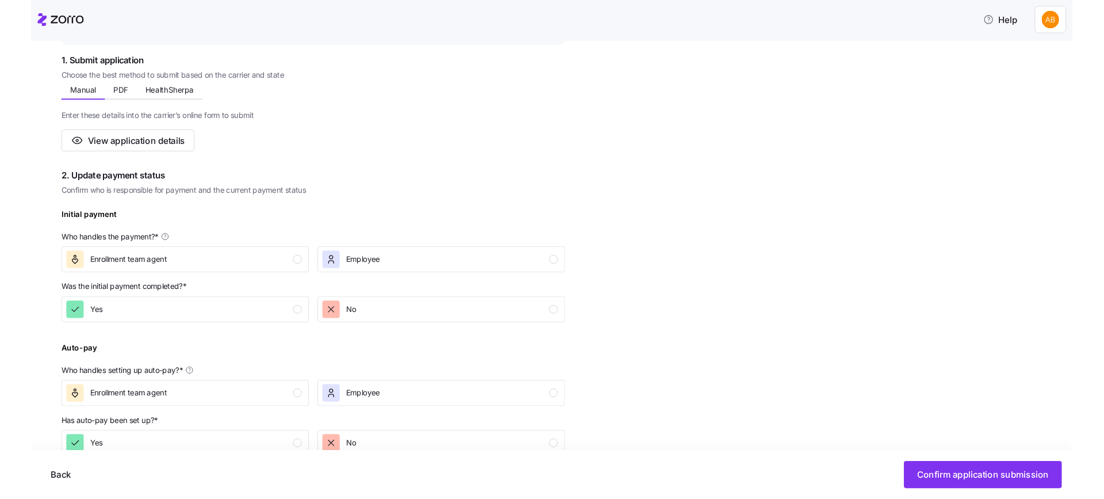
scroll to position [173, 0]
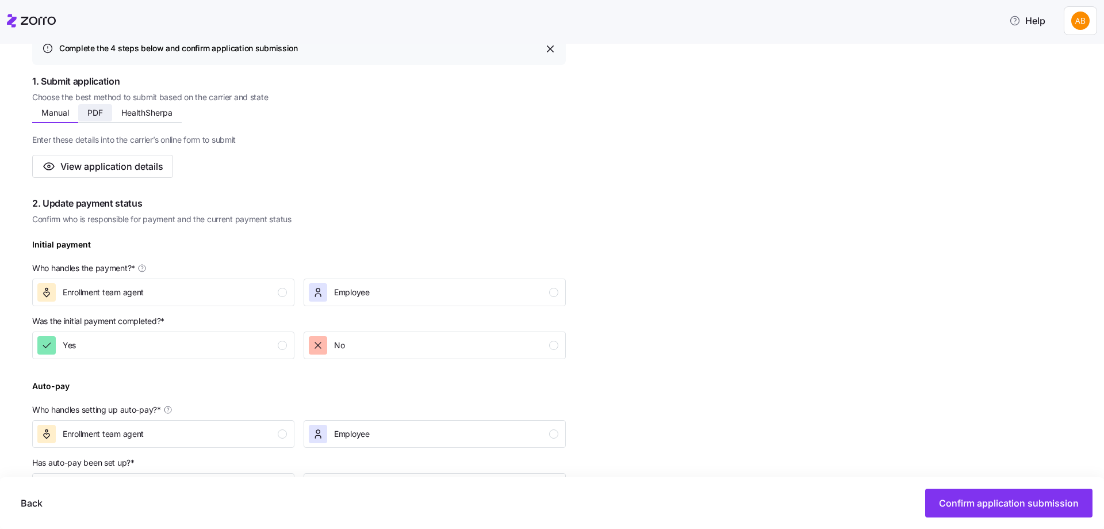
click at [99, 117] on span "PDF" at bounding box center [95, 113] width 16 height 8
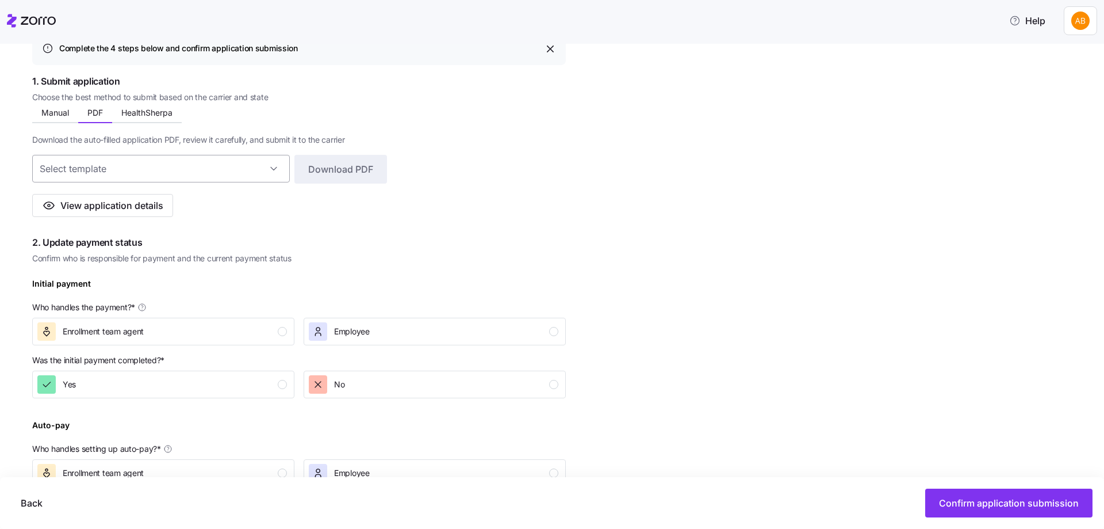
click at [269, 172] on input at bounding box center [161, 169] width 258 height 28
click at [269, 172] on div at bounding box center [161, 169] width 258 height 28
click at [270, 174] on input at bounding box center [161, 169] width 258 height 28
click at [199, 205] on div "No results found" at bounding box center [163, 206] width 253 height 28
click at [197, 172] on input at bounding box center [161, 169] width 258 height 28
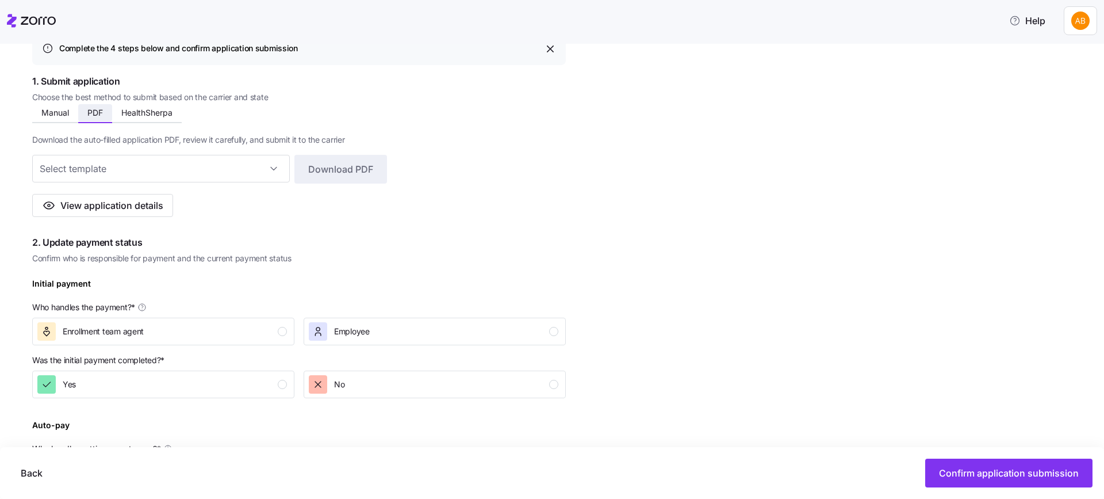
click at [93, 115] on span "PDF" at bounding box center [95, 113] width 16 height 8
click at [70, 113] on button "Manual" at bounding box center [55, 112] width 46 height 17
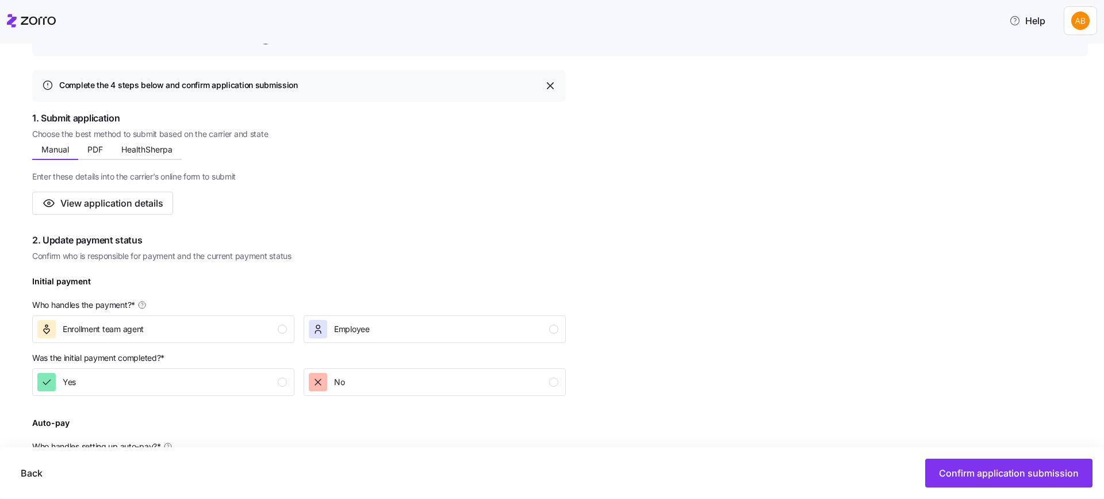
scroll to position [58, 0]
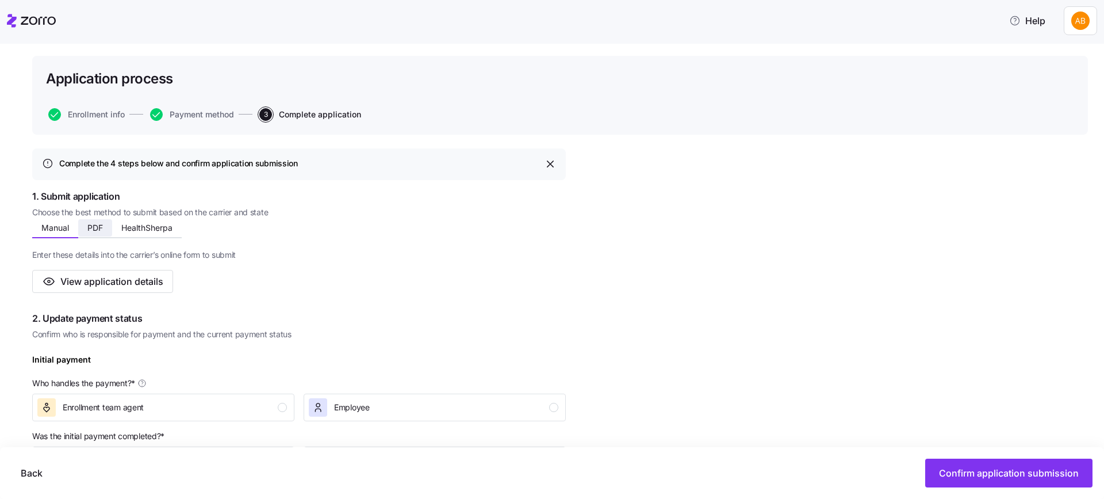
click at [101, 226] on span "PDF" at bounding box center [95, 228] width 16 height 8
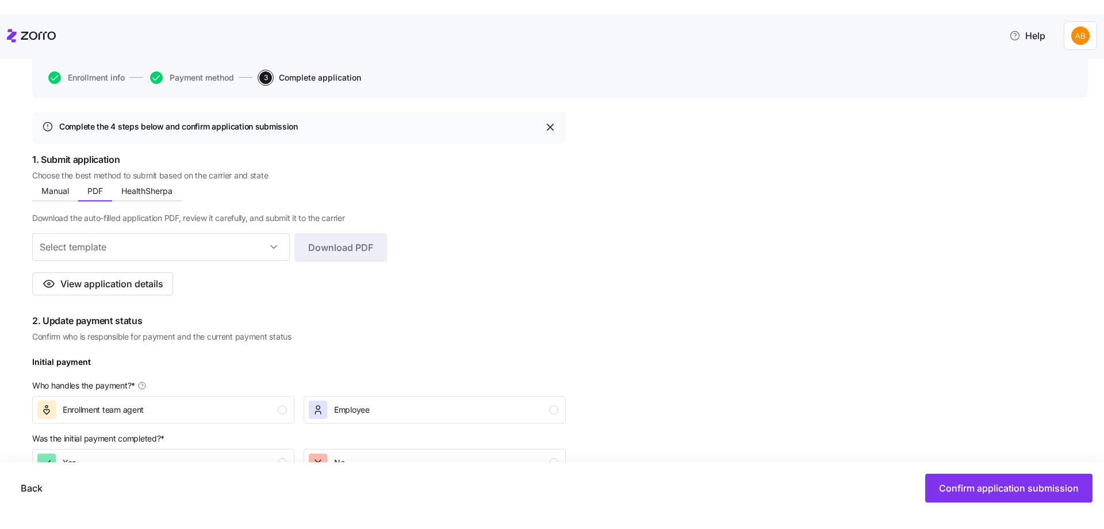
scroll to position [115, 0]
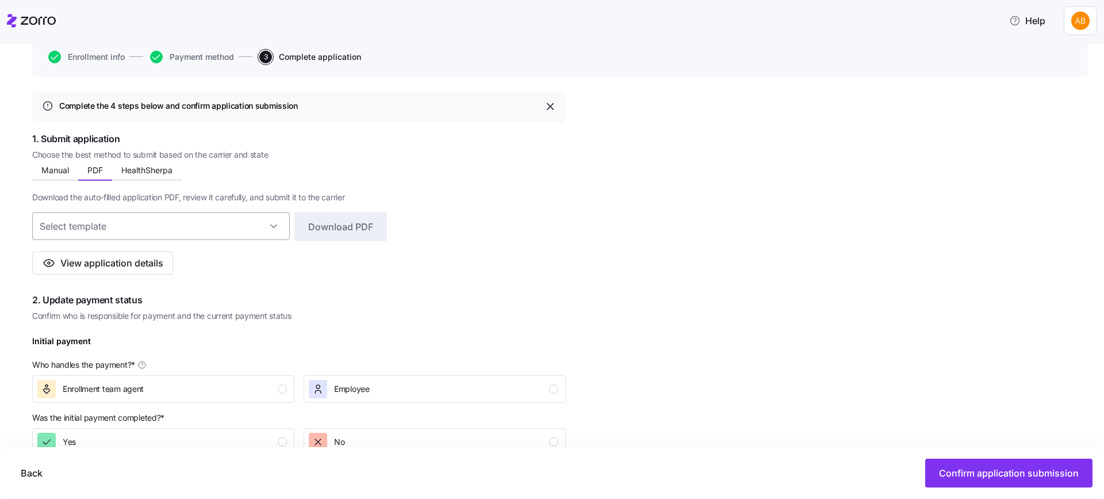
click at [271, 224] on input at bounding box center [161, 226] width 258 height 28
drag, startPoint x: 127, startPoint y: 262, endPoint x: 213, endPoint y: 264, distance: 86.9
click at [213, 264] on div "No results found" at bounding box center [163, 263] width 253 height 28
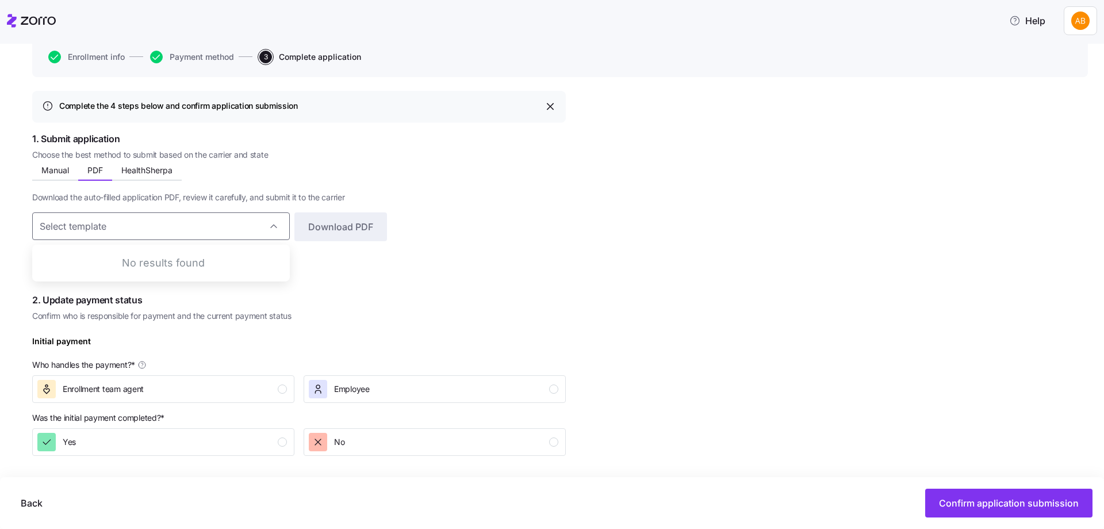
drag, startPoint x: 504, startPoint y: 309, endPoint x: 490, endPoint y: 300, distance: 17.1
click at [504, 309] on div "2. Update payment status Confirm who is responsible for payment and the current…" at bounding box center [299, 445] width 534 height 304
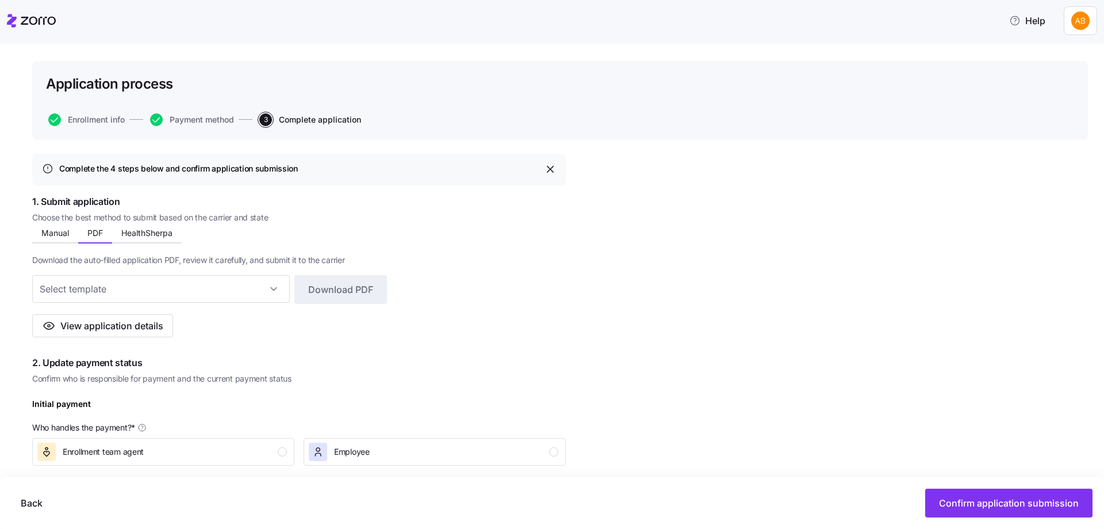
scroll to position [0, 0]
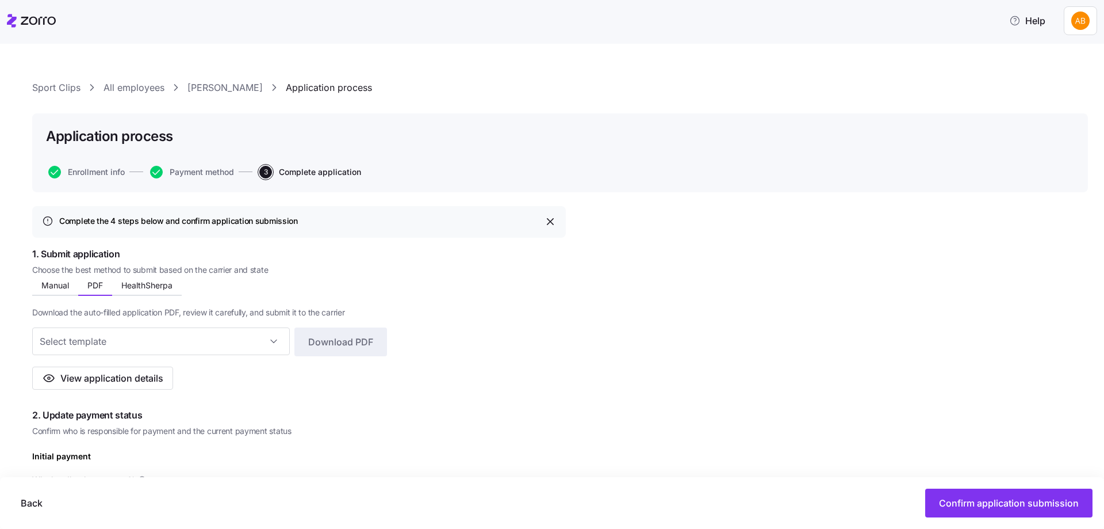
click at [130, 87] on link "All employees" at bounding box center [134, 88] width 61 height 14
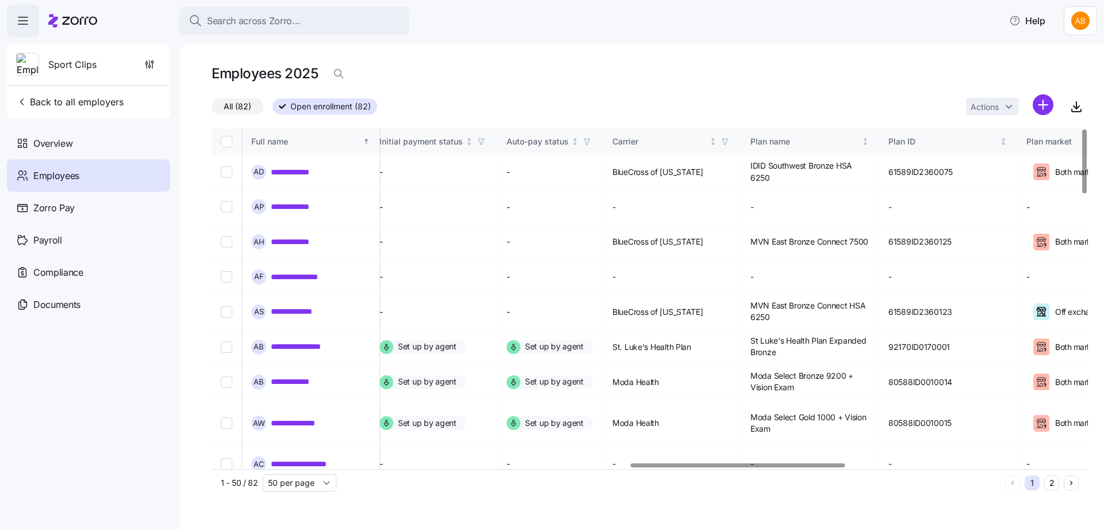
scroll to position [0, 1740]
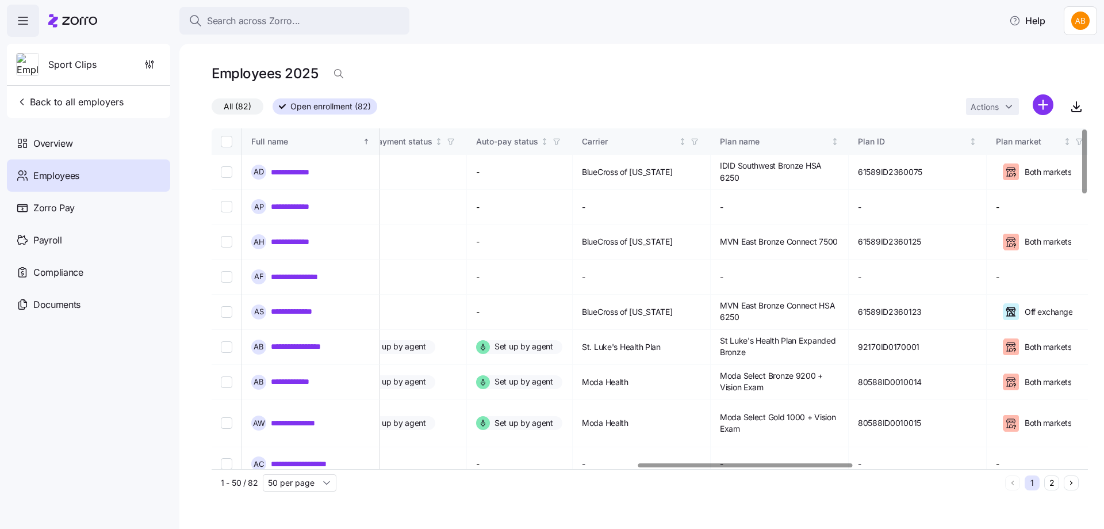
click at [746, 465] on div at bounding box center [745, 465] width 214 height 4
drag, startPoint x: 753, startPoint y: 141, endPoint x: 753, endPoint y: 148, distance: 7.5
click at [701, 140] on span "button" at bounding box center [694, 141] width 13 height 13
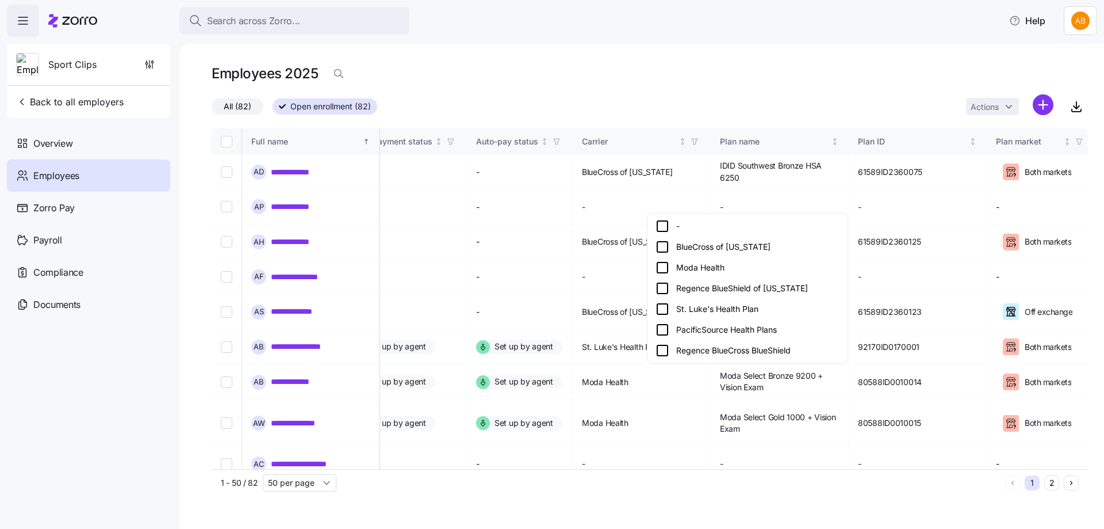
click at [661, 289] on icon at bounding box center [663, 288] width 14 height 14
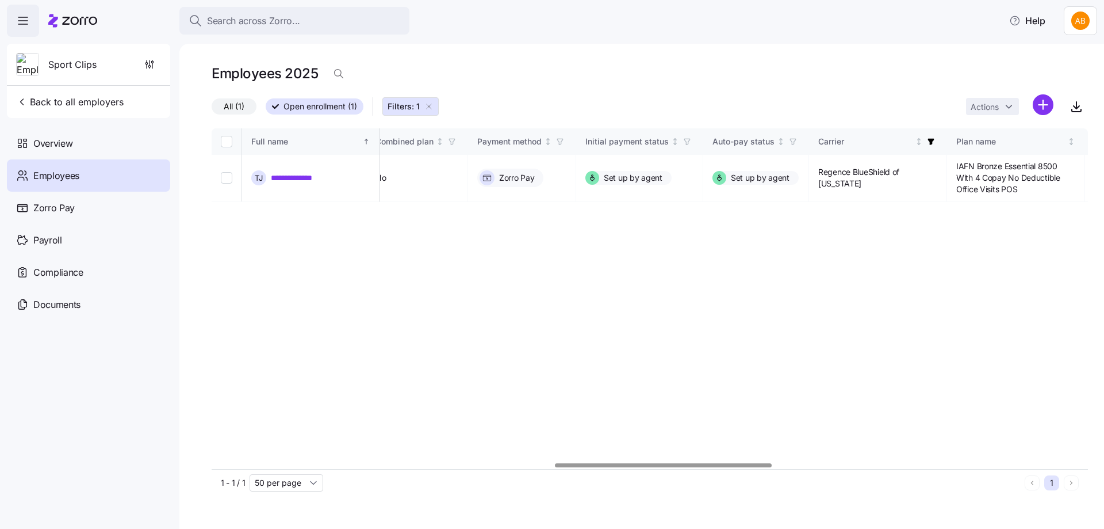
scroll to position [0, 1381]
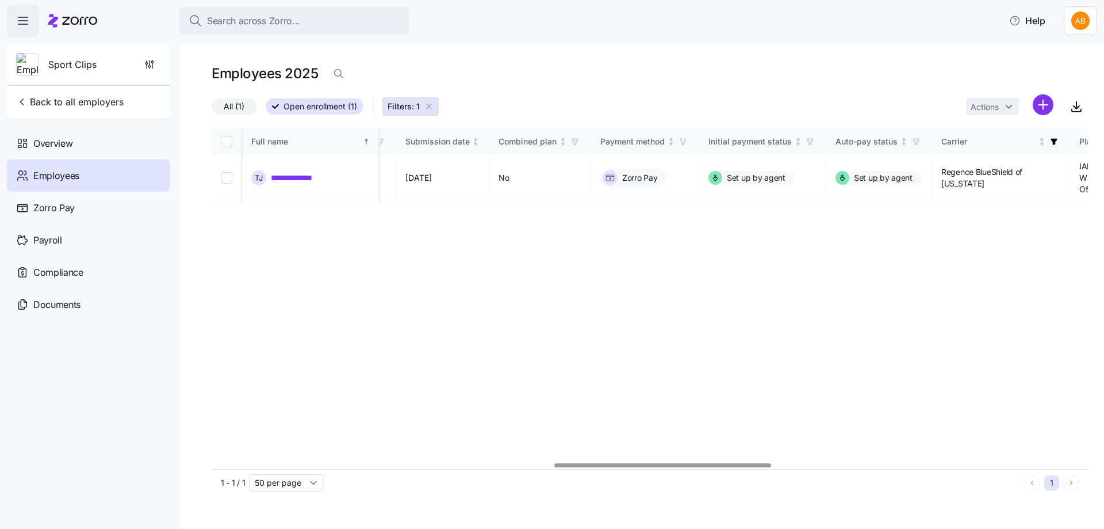
click at [600, 464] on div at bounding box center [662, 465] width 217 height 4
click at [290, 174] on link "**********" at bounding box center [302, 178] width 62 height 12
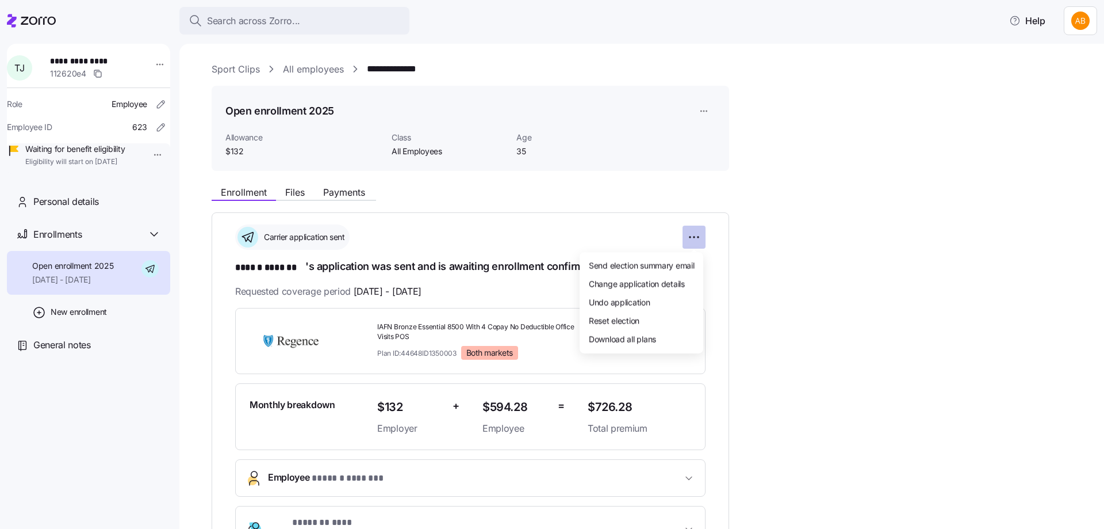
click at [700, 234] on html "**********" at bounding box center [552, 261] width 1104 height 522
click at [657, 302] on div "Undo application" at bounding box center [641, 302] width 114 height 18
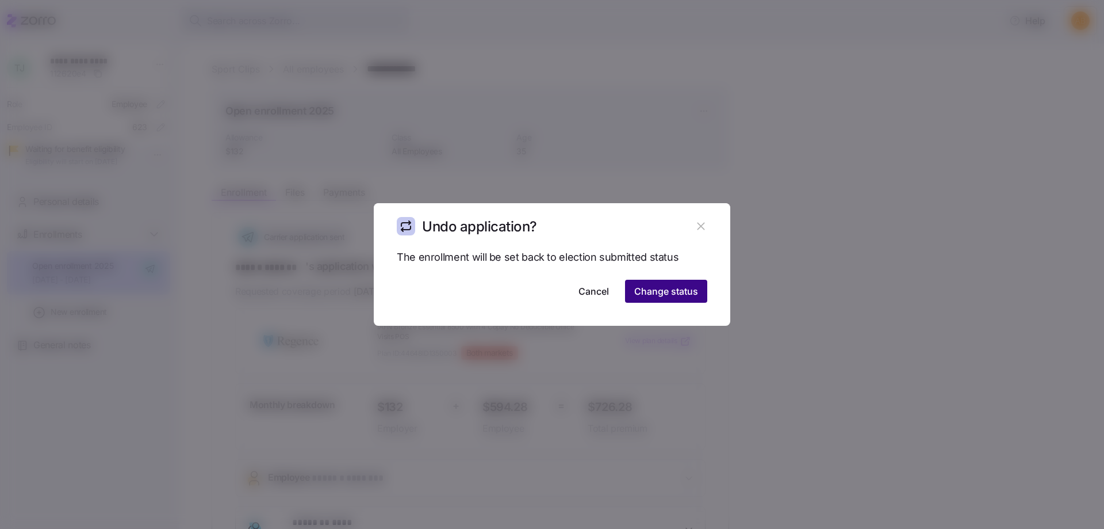
click at [661, 295] on span "Change status" at bounding box center [666, 291] width 64 height 14
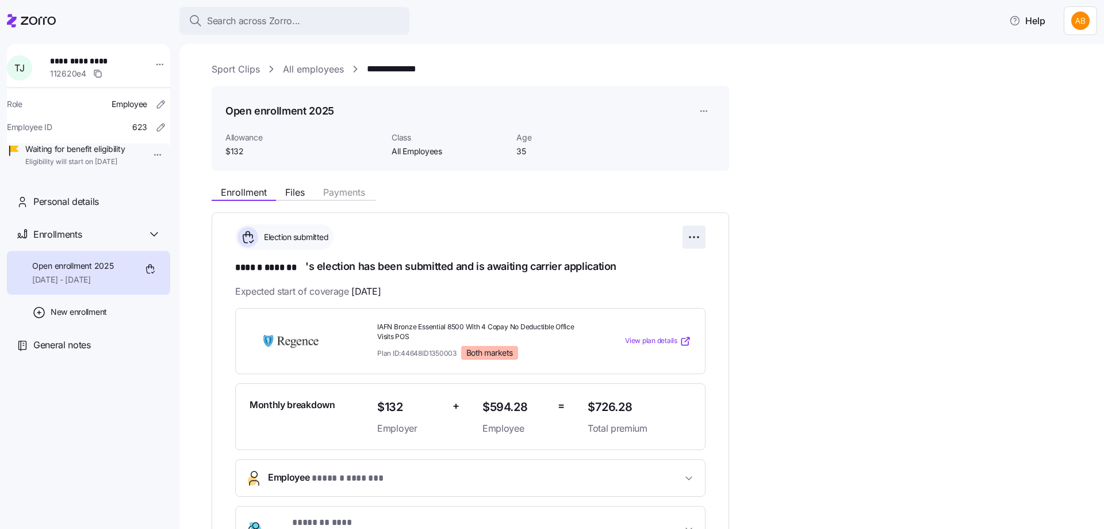
click at [695, 232] on html "**********" at bounding box center [552, 261] width 1104 height 522
click at [746, 316] on html "**********" at bounding box center [552, 261] width 1104 height 522
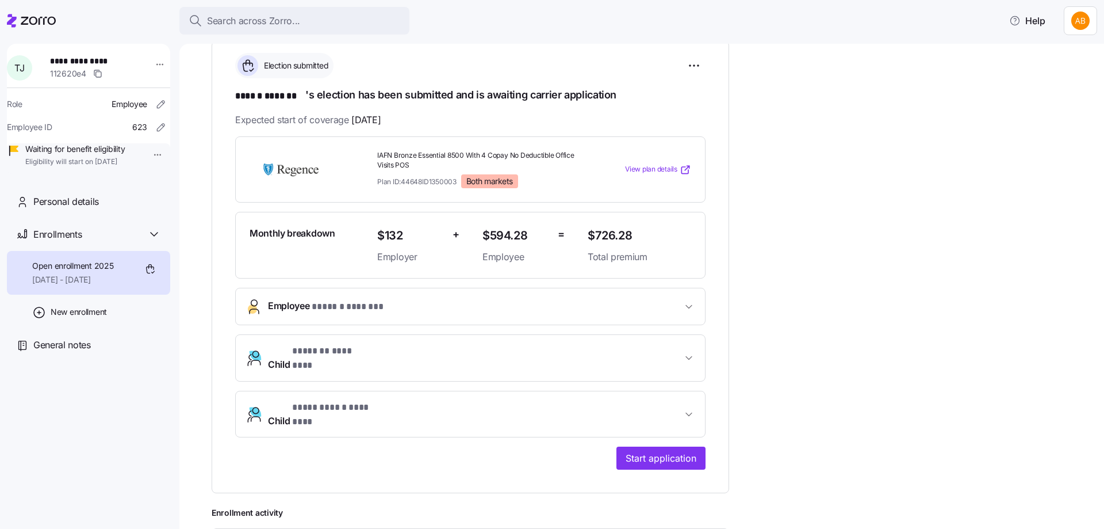
scroll to position [173, 0]
click at [658, 450] on span "Start application" at bounding box center [661, 457] width 71 height 14
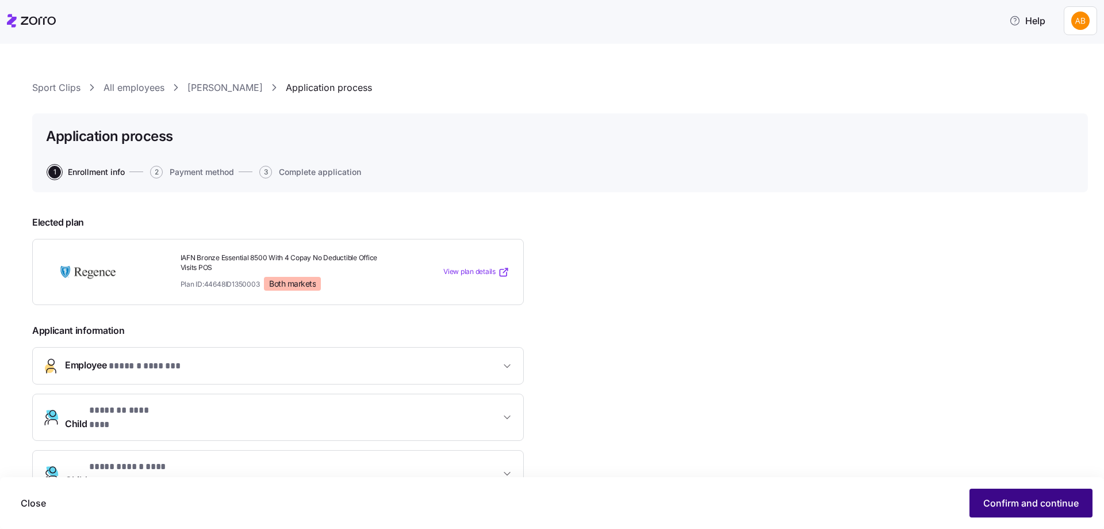
click at [1026, 504] on span "Confirm and continue" at bounding box center [1030, 503] width 95 height 14
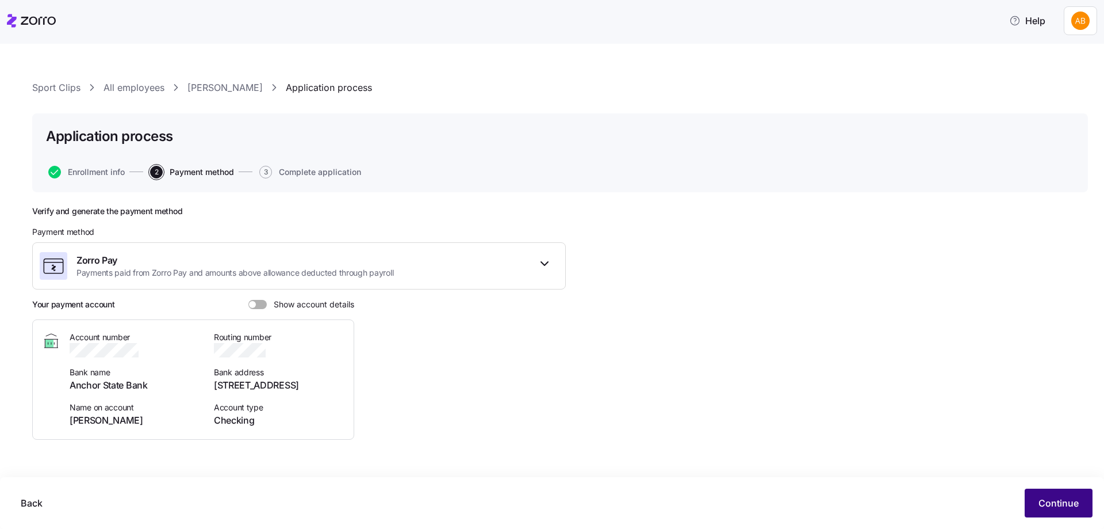
click at [1042, 505] on span "Continue" at bounding box center [1059, 503] width 40 height 14
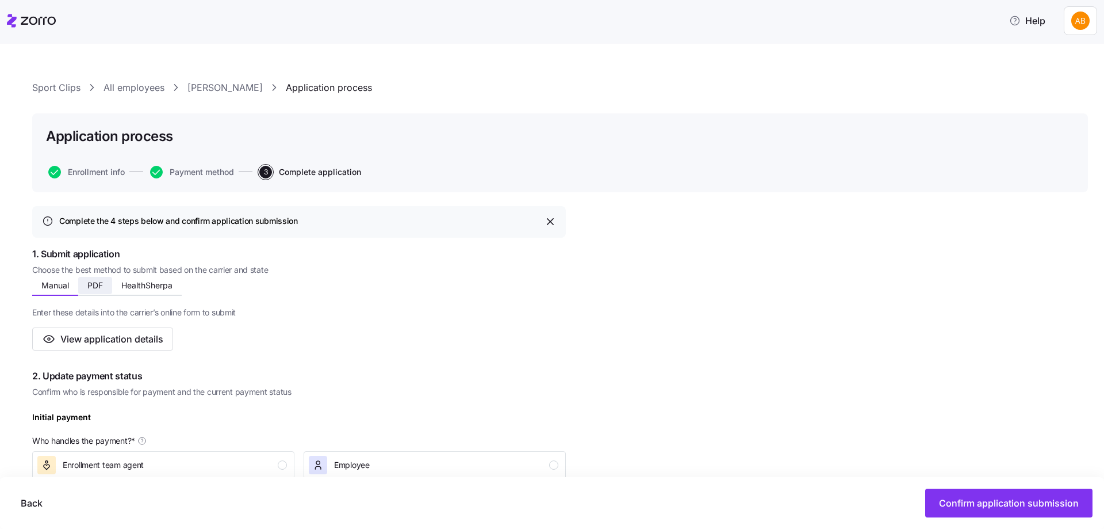
click at [98, 286] on span "PDF" at bounding box center [95, 285] width 16 height 8
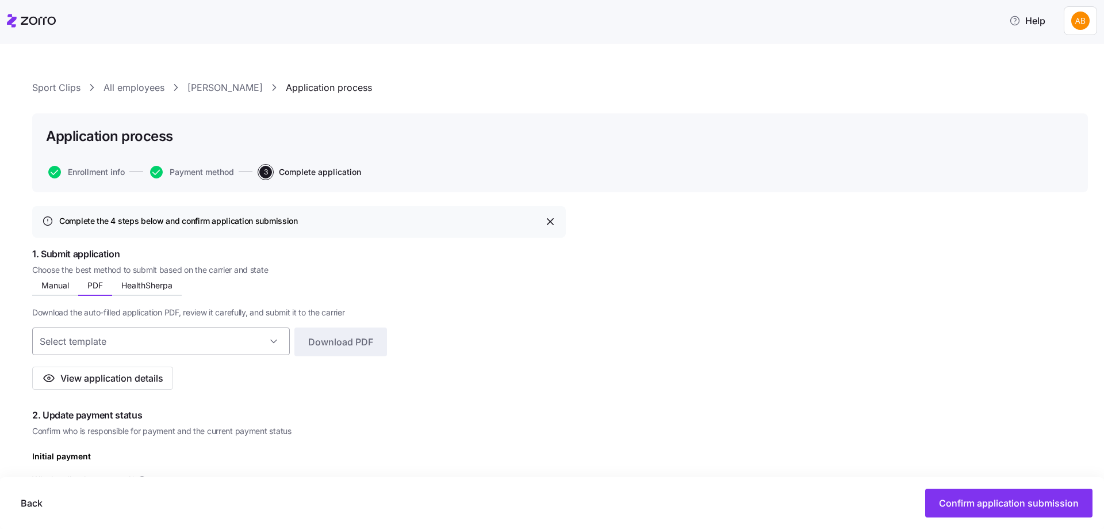
click at [277, 339] on input at bounding box center [161, 341] width 258 height 28
drag, startPoint x: 121, startPoint y: 378, endPoint x: 212, endPoint y: 384, distance: 91.0
click at [212, 384] on div "No results found" at bounding box center [163, 378] width 253 height 28
click at [1084, 22] on html "Help Sport Clips All employees Tawnie Johnson Application process Application p…" at bounding box center [552, 261] width 1104 height 522
click at [551, 348] on html "Help Sport Clips All employees Tawnie Johnson Application process Application p…" at bounding box center [552, 261] width 1104 height 522
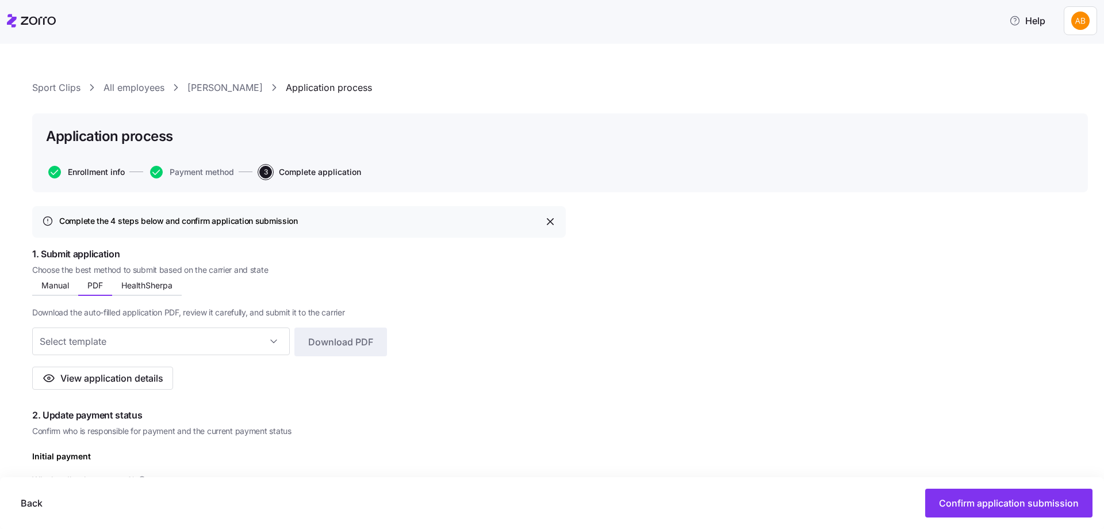
click at [105, 174] on span "Enrollment info" at bounding box center [96, 172] width 57 height 8
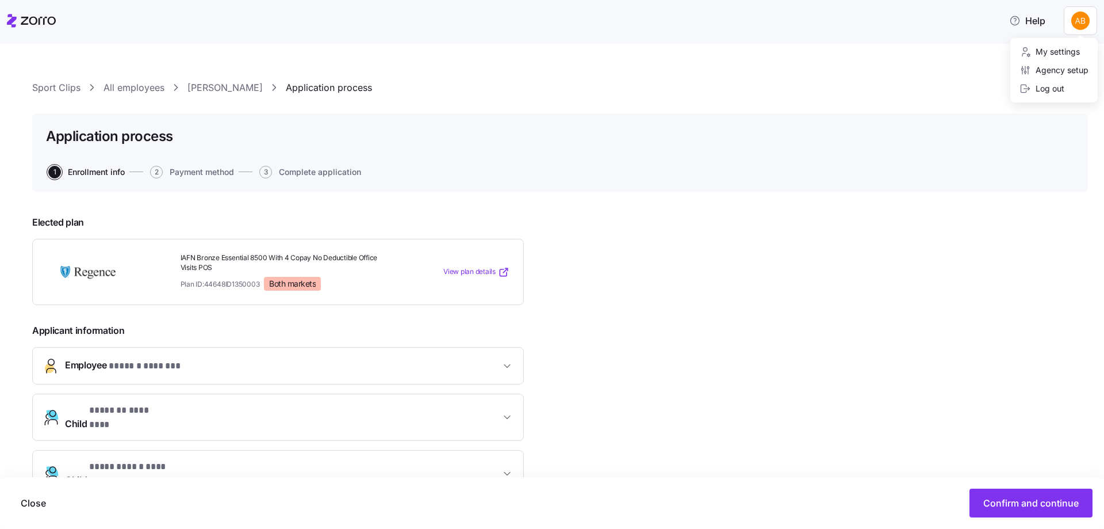
click at [1084, 18] on html "**********" at bounding box center [552, 261] width 1104 height 522
click at [1052, 83] on div "Log out" at bounding box center [1042, 88] width 45 height 13
